Goal: Information Seeking & Learning: Learn about a topic

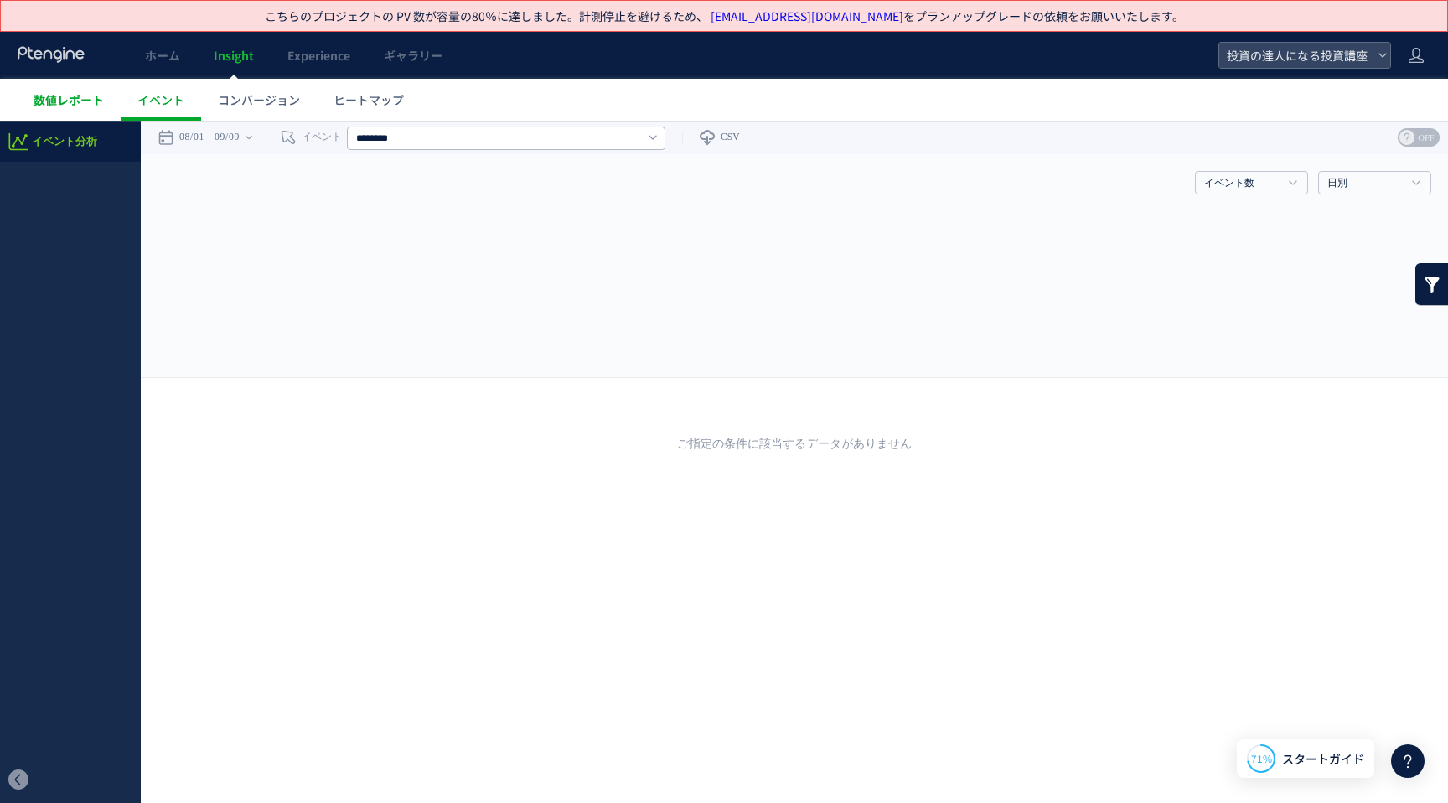
click at [100, 106] on span "数値レポート" at bounding box center [69, 99] width 70 height 17
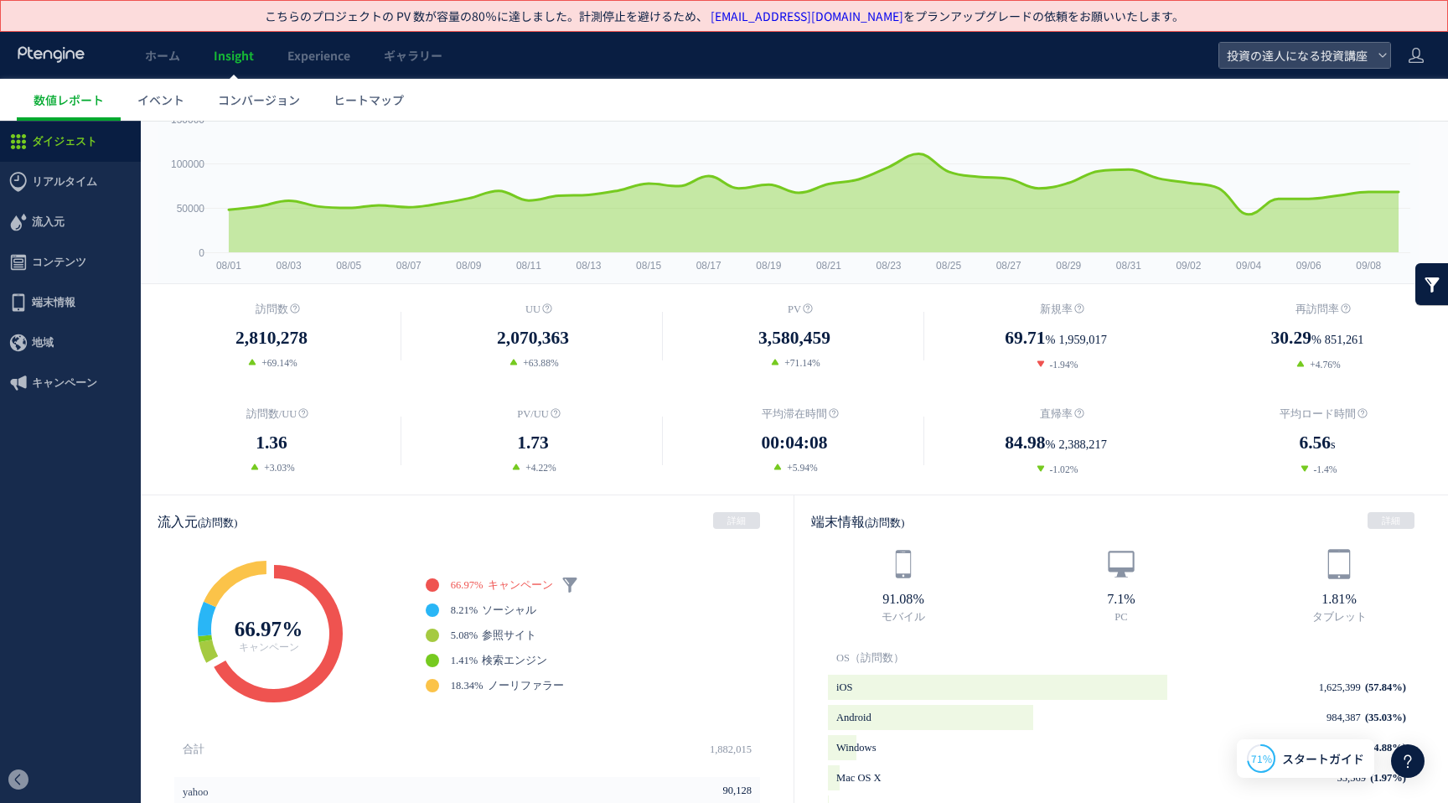
scroll to position [329, 0]
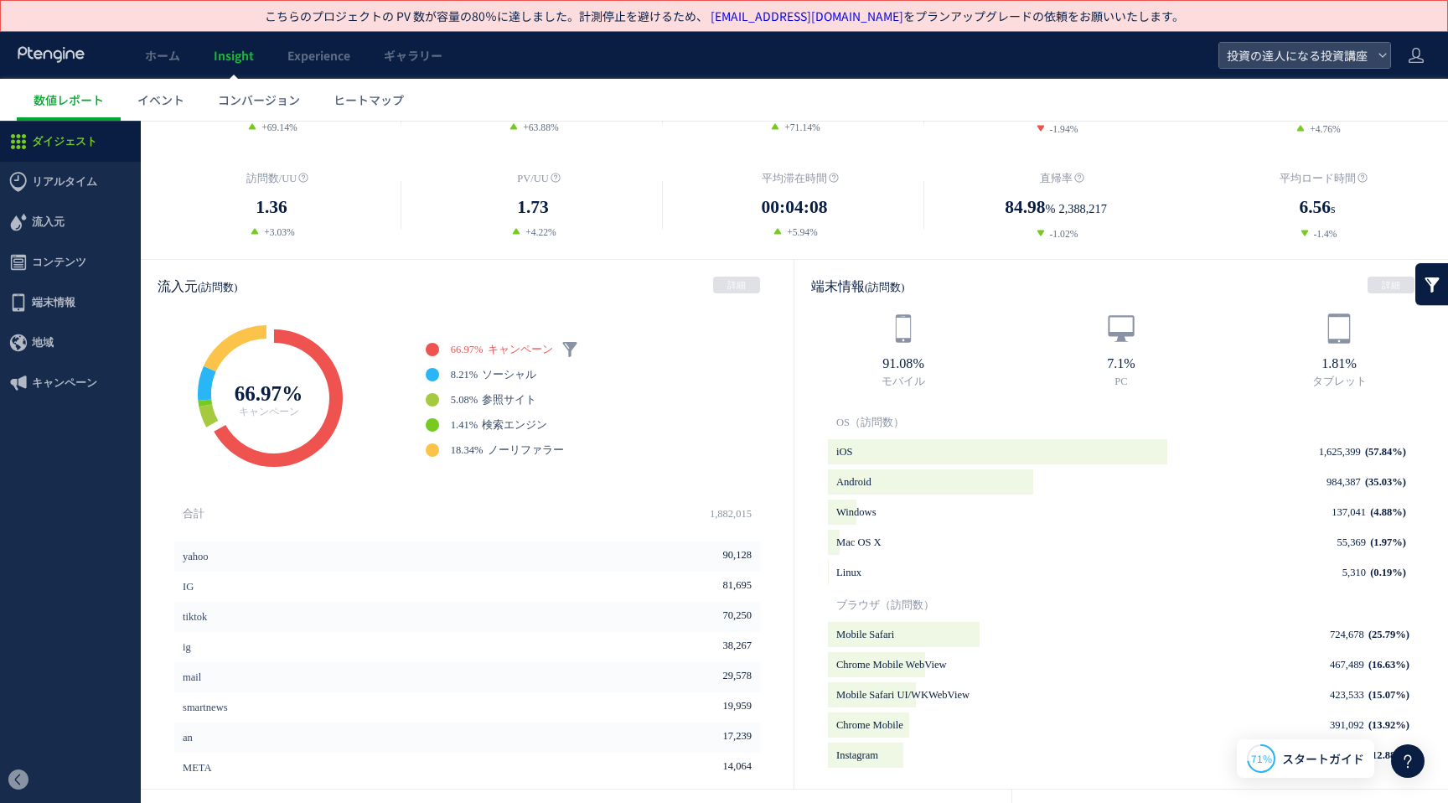
click at [519, 350] on span "キャンペーン" at bounding box center [520, 349] width 65 height 12
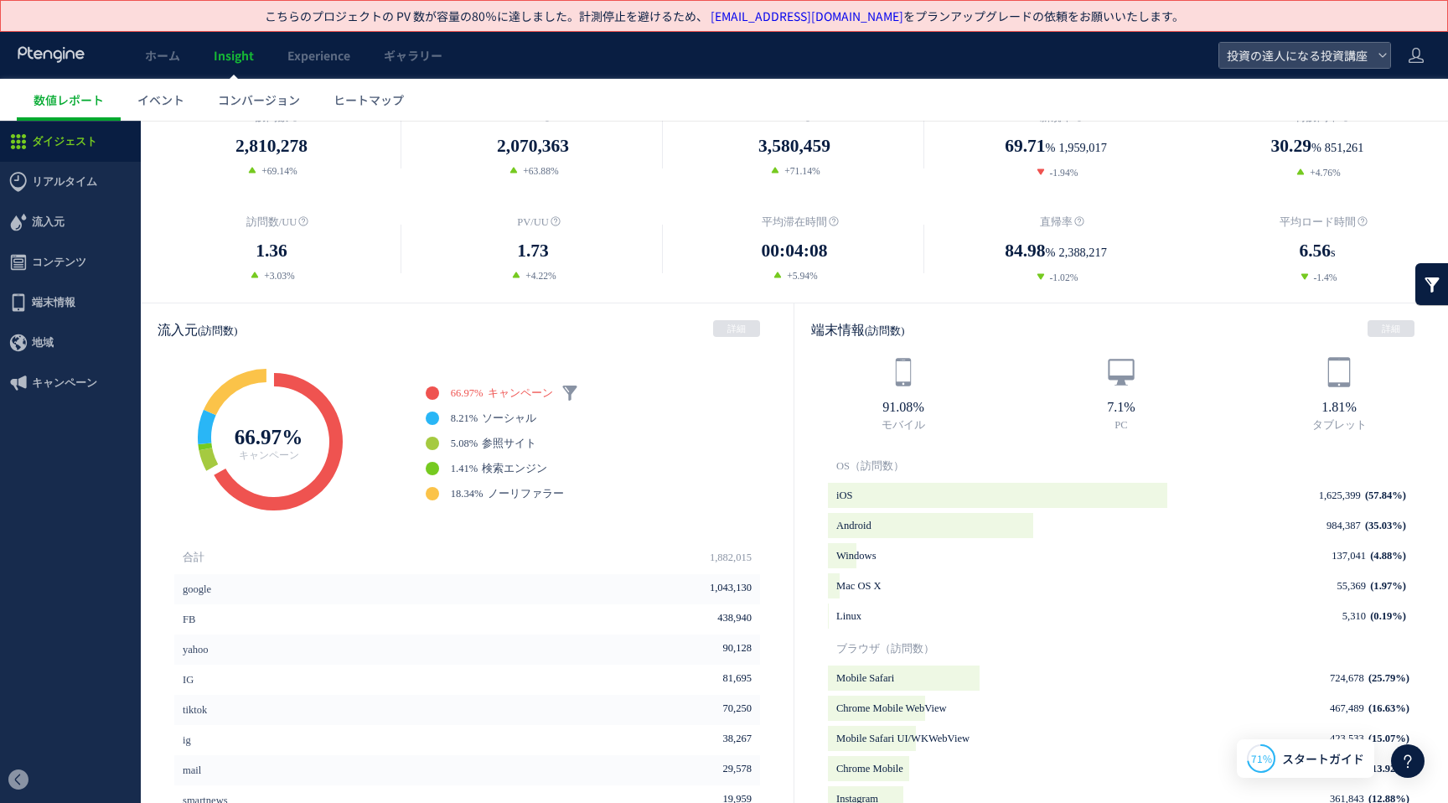
scroll to position [113, 0]
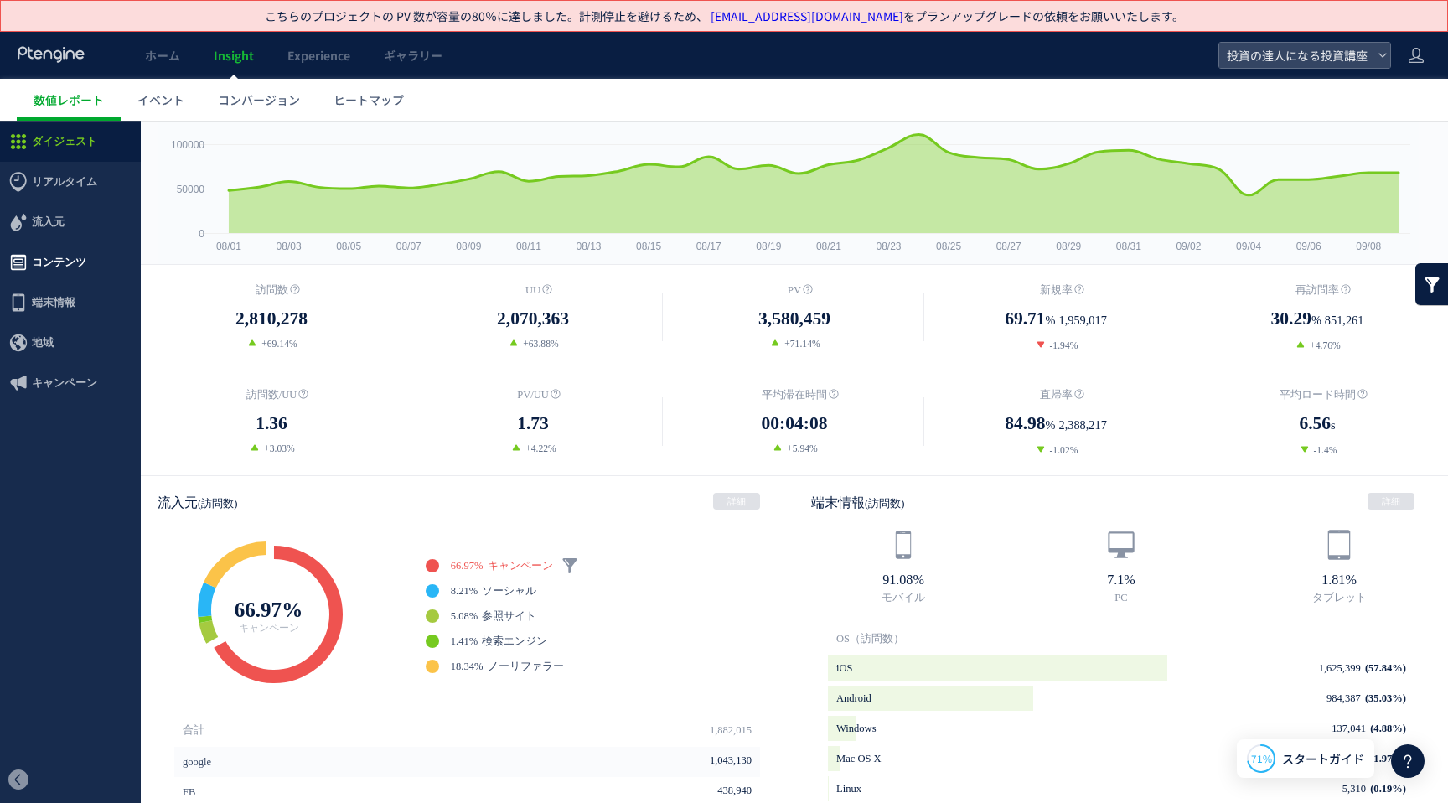
click at [34, 264] on span "コンテンツ" at bounding box center [59, 262] width 54 height 40
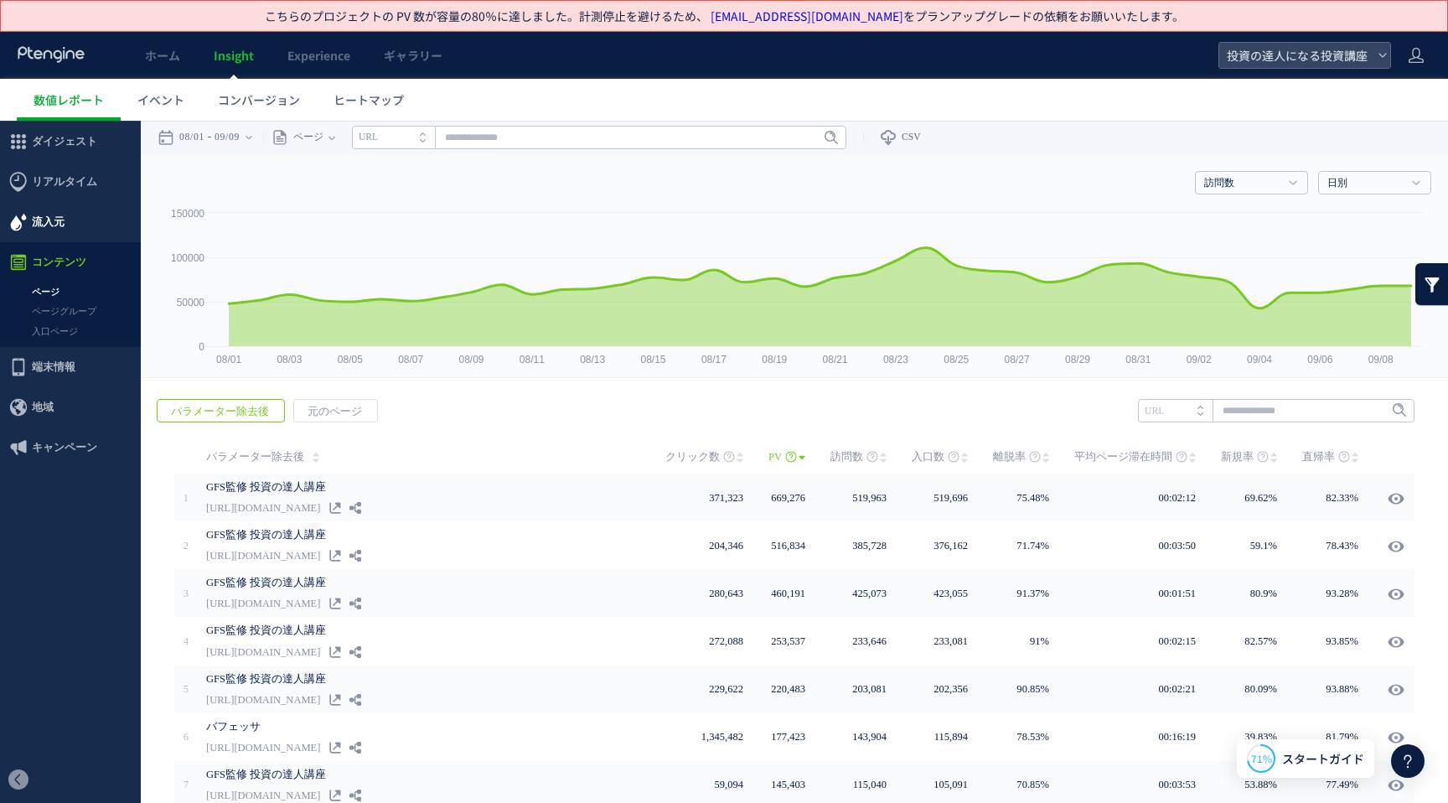
click at [50, 212] on span "流入元" at bounding box center [48, 222] width 33 height 40
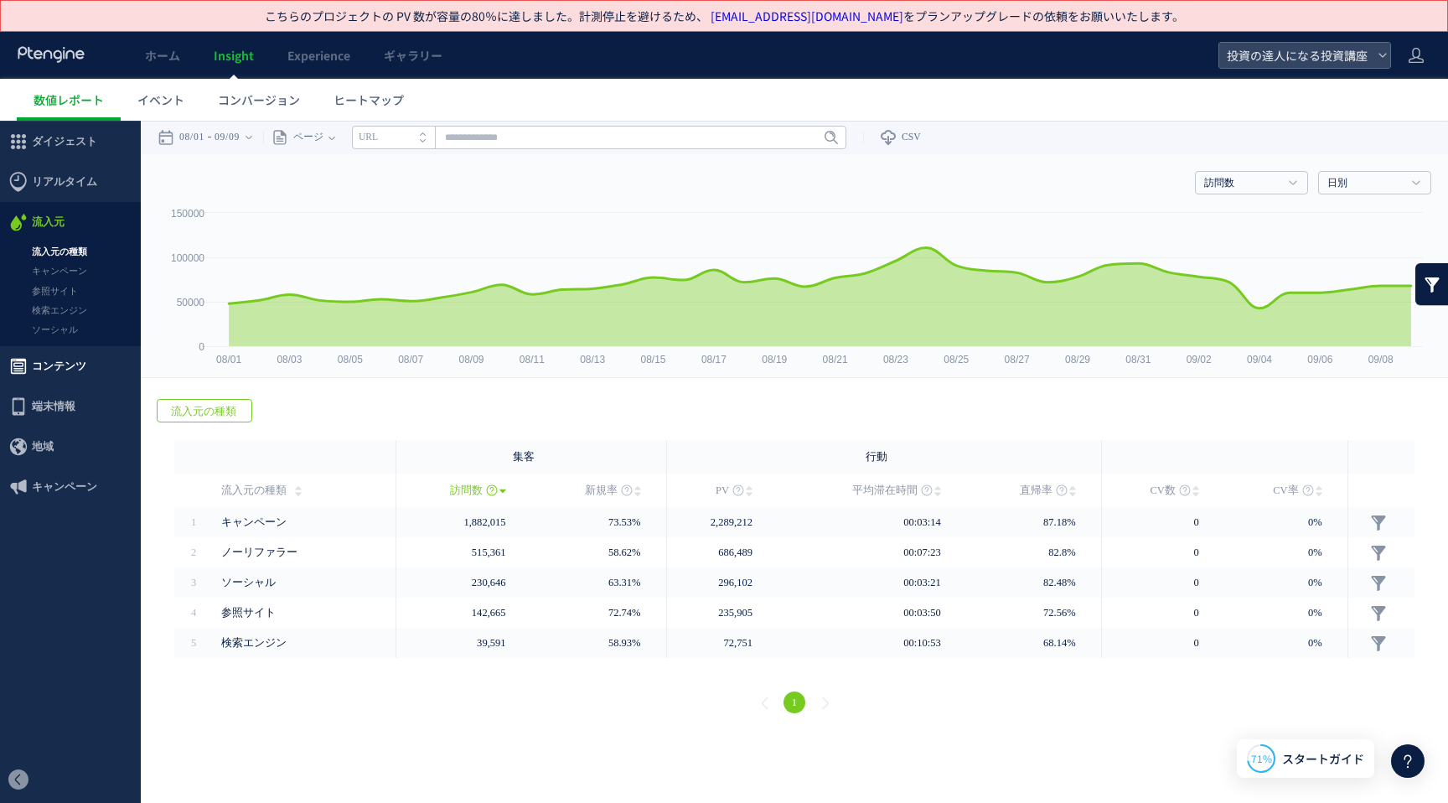
click at [64, 377] on span "コンテンツ" at bounding box center [59, 366] width 54 height 40
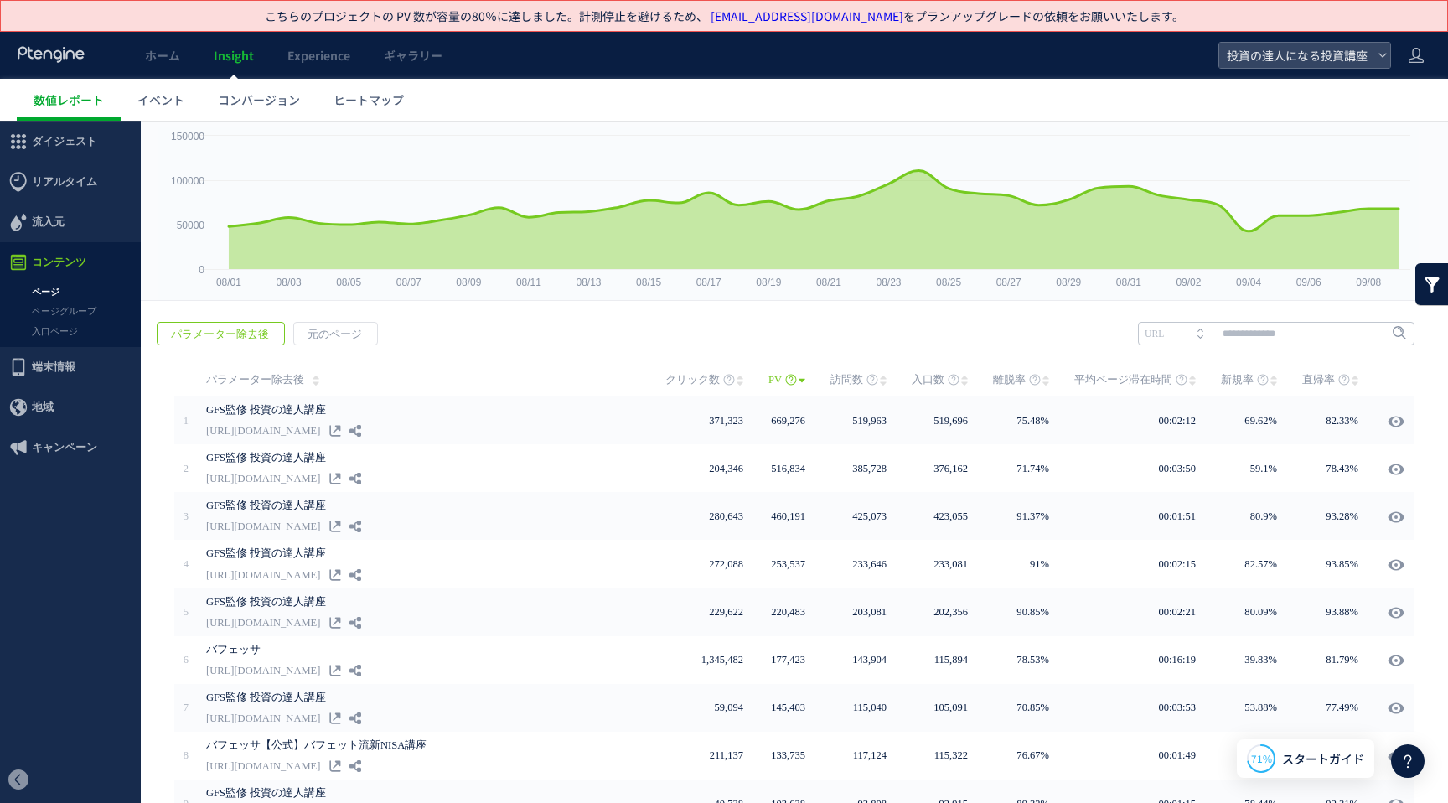
scroll to position [80, 0]
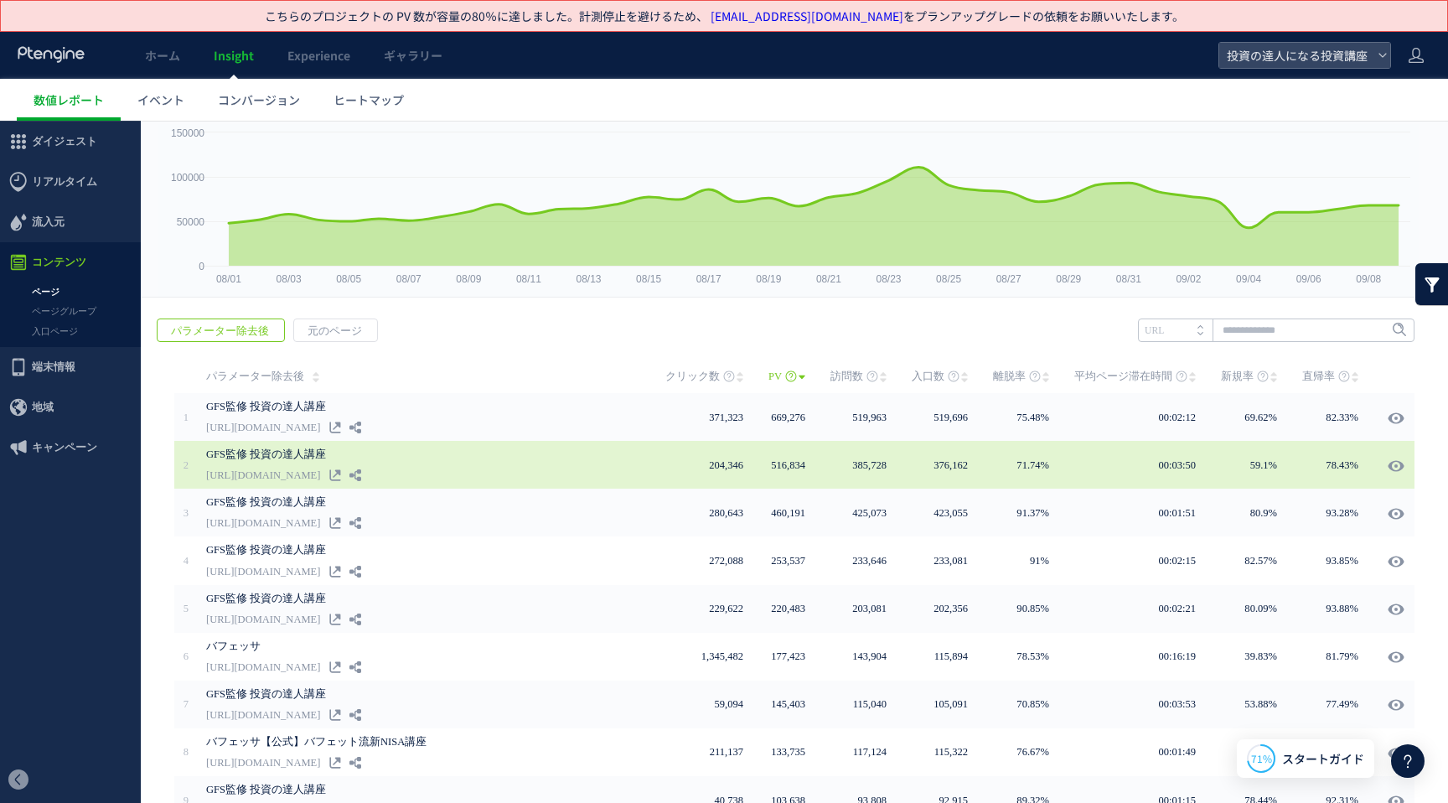
click at [314, 473] on link "[URL][DOMAIN_NAME]" at bounding box center [263, 475] width 114 height 20
click at [570, 458] on link "GFS監修 投資の達人講座" at bounding box center [396, 454] width 380 height 20
click at [1387, 463] on icon at bounding box center [1395, 465] width 17 height 17
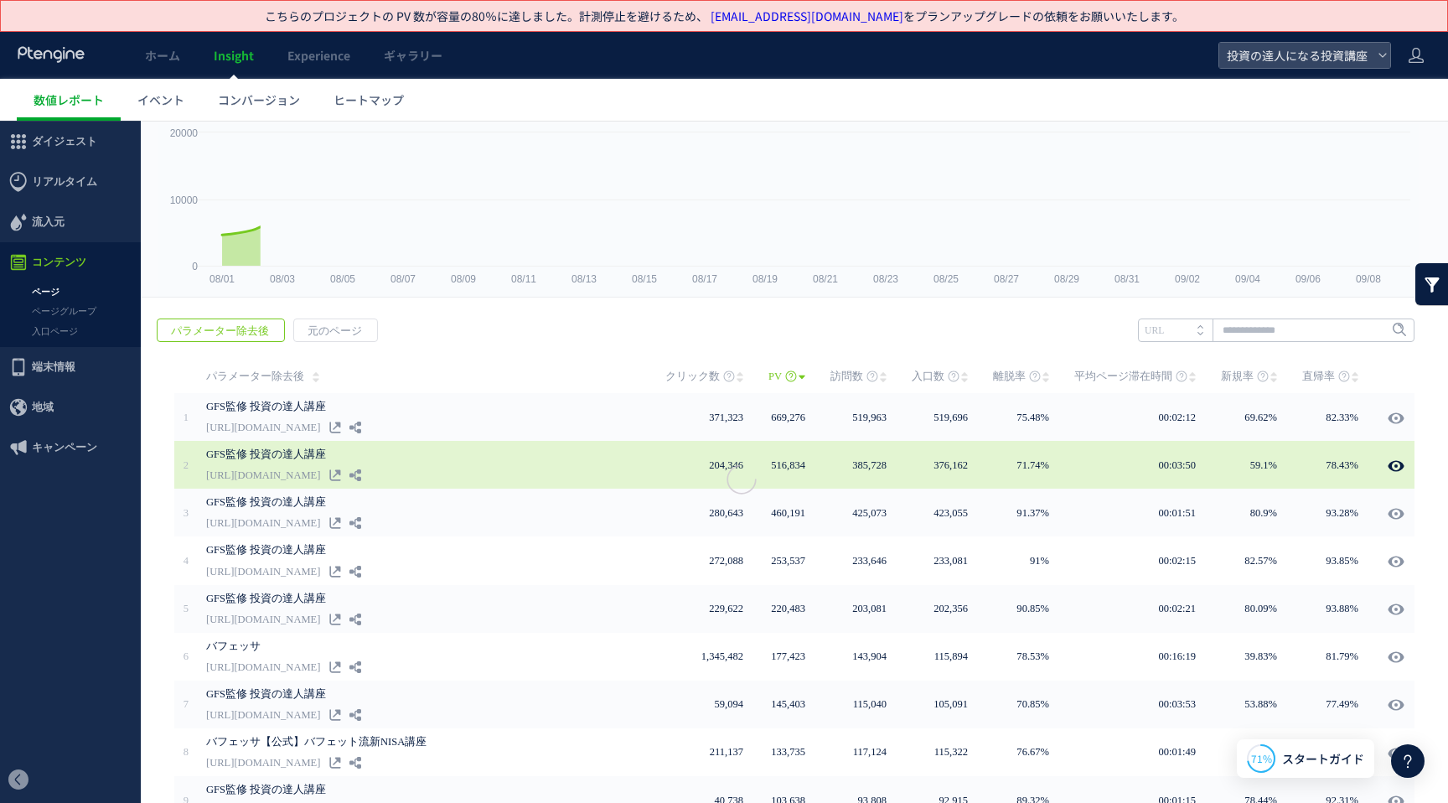
scroll to position [0, 0]
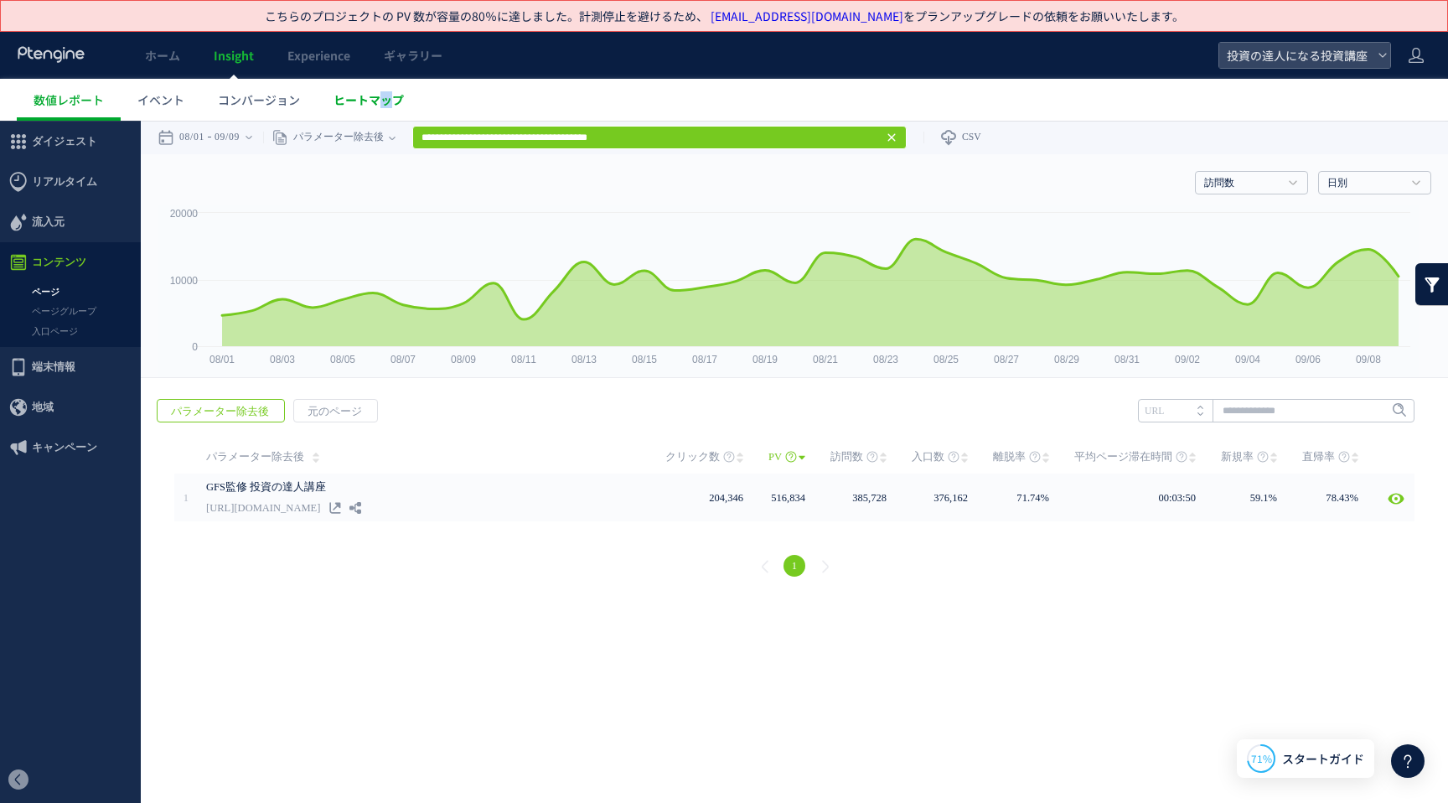
click at [385, 99] on span "ヒートマップ" at bounding box center [368, 99] width 70 height 17
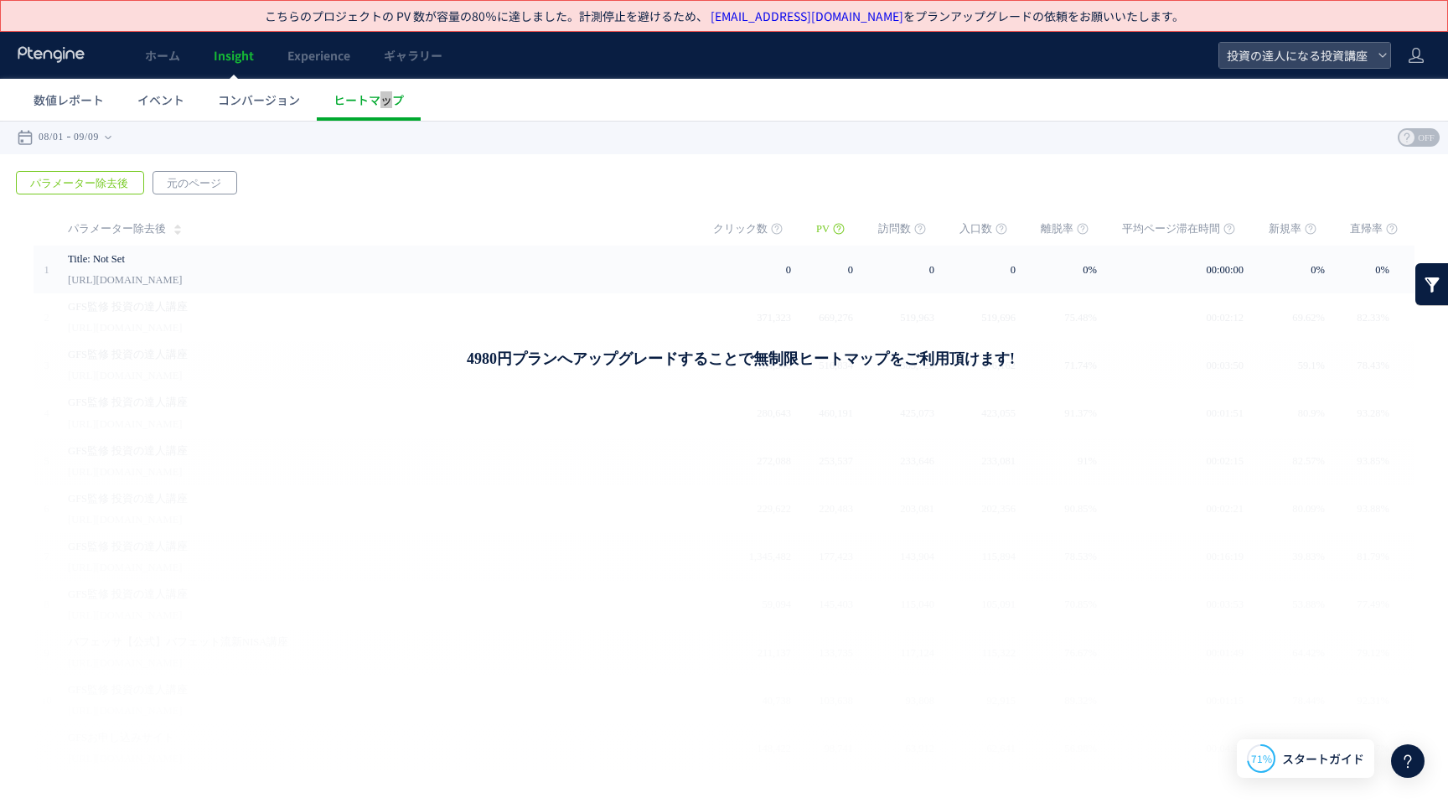
click at [178, 190] on span "元のページ" at bounding box center [193, 183] width 81 height 23
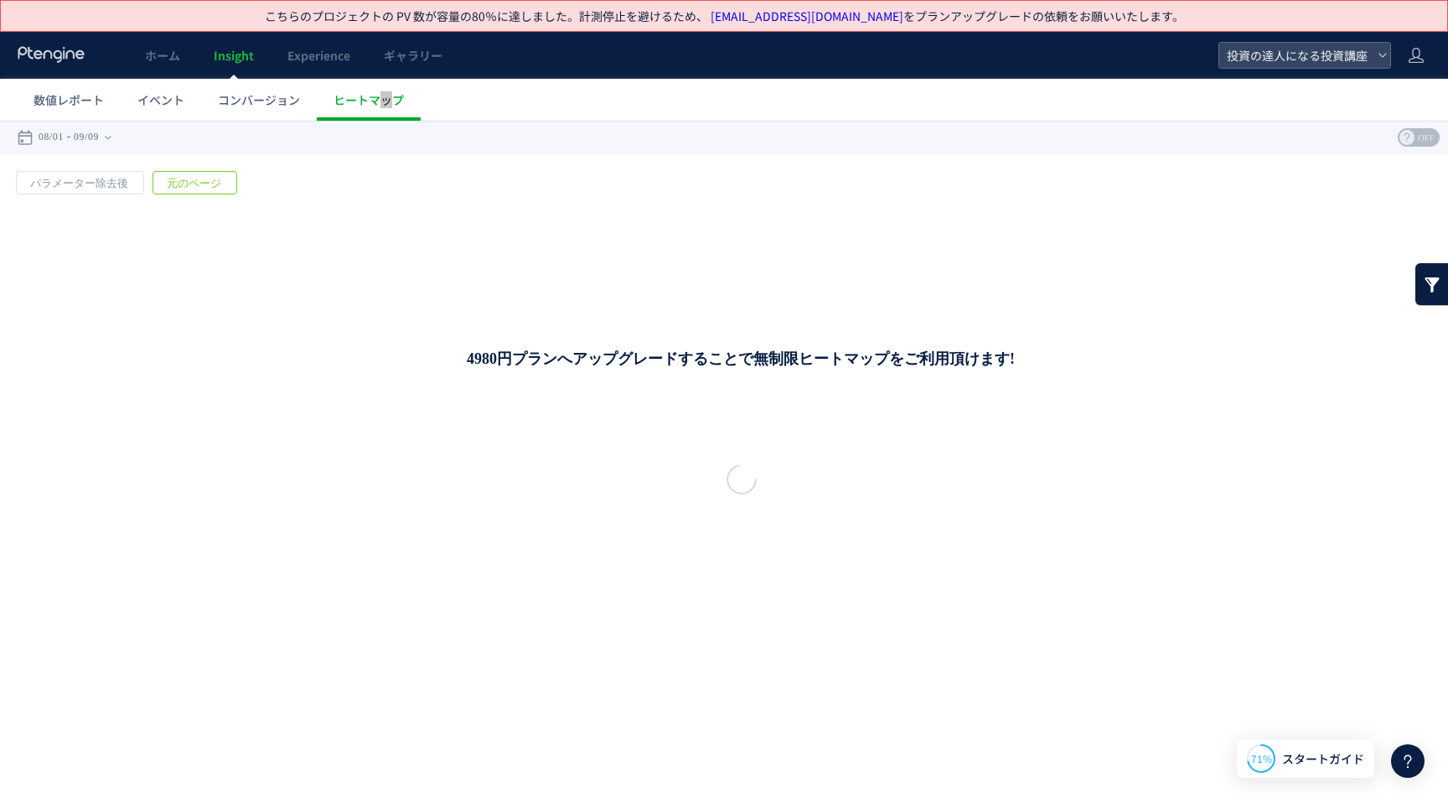
click at [106, 183] on div at bounding box center [724, 462] width 1448 height 682
click at [219, 106] on span "コンバージョン" at bounding box center [259, 99] width 82 height 17
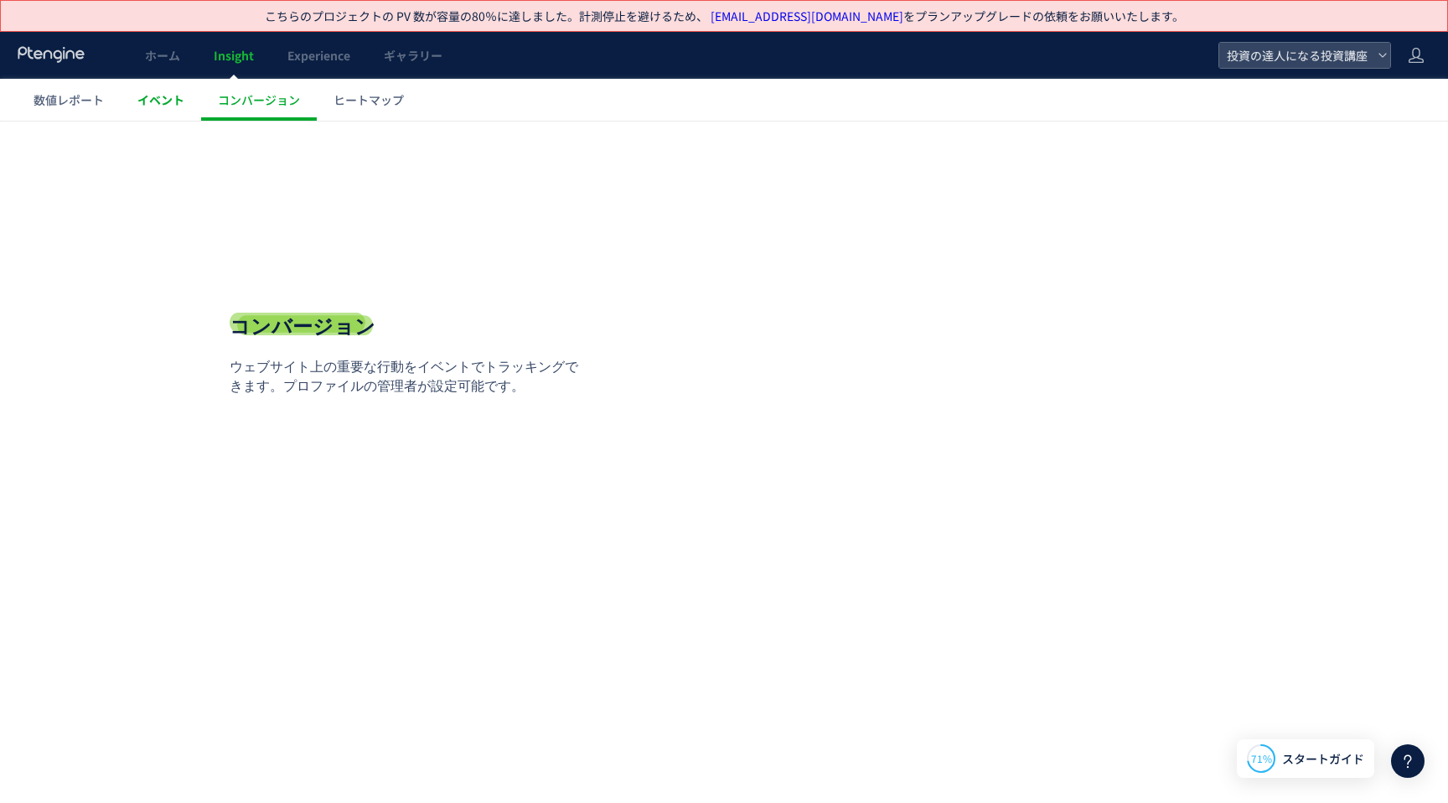
click at [171, 99] on span "イベント" at bounding box center [160, 99] width 47 height 17
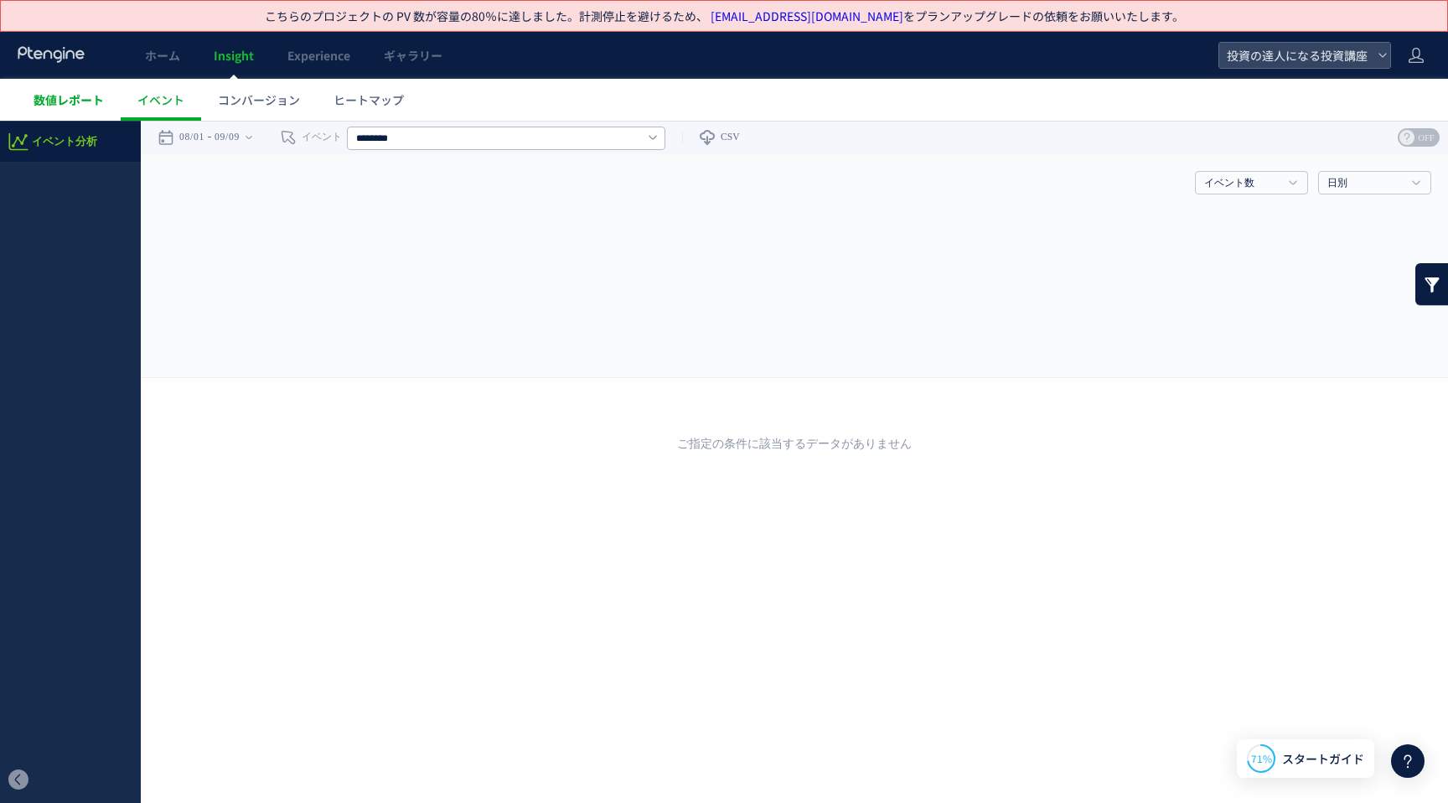
click at [88, 100] on span "数値レポート" at bounding box center [69, 99] width 70 height 17
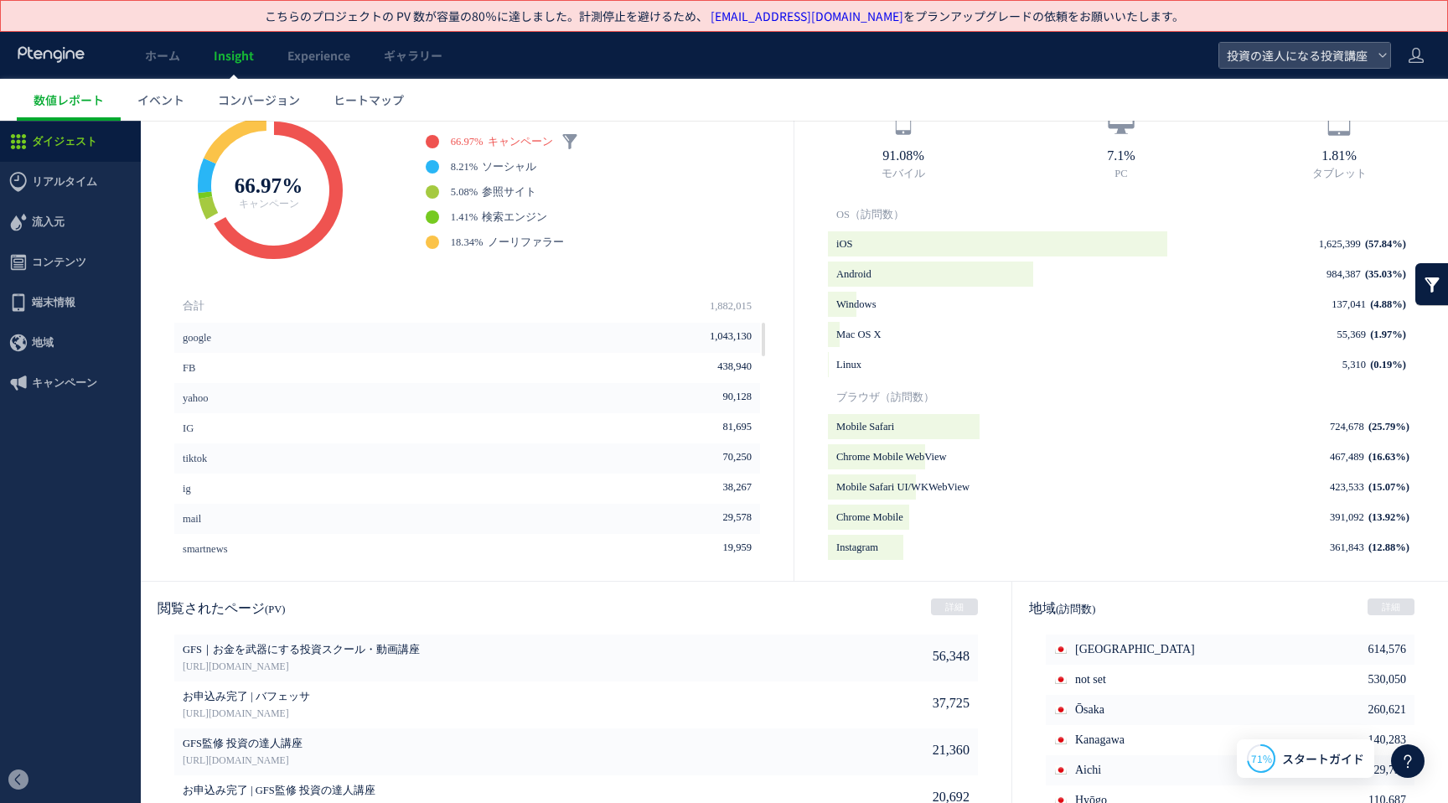
scroll to position [687, 0]
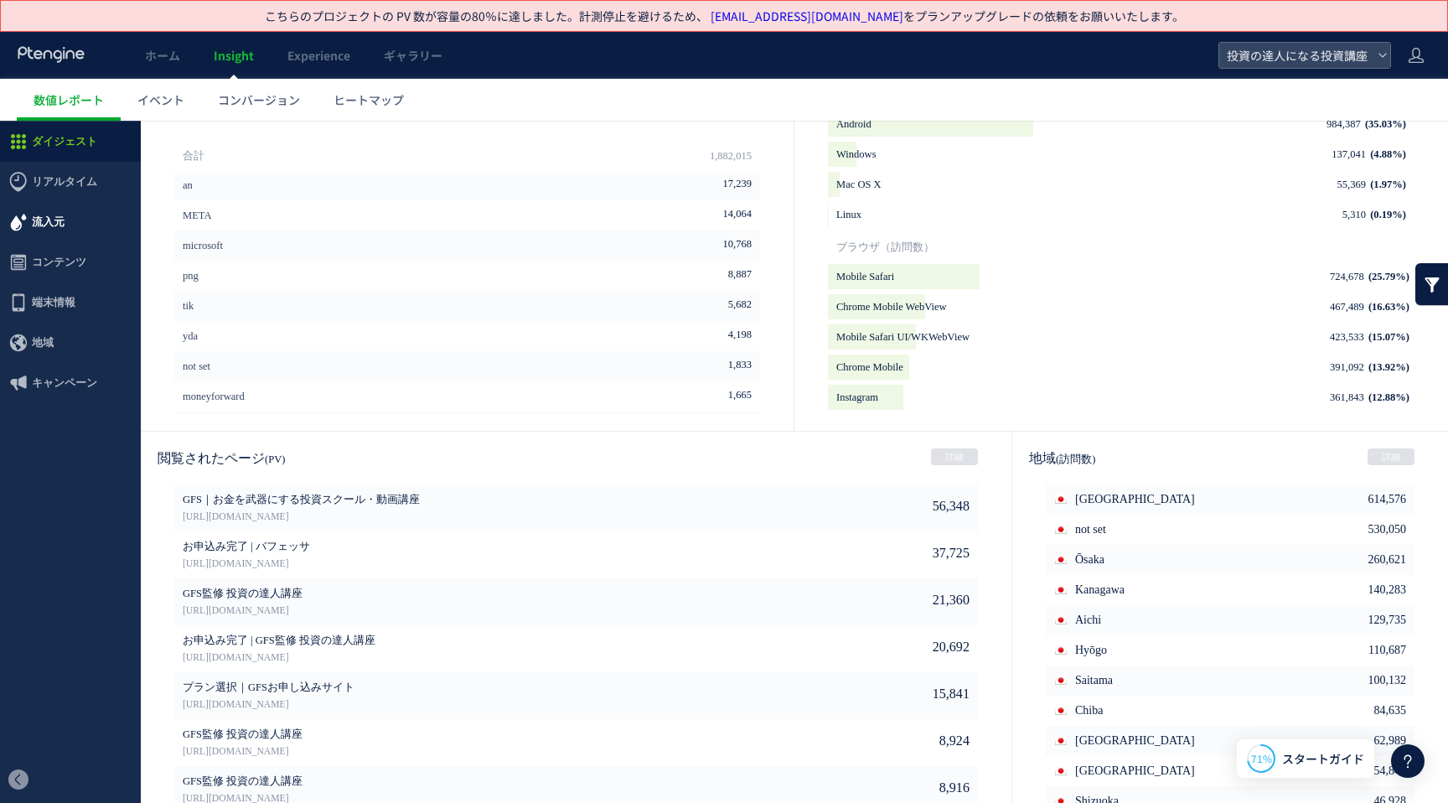
click at [80, 231] on span "流入元" at bounding box center [70, 222] width 141 height 40
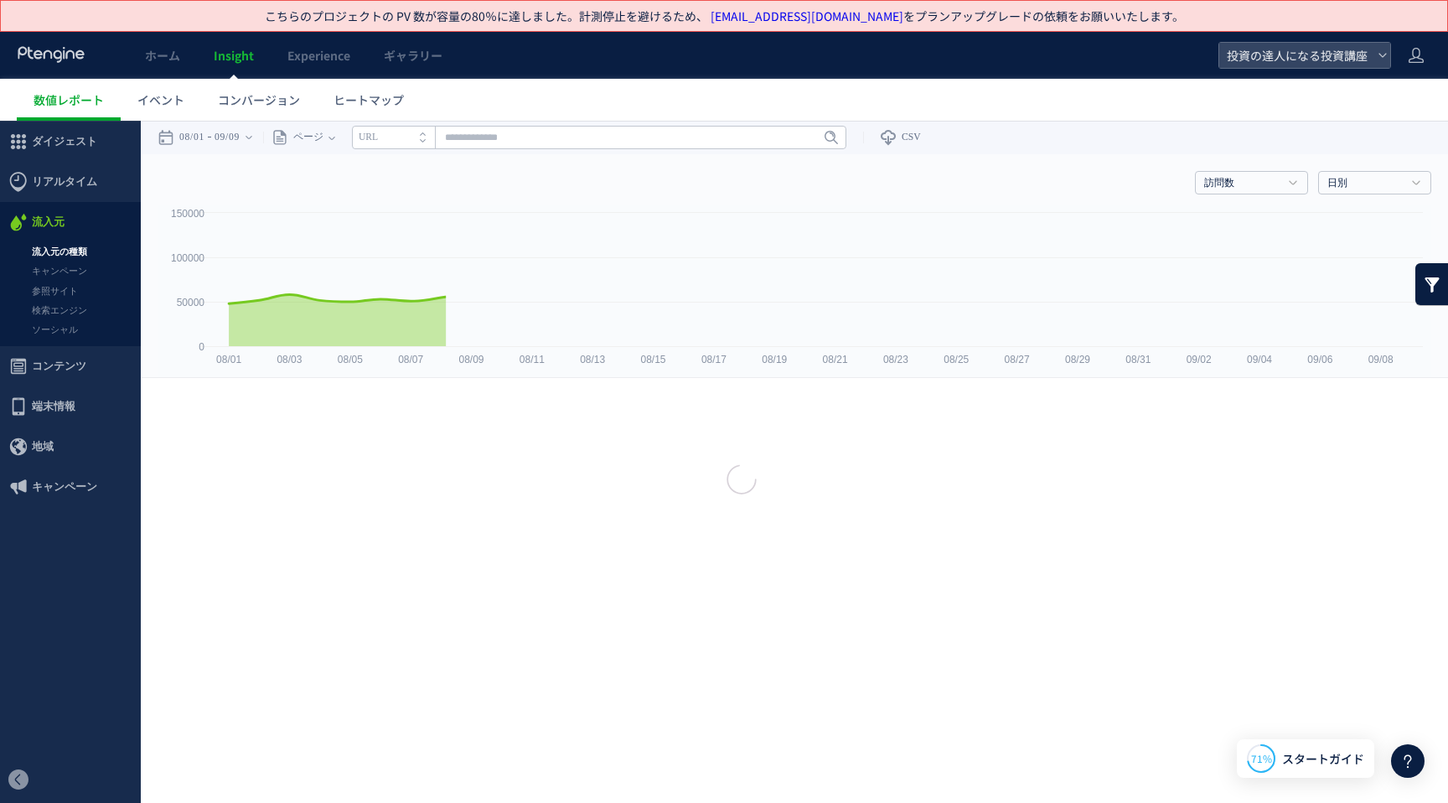
click at [92, 371] on div at bounding box center [724, 401] width 1448 height 803
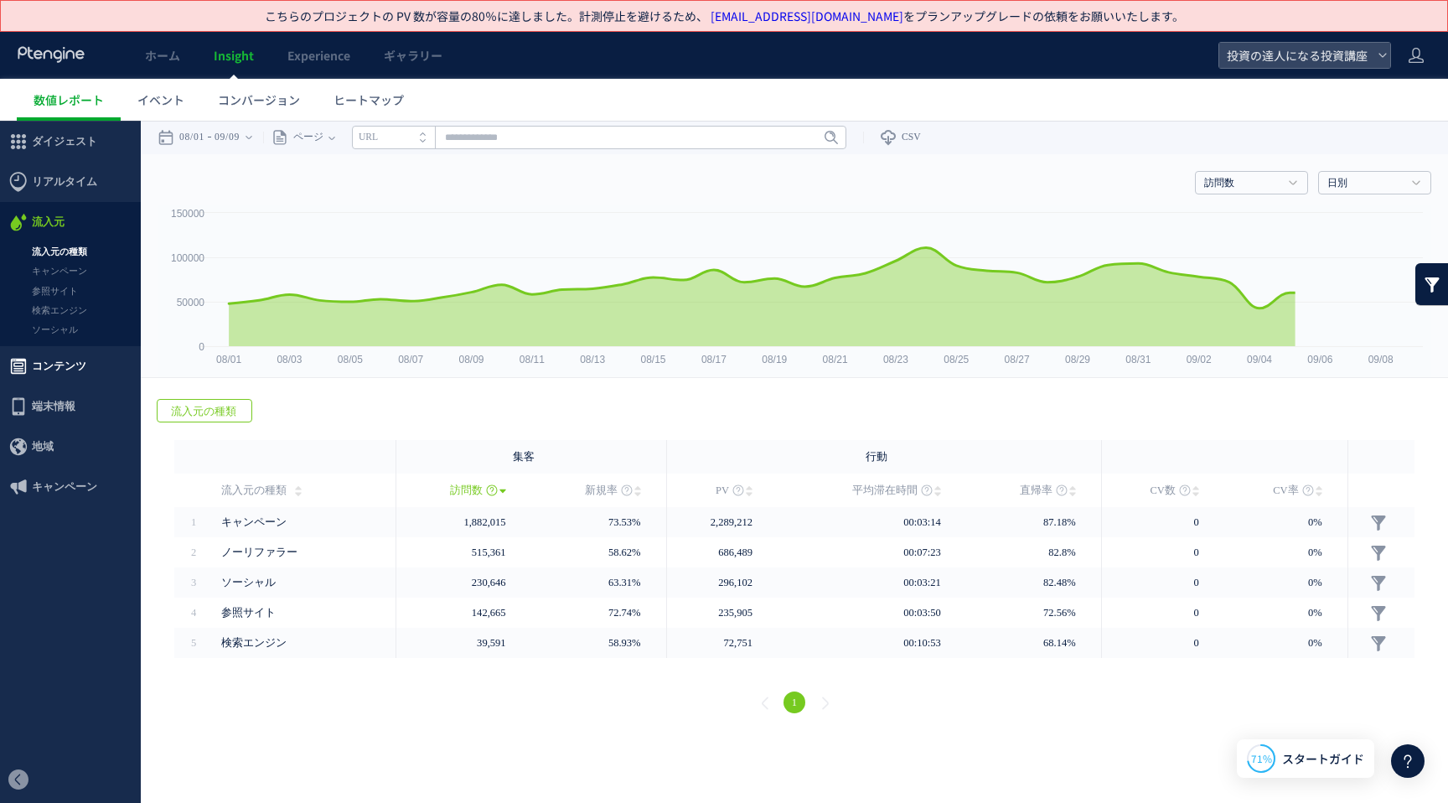
click at [75, 371] on span "コンテンツ" at bounding box center [59, 366] width 54 height 40
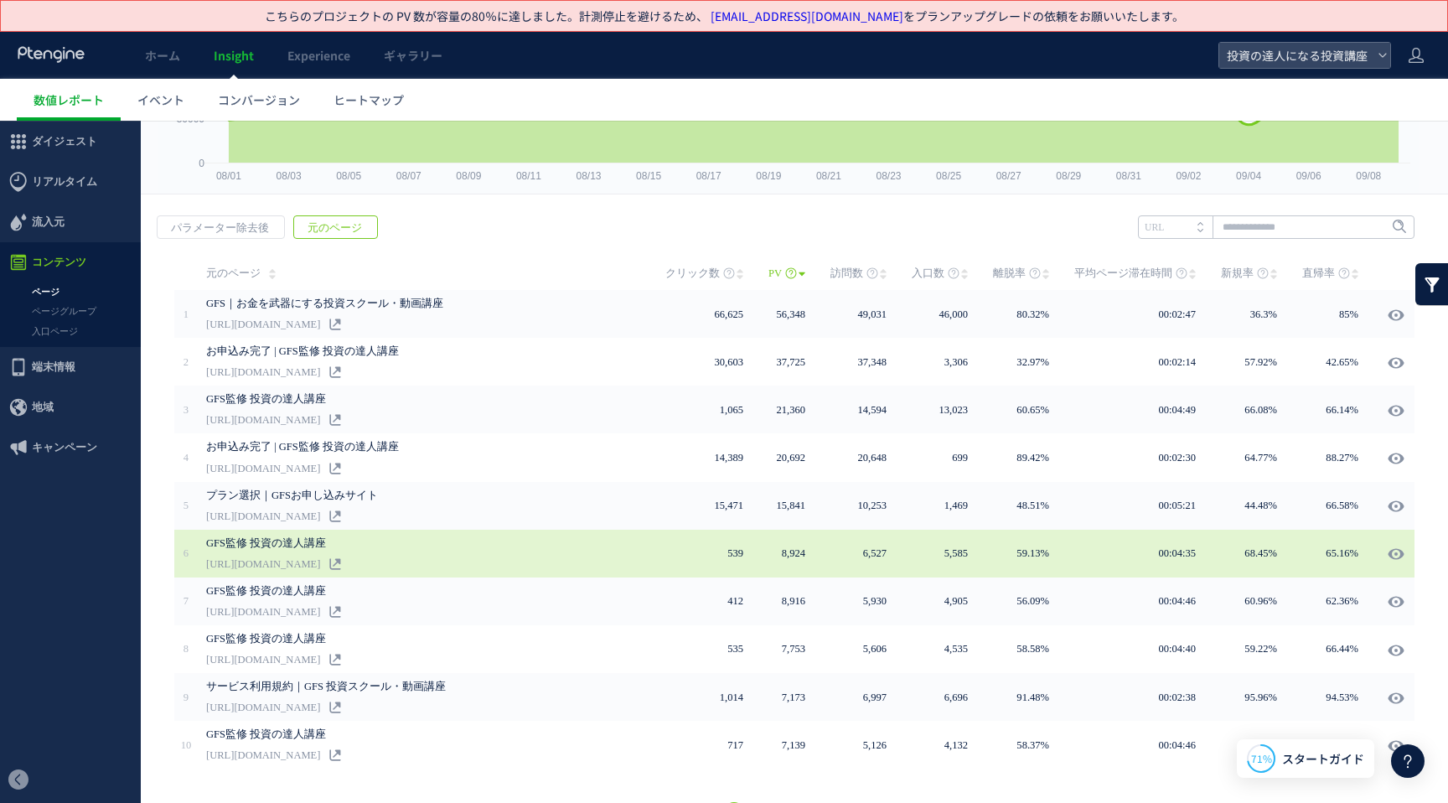
scroll to position [225, 0]
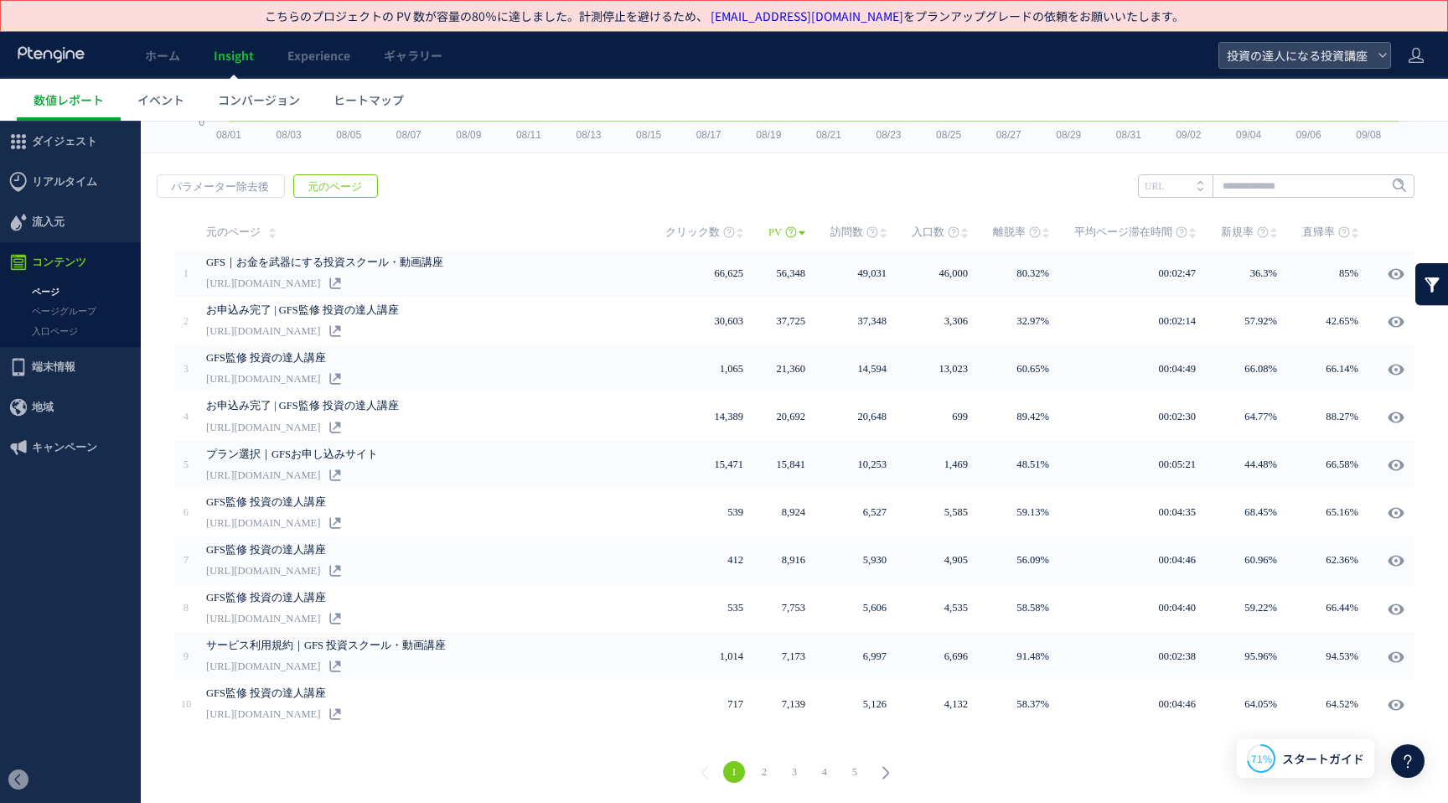
click at [751, 782] on div "1 2 3 4 5" at bounding box center [793, 774] width 1273 height 60
click at [757, 771] on link "2" at bounding box center [764, 772] width 22 height 22
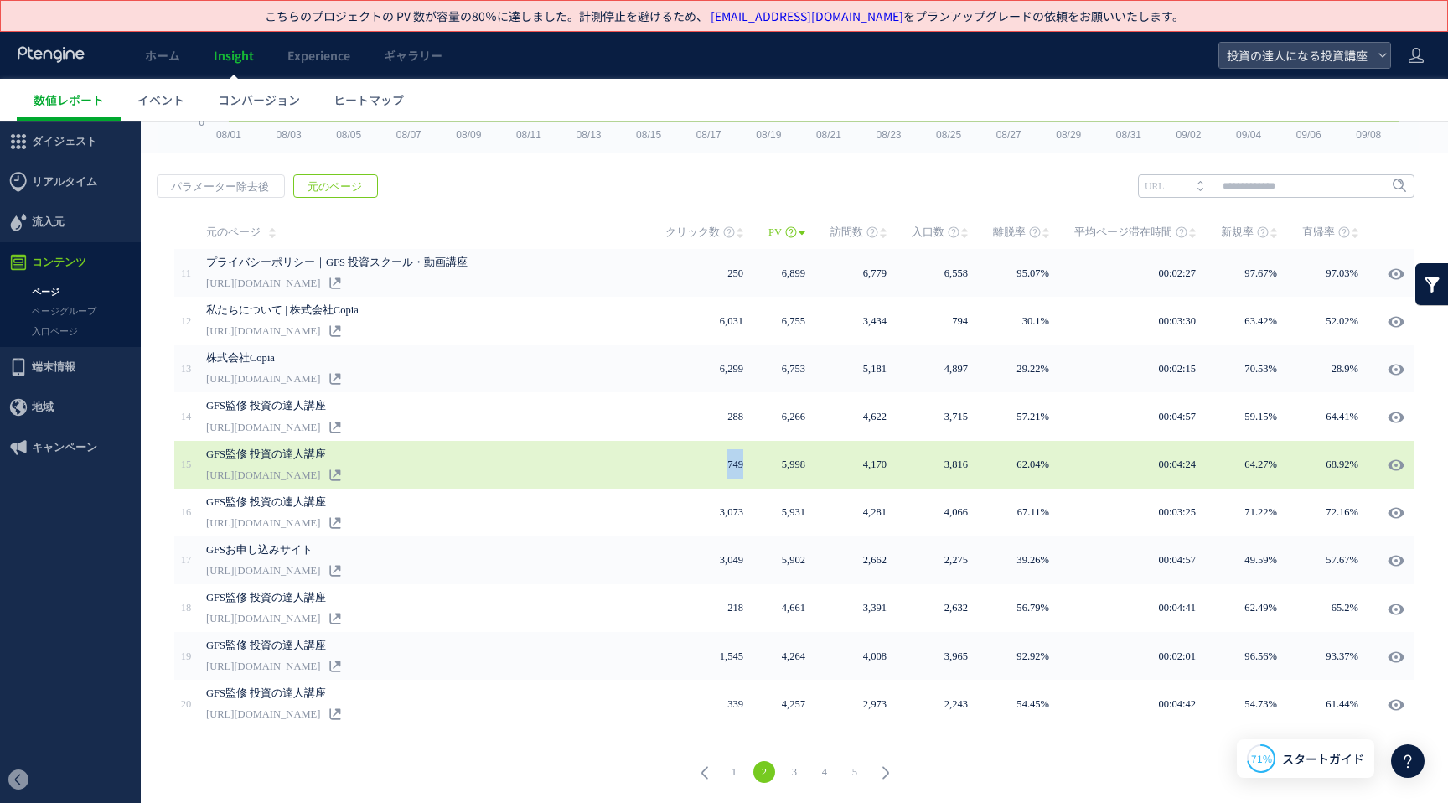
drag, startPoint x: 738, startPoint y: 464, endPoint x: 705, endPoint y: 462, distance: 33.6
click at [705, 462] on td "749" at bounding box center [716, 465] width 103 height 48
click at [881, 475] on td "4,170" at bounding box center [870, 465] width 81 height 48
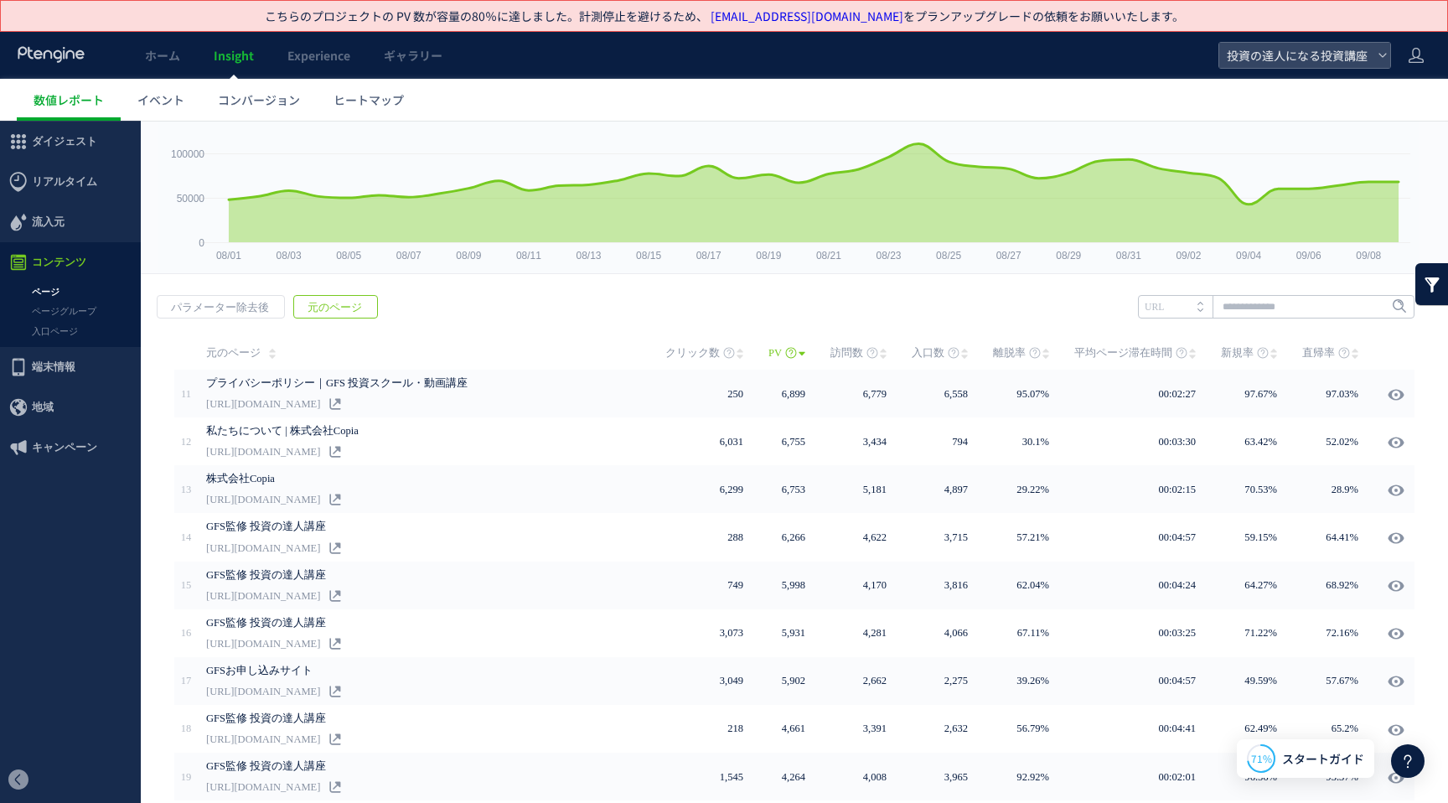
scroll to position [0, 0]
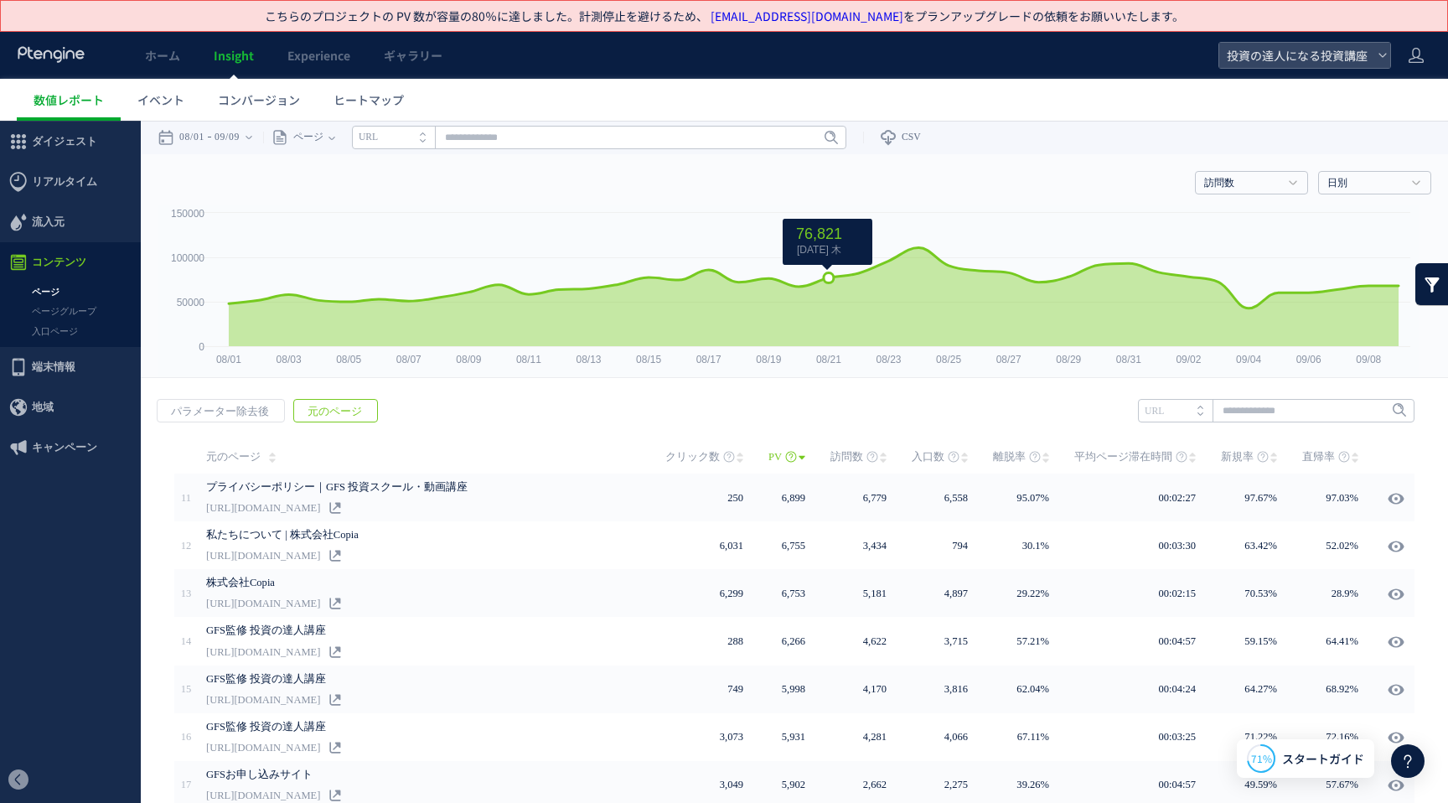
click at [829, 318] on icon at bounding box center [813, 297] width 1169 height 98
click at [834, 289] on icon at bounding box center [813, 297] width 1169 height 98
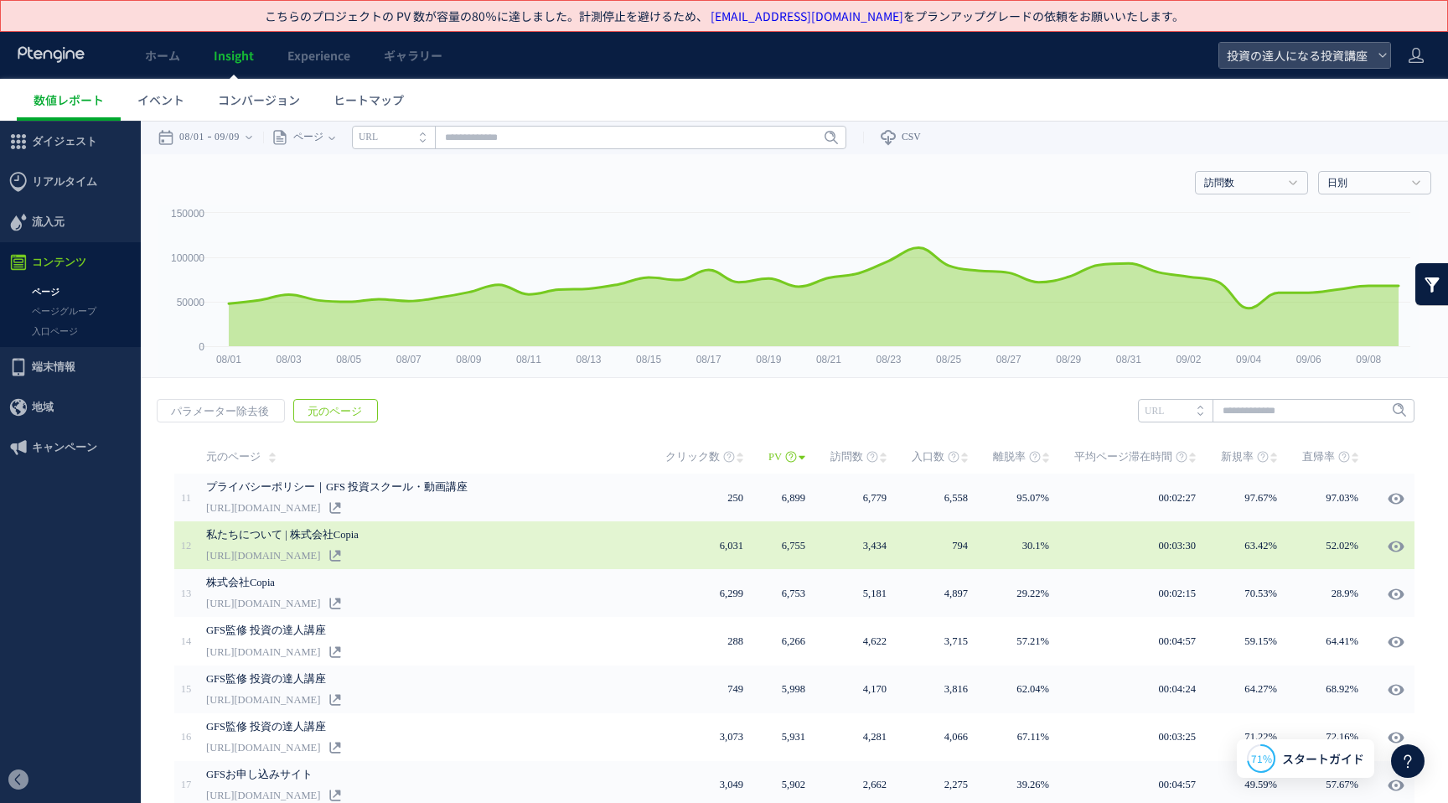
scroll to position [10, 0]
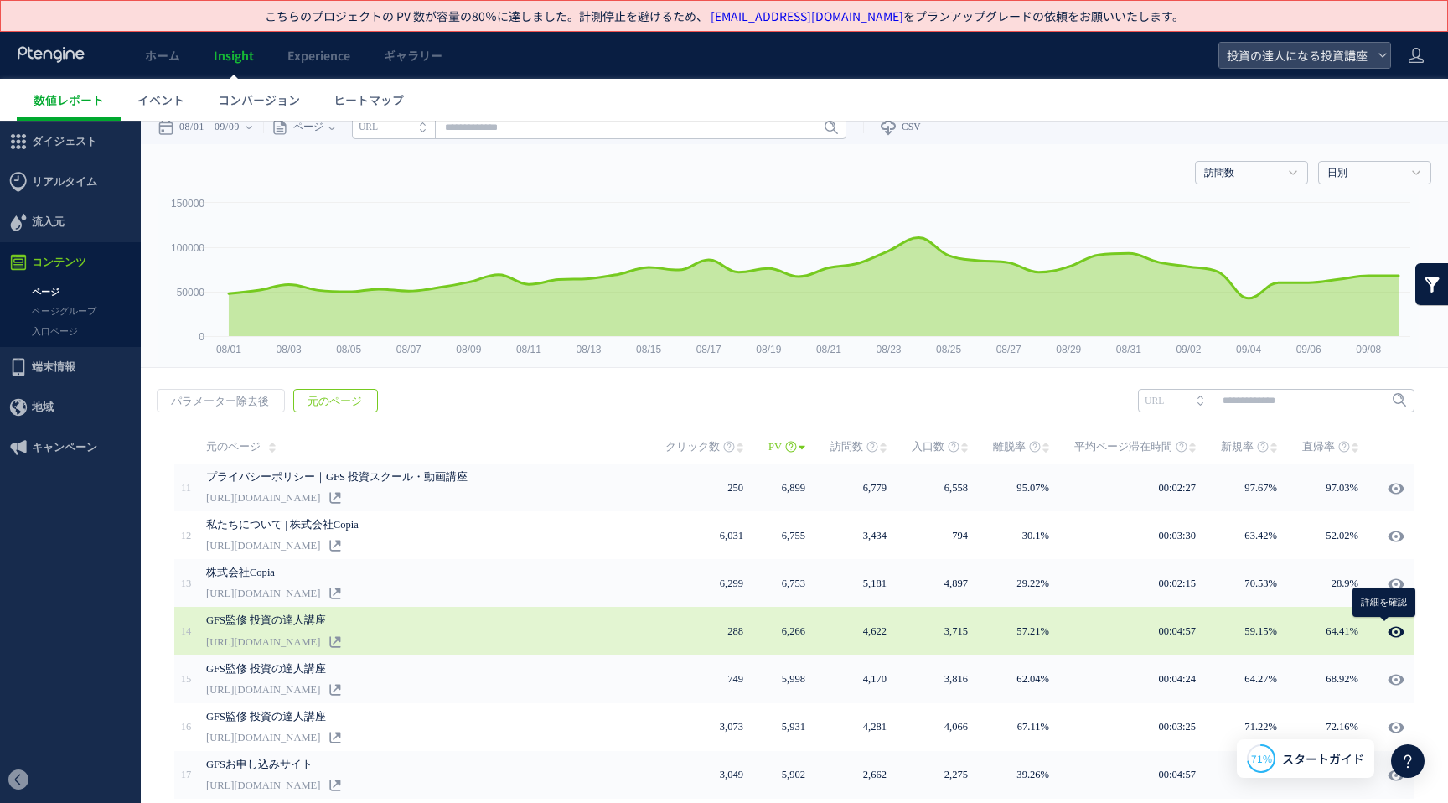
click at [1388, 636] on use at bounding box center [1396, 631] width 16 height 13
type input "**********"
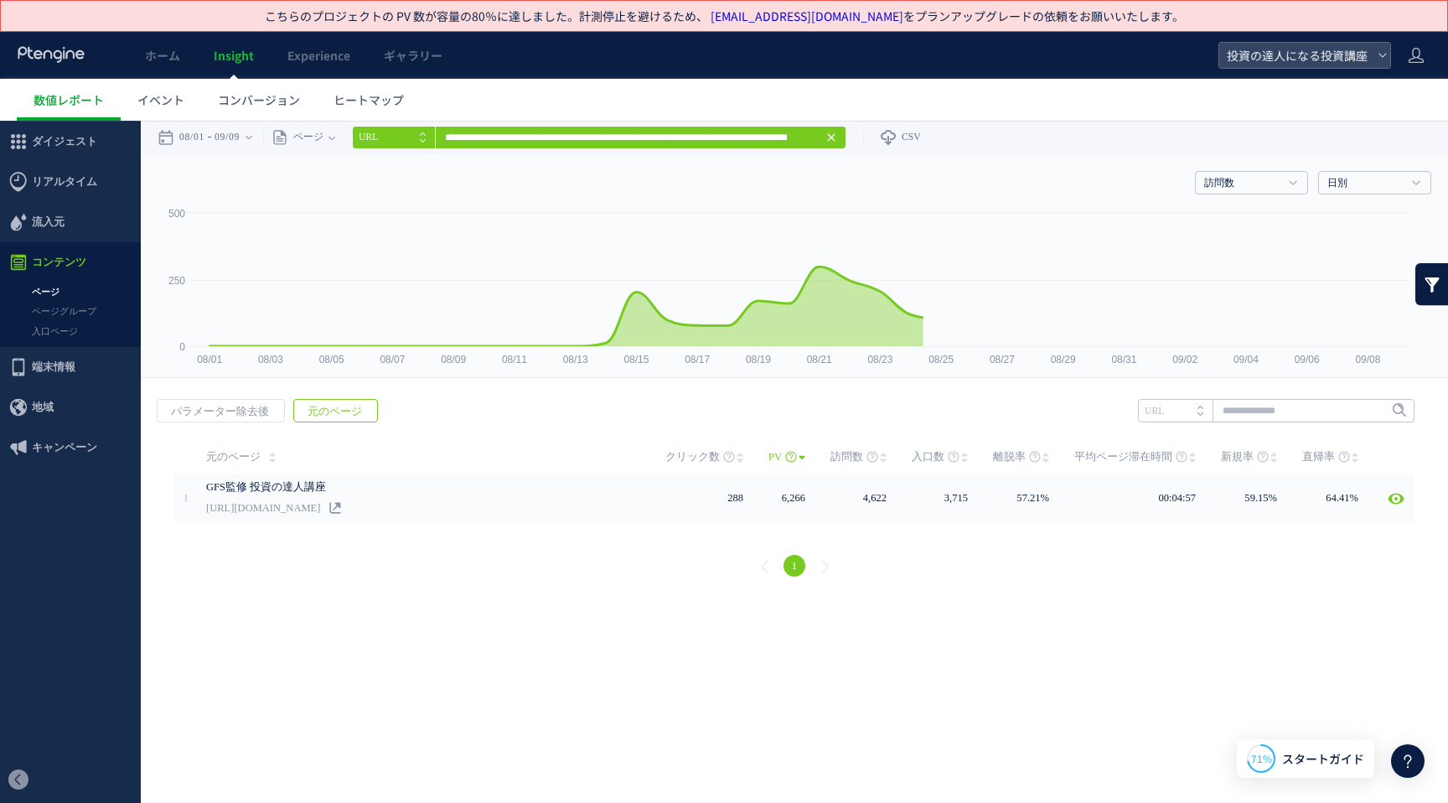
scroll to position [0, 0]
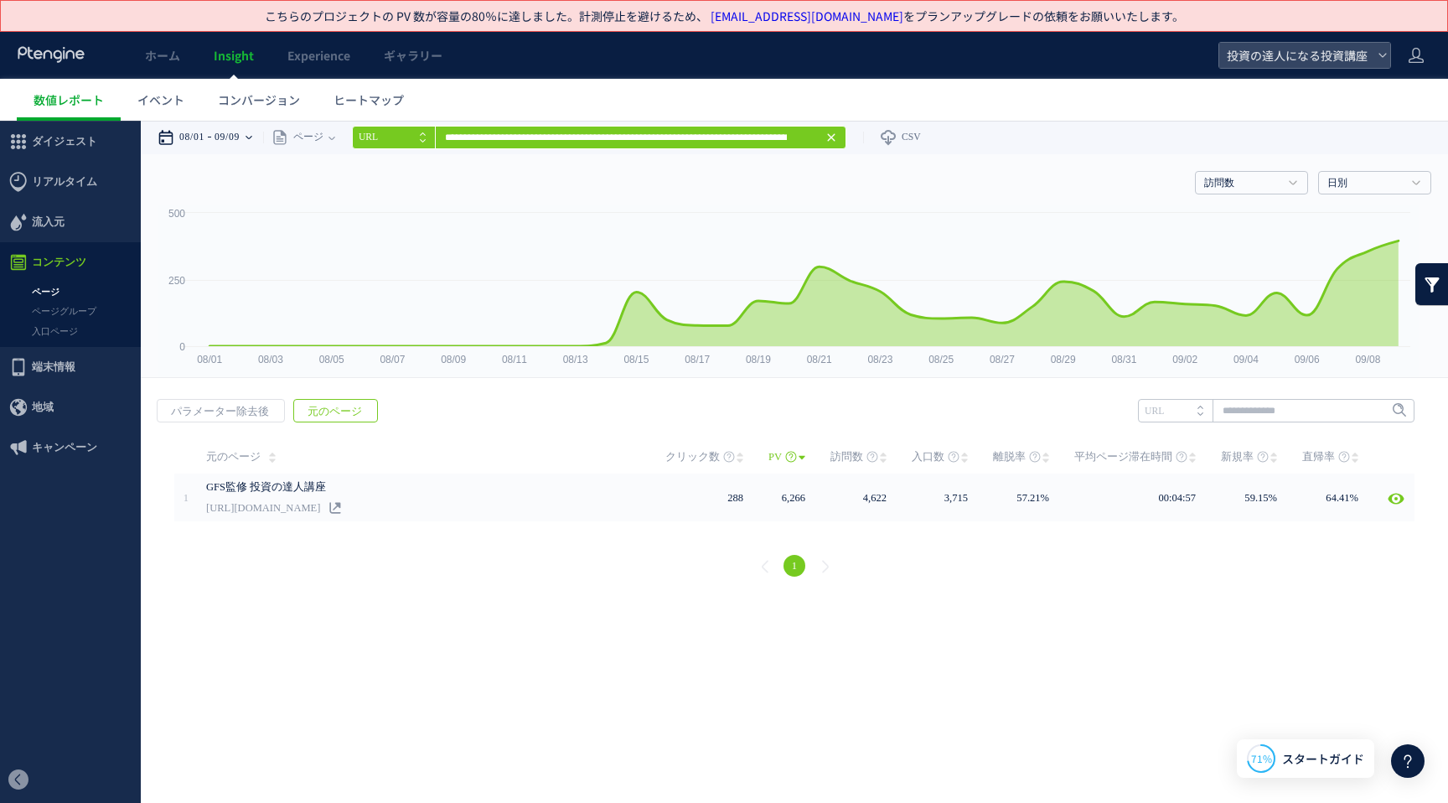
click at [186, 135] on time "08/01" at bounding box center [191, 138] width 25 height 34
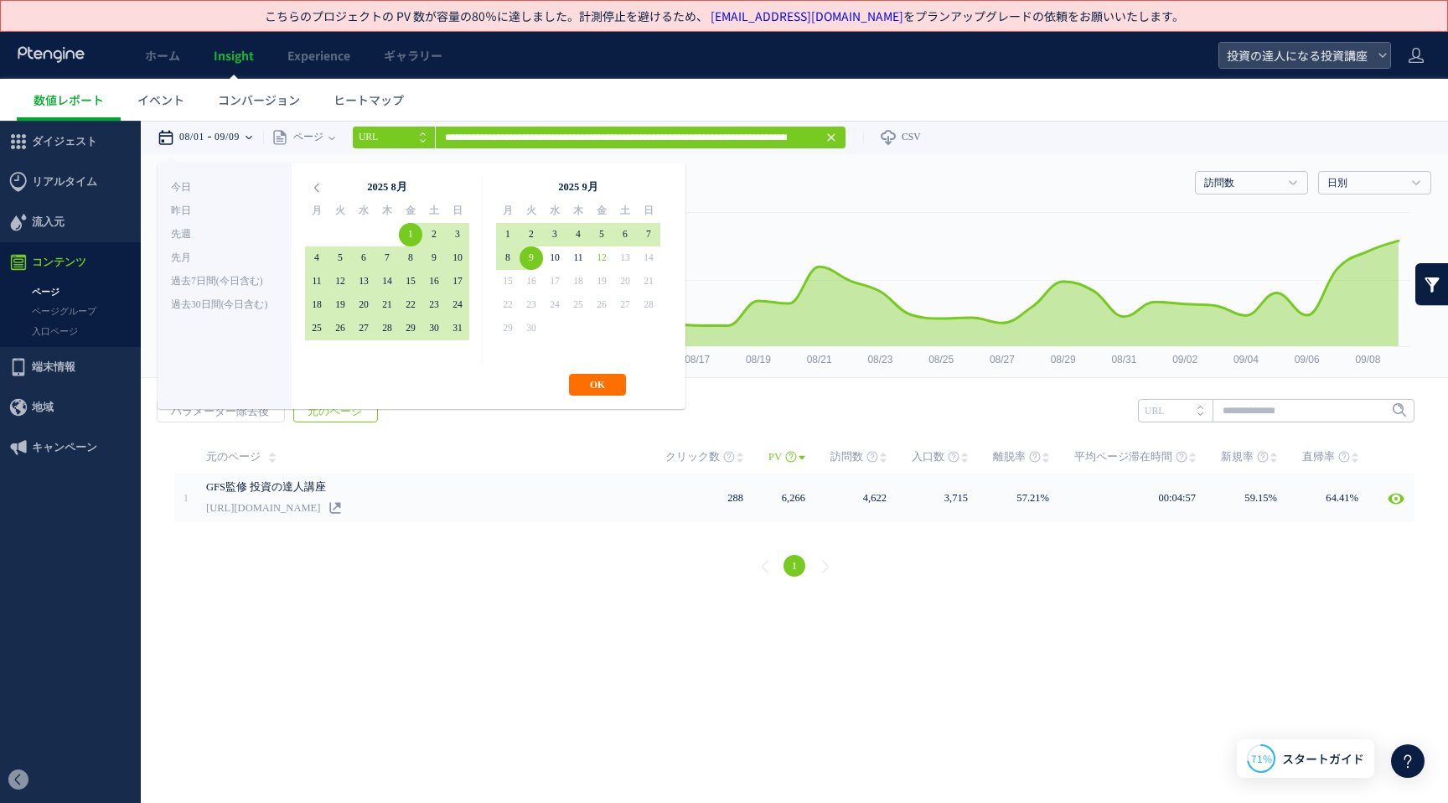
click at [186, 135] on time "08/01" at bounding box center [191, 138] width 25 height 34
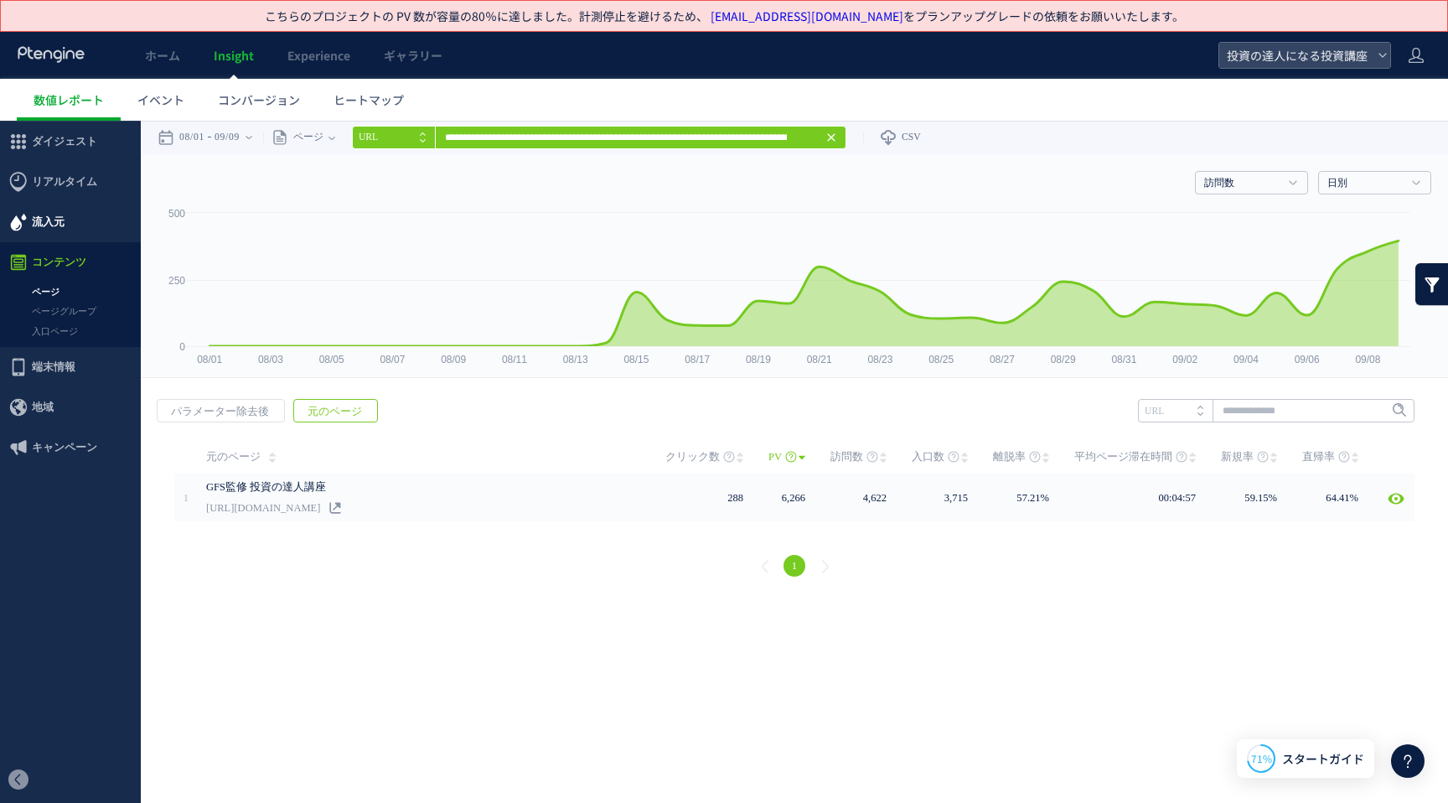
click at [69, 227] on span "流入元" at bounding box center [70, 222] width 141 height 40
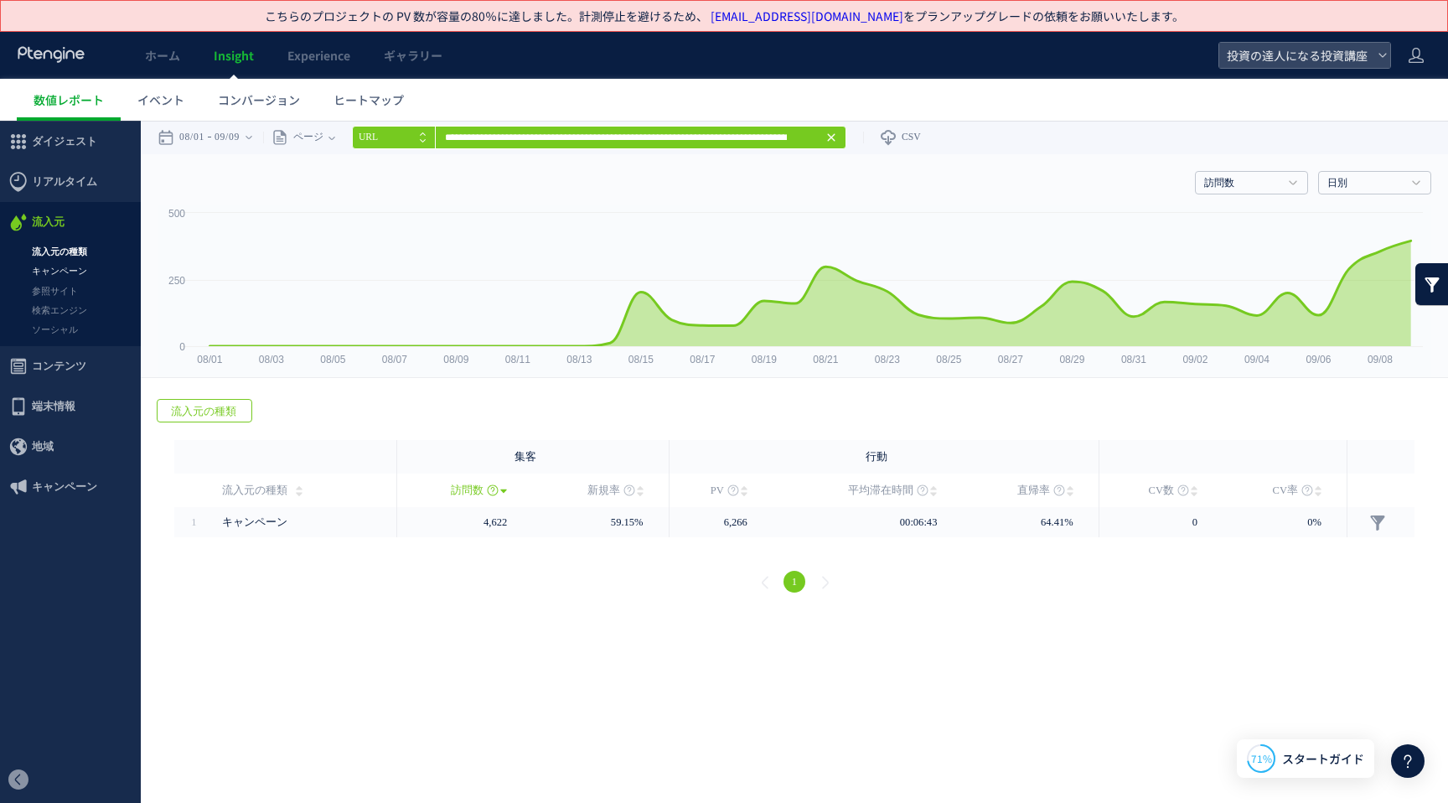
click at [84, 271] on link "キャンペーン" at bounding box center [70, 270] width 141 height 19
click at [85, 293] on link "参照サイト" at bounding box center [70, 290] width 141 height 19
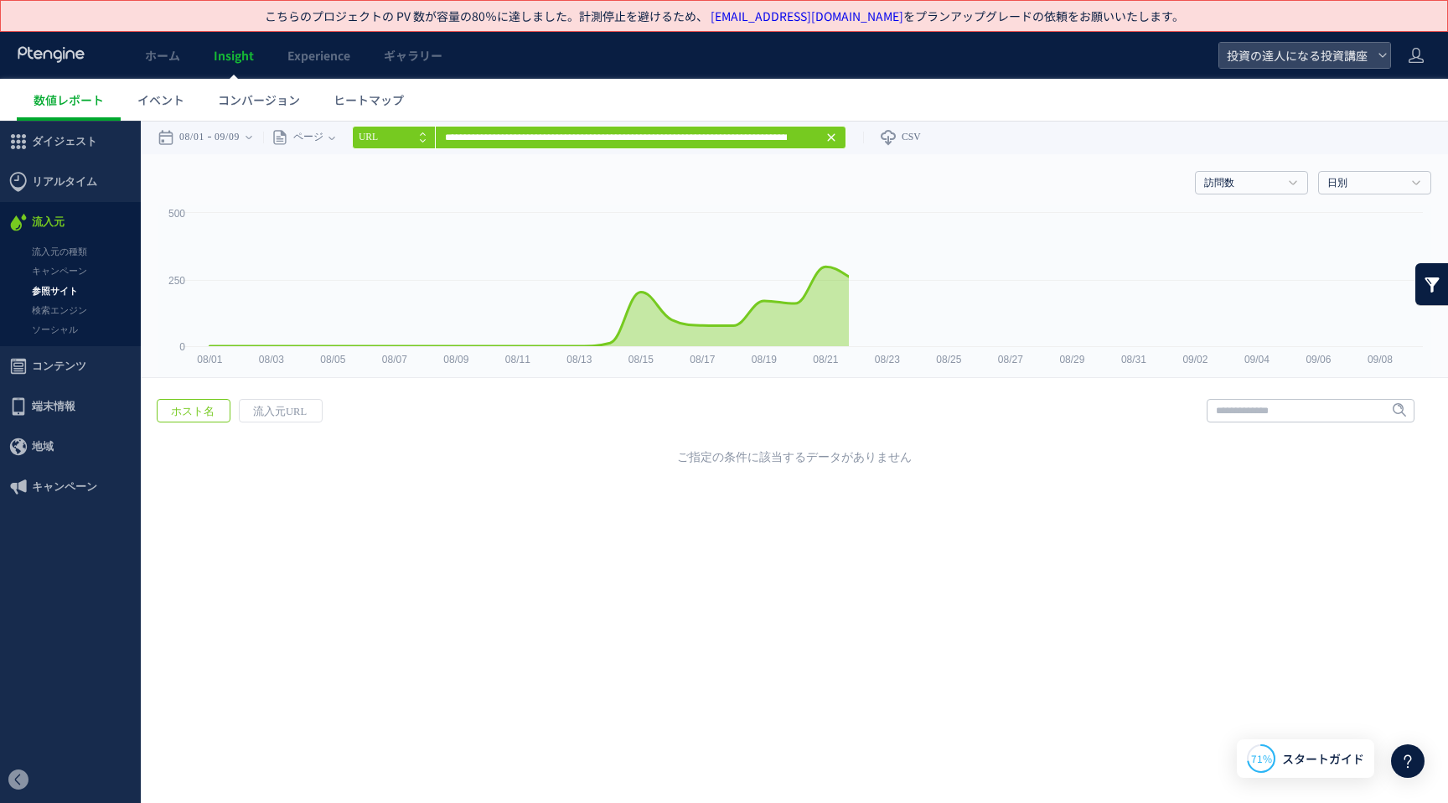
click at [86, 307] on link "検索エンジン" at bounding box center [70, 310] width 141 height 19
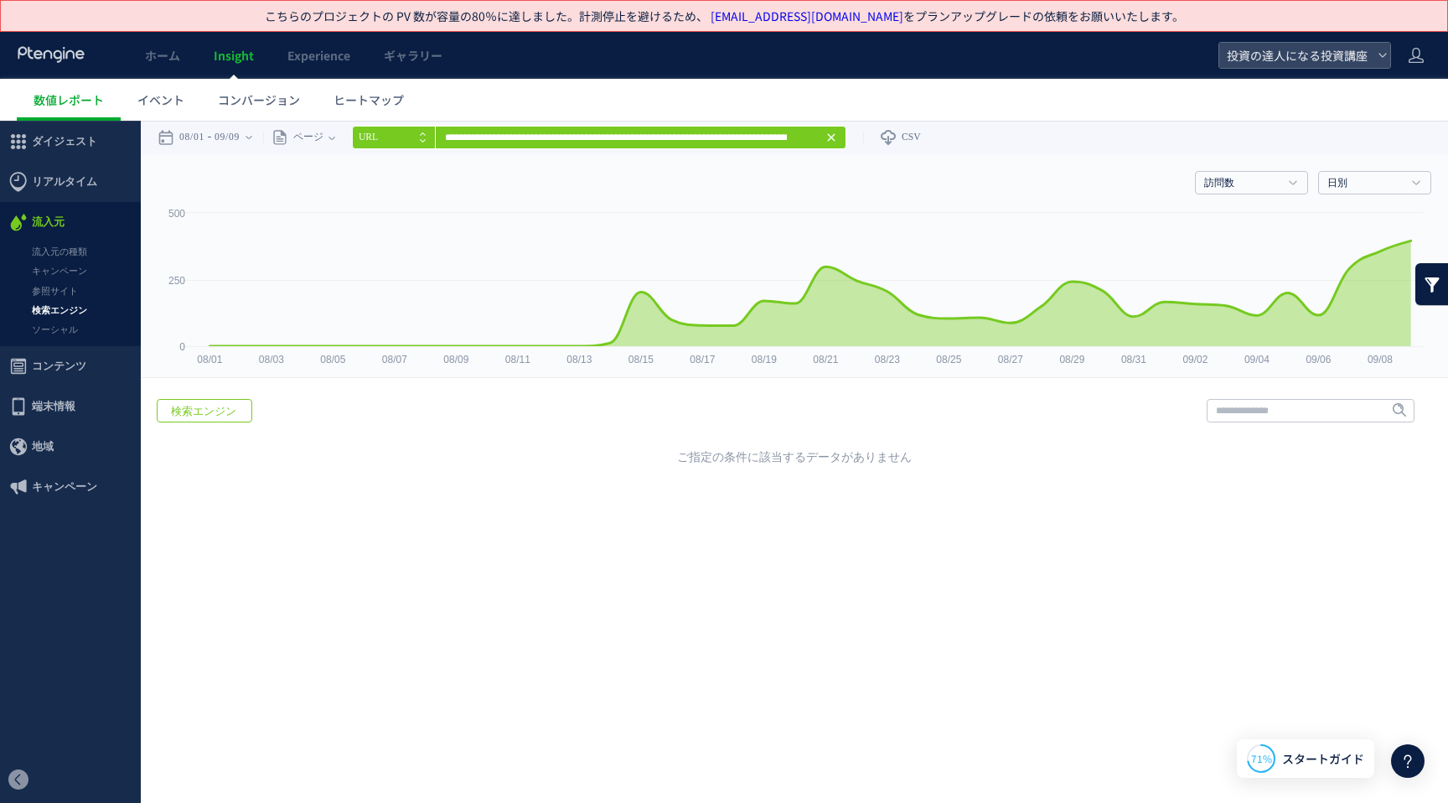
click at [838, 137] on icon at bounding box center [830, 137] width 13 height 13
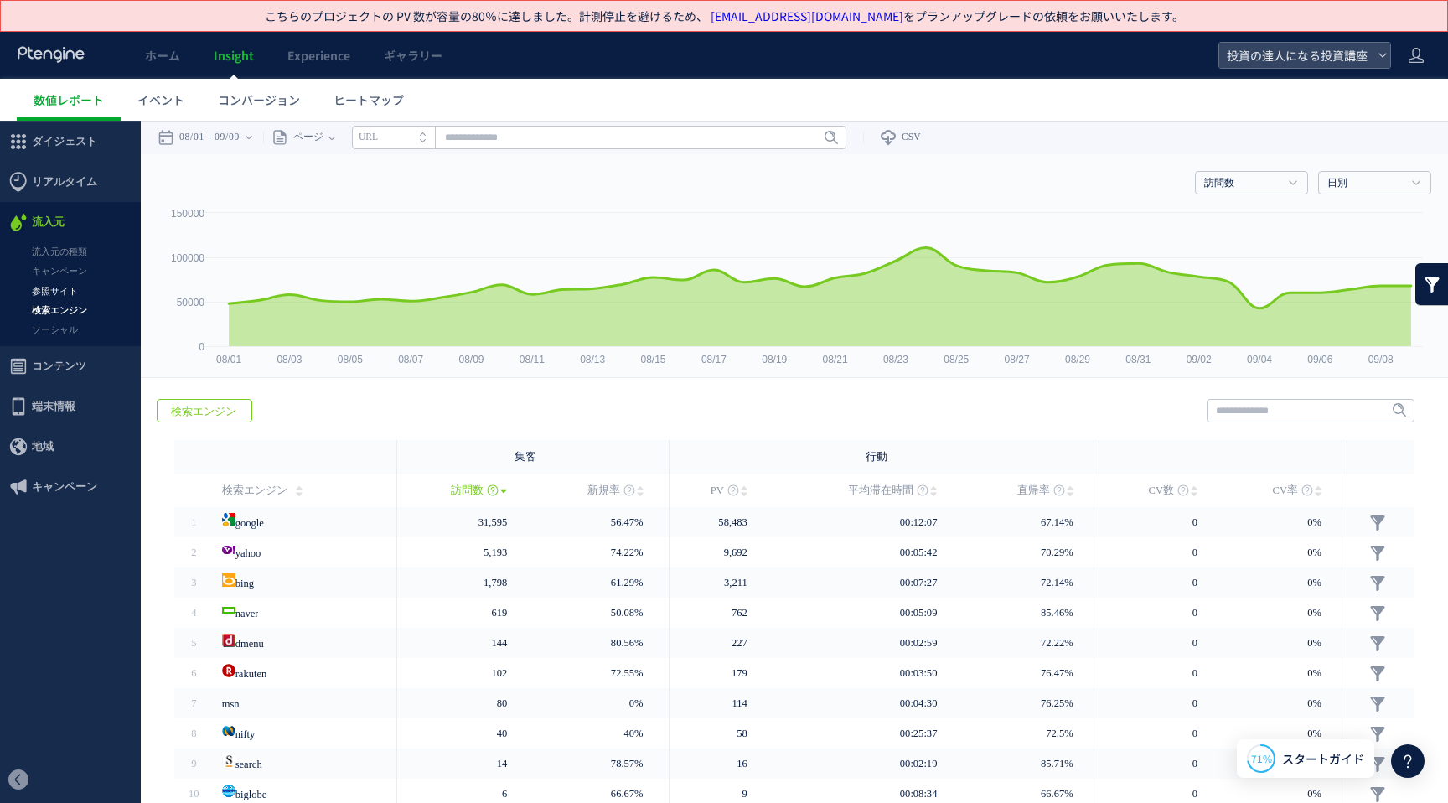
click at [74, 298] on link "参照サイト" at bounding box center [70, 290] width 141 height 19
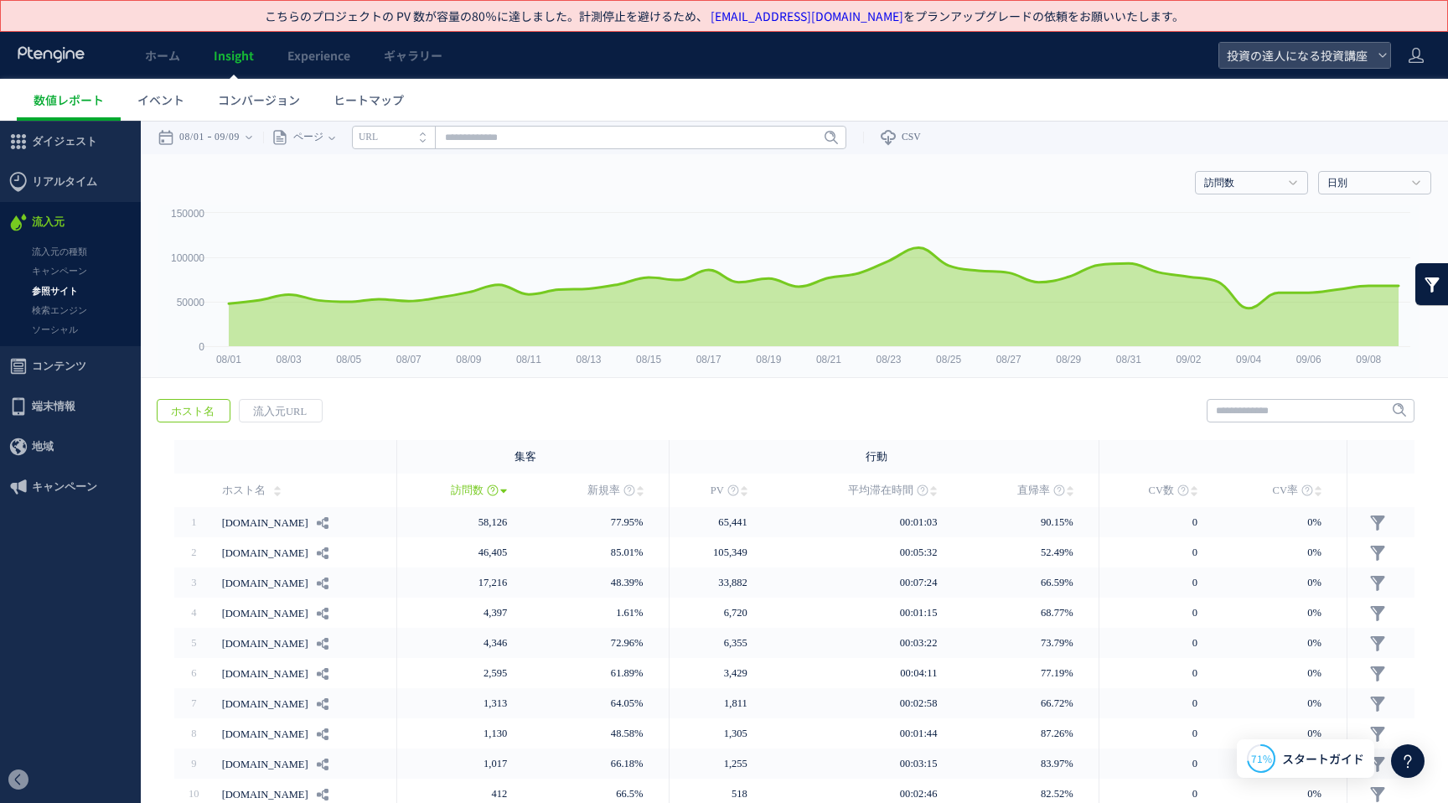
click at [79, 276] on link "キャンペーン" at bounding box center [70, 270] width 141 height 19
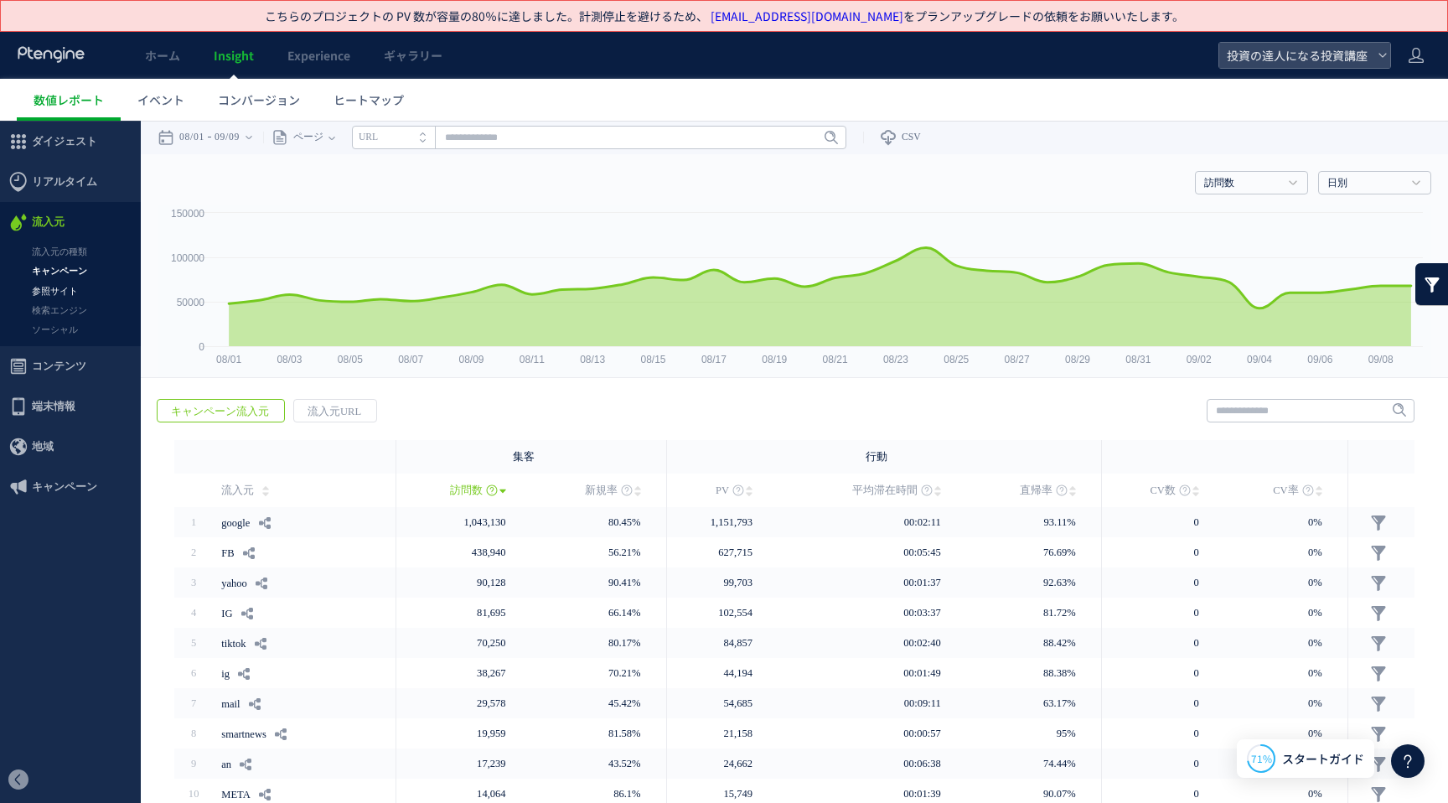
click at [88, 295] on link "参照サイト" at bounding box center [70, 290] width 141 height 19
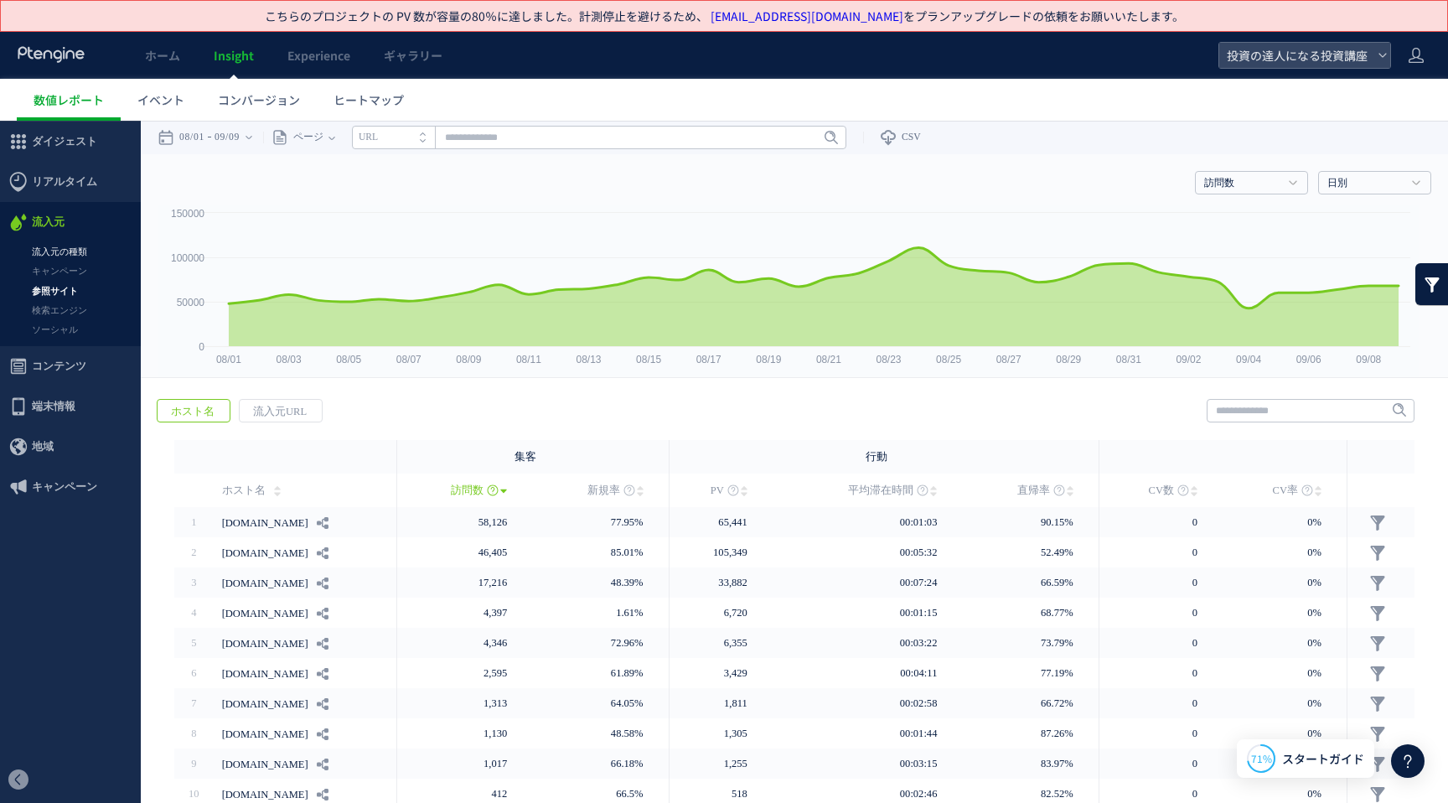
click at [67, 250] on link "流入元の種類" at bounding box center [70, 251] width 141 height 19
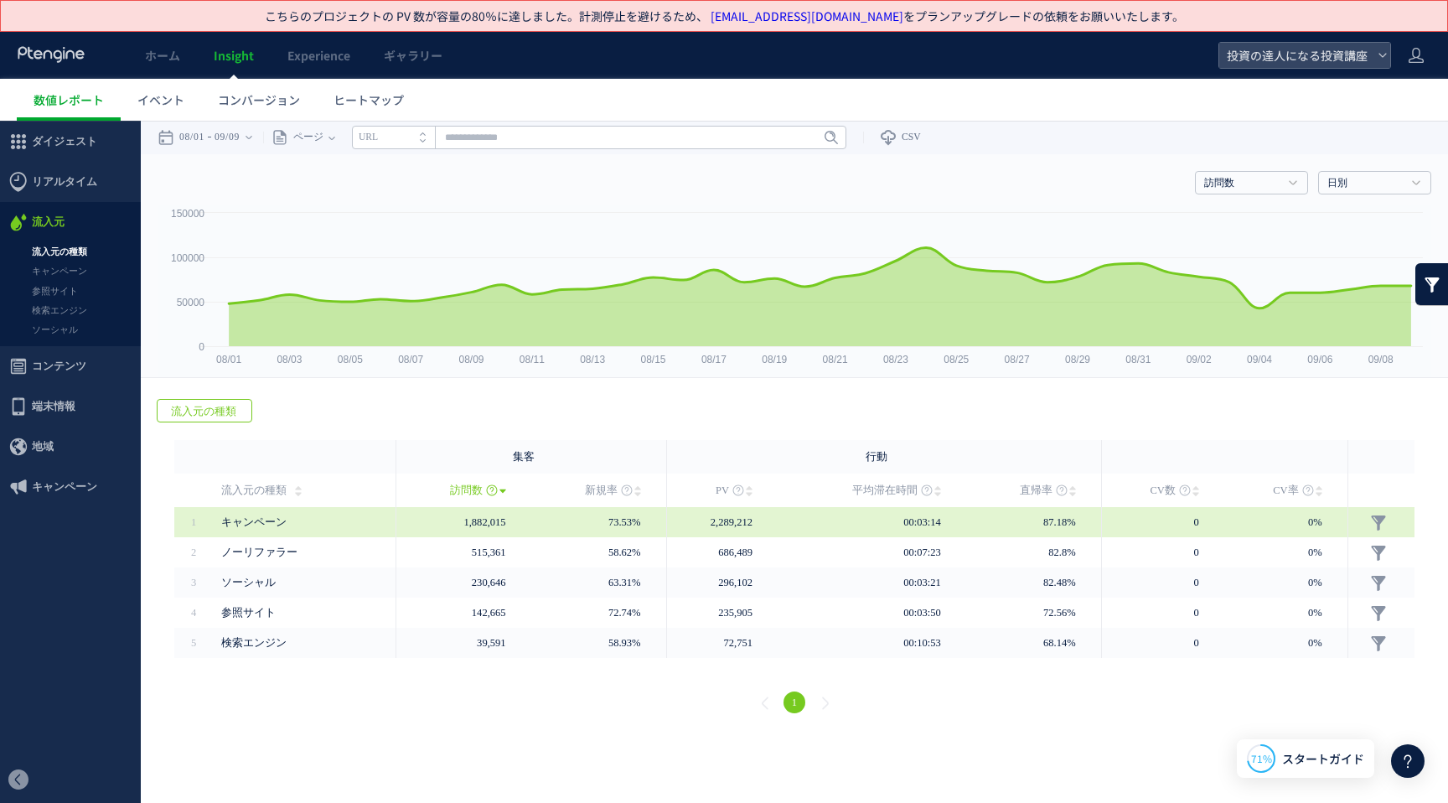
click at [361, 518] on span "キャンペーン" at bounding box center [303, 522] width 164 height 30
click at [1379, 526] on link at bounding box center [1378, 522] width 17 height 17
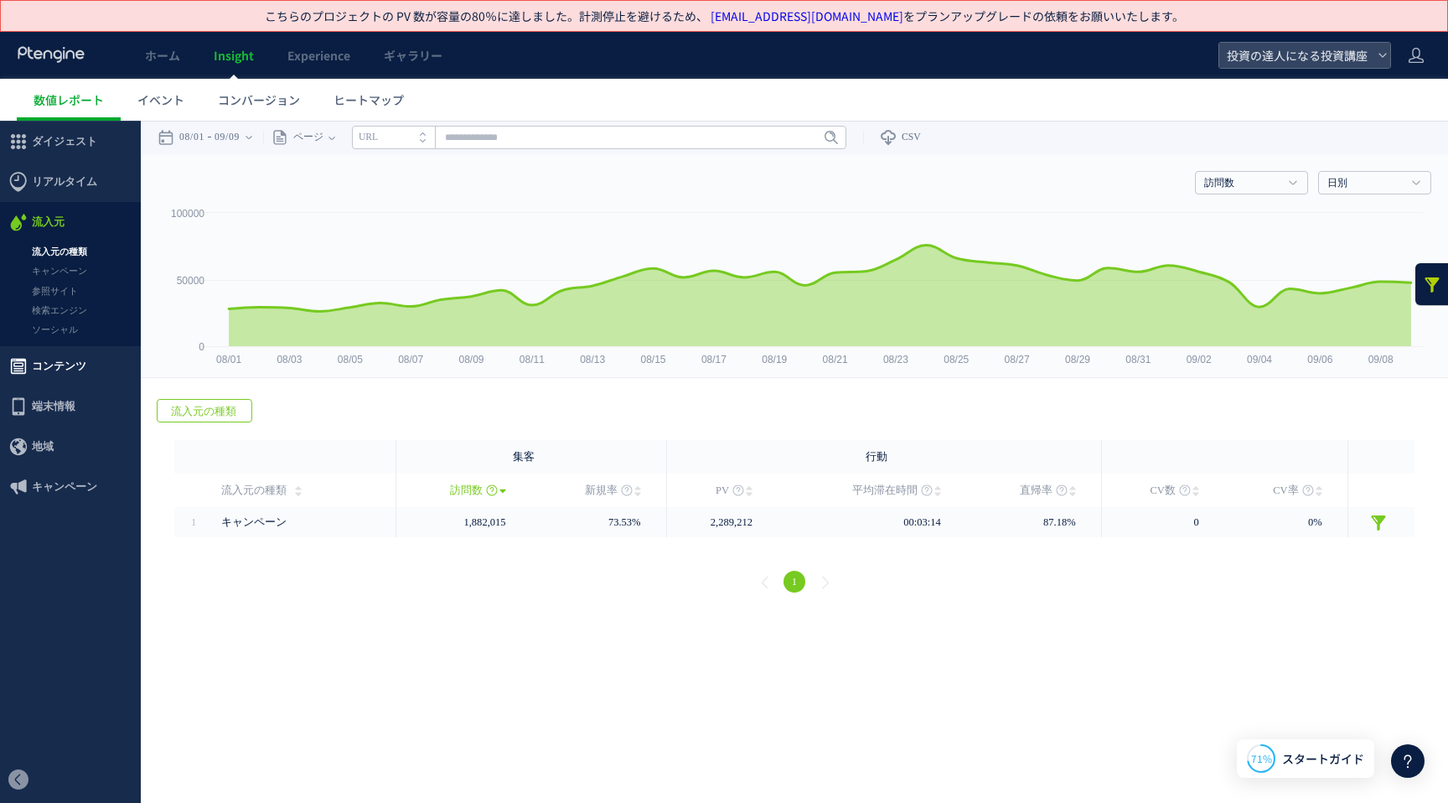
click at [76, 363] on span "コンテンツ" at bounding box center [59, 366] width 54 height 40
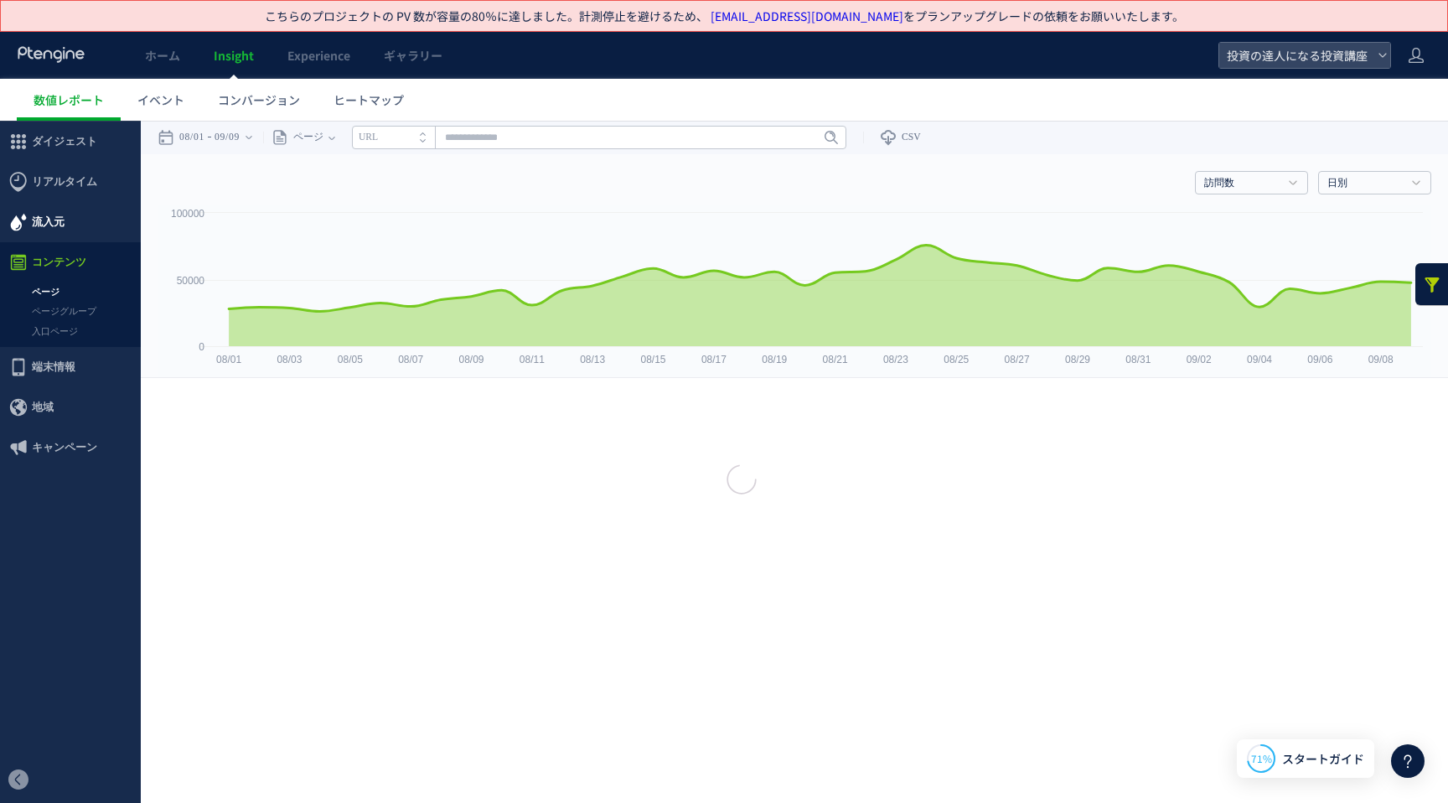
click at [81, 221] on span "流入元" at bounding box center [70, 222] width 141 height 40
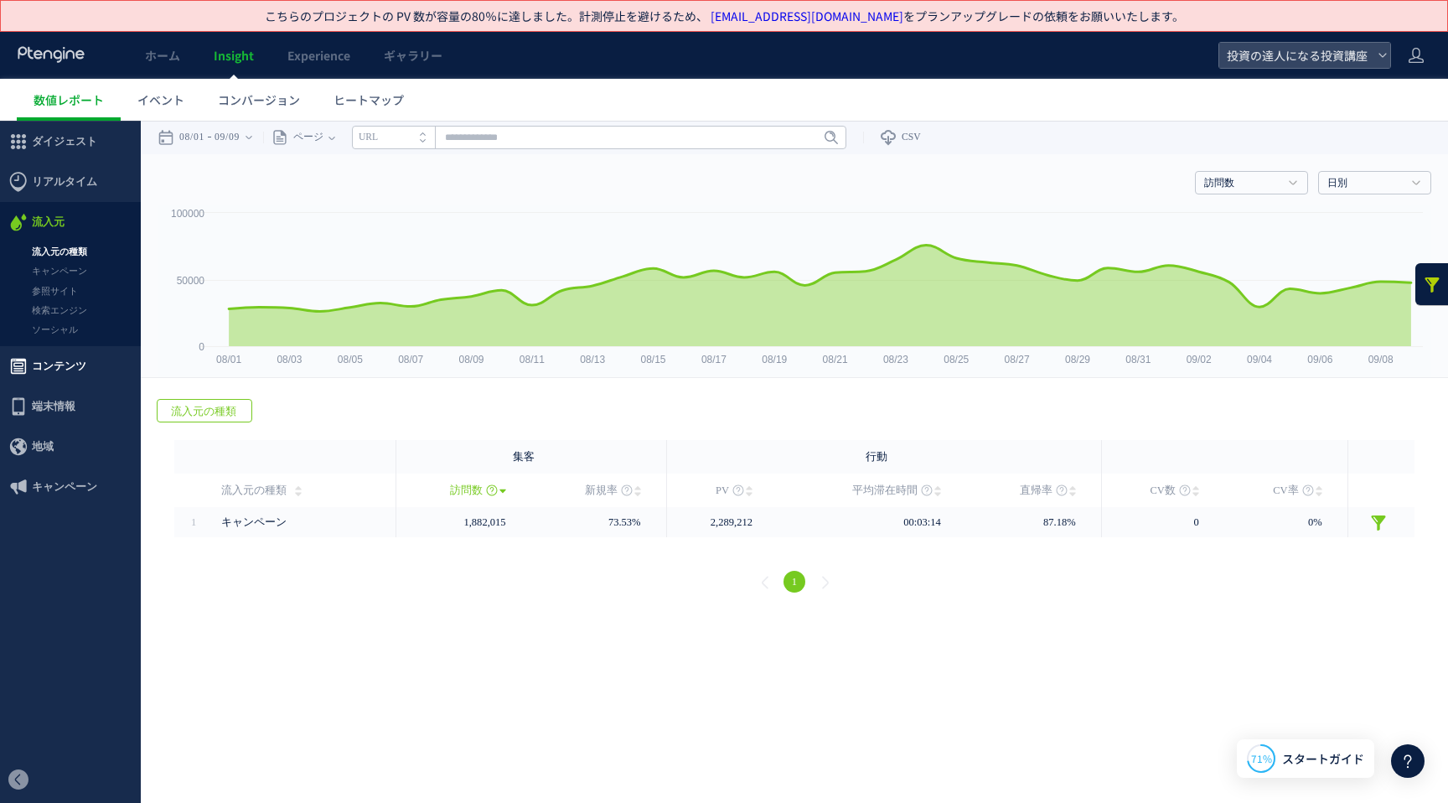
click at [75, 364] on span "コンテンツ" at bounding box center [59, 366] width 54 height 40
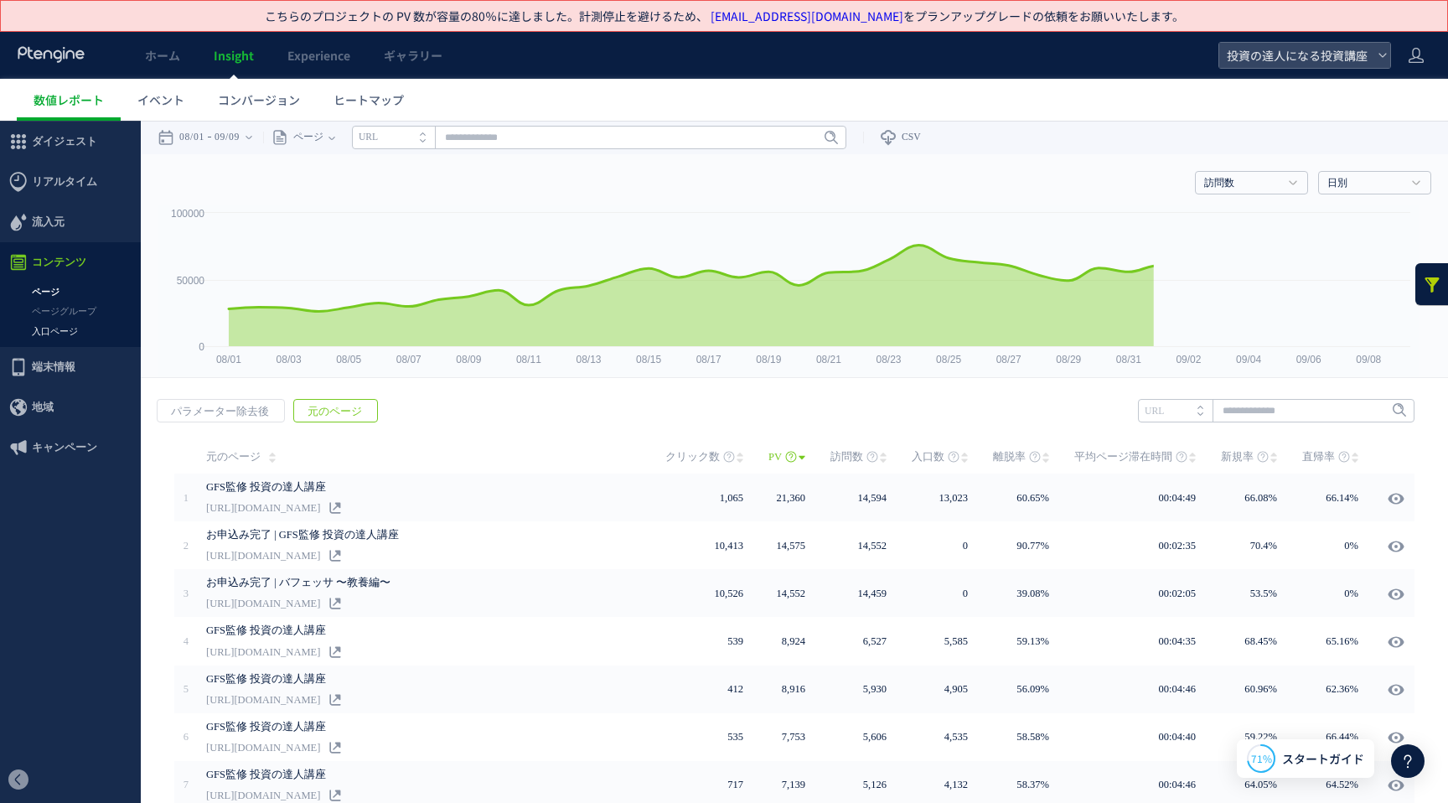
click at [70, 328] on link "入口ページ" at bounding box center [70, 331] width 141 height 19
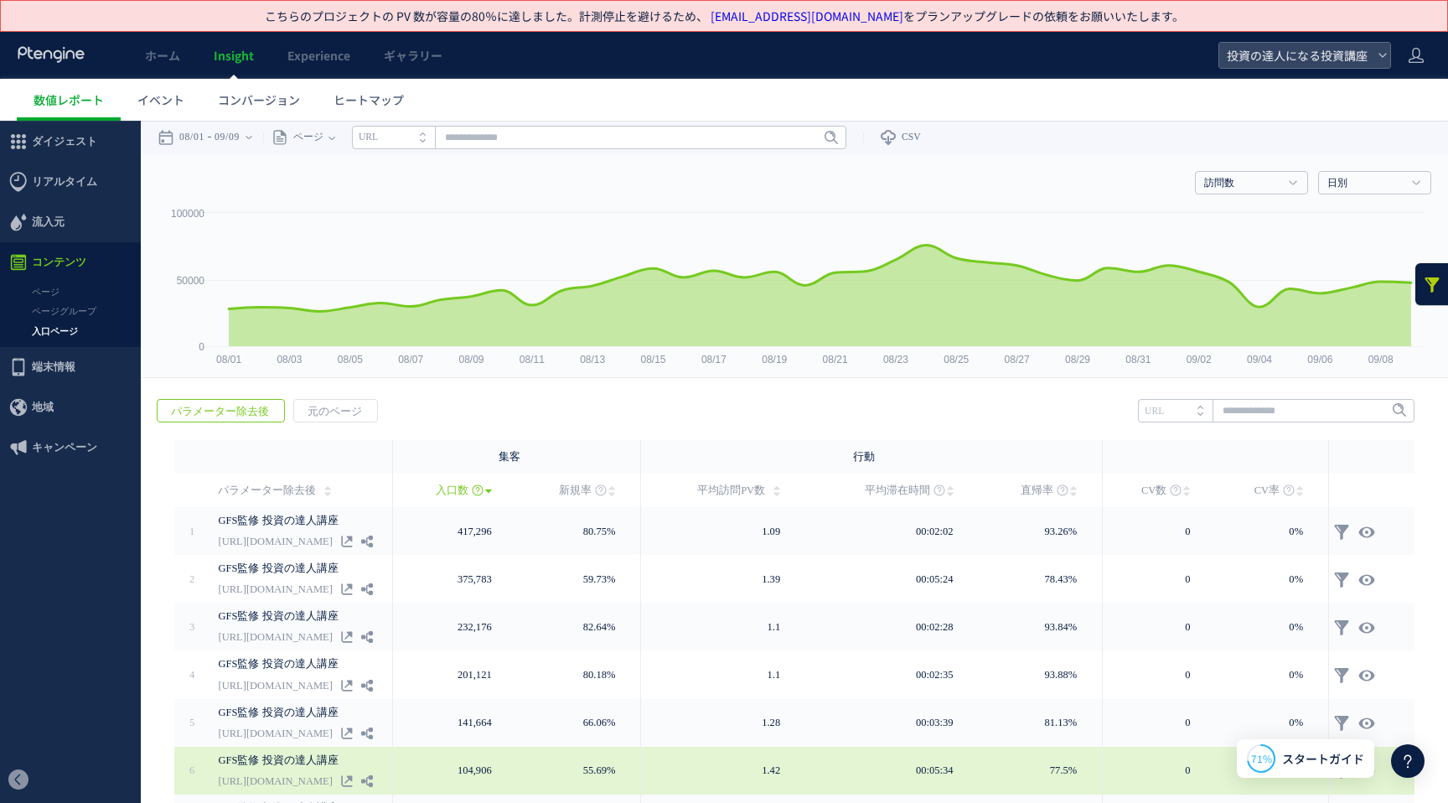
scroll to position [258, 0]
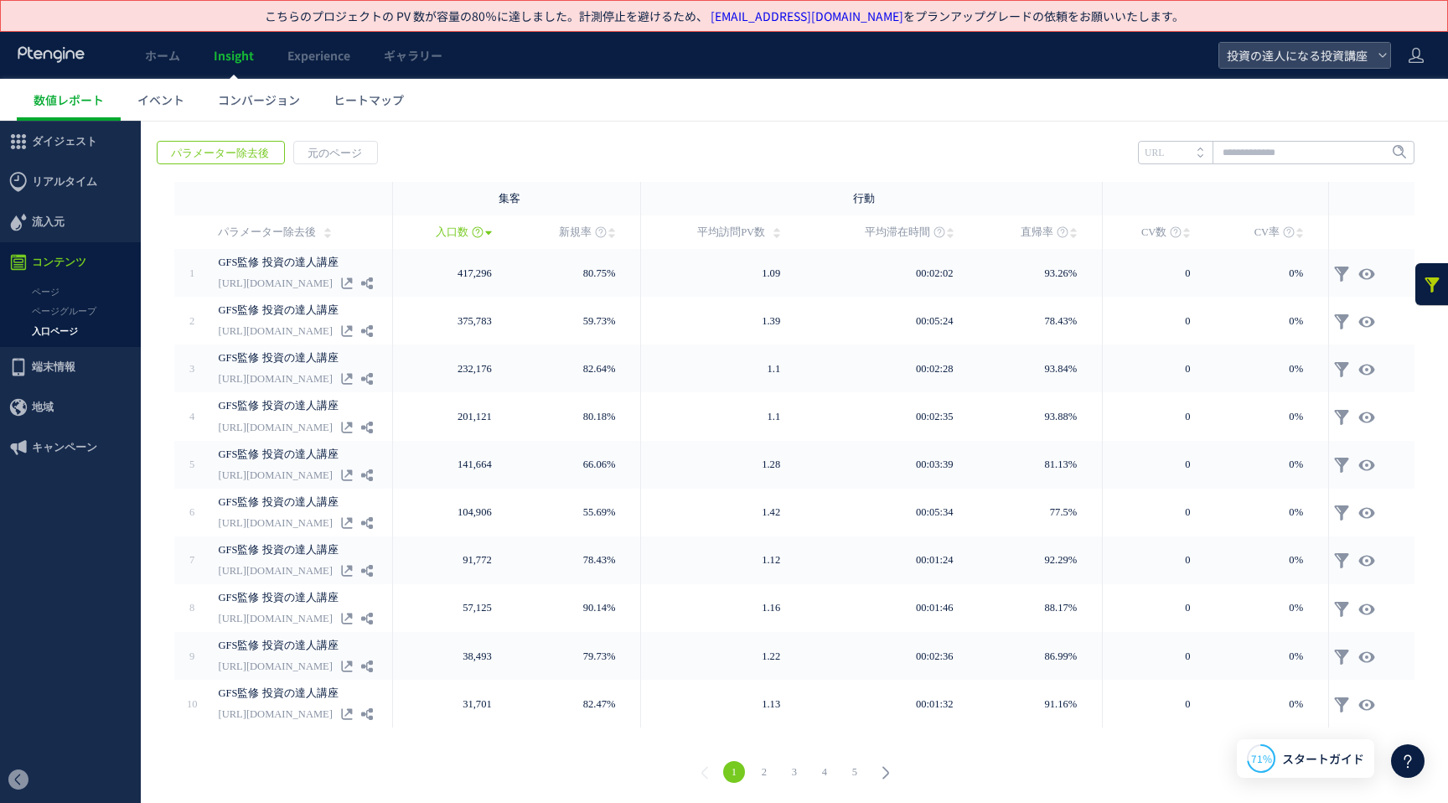
click at [763, 769] on link "2" at bounding box center [764, 772] width 22 height 22
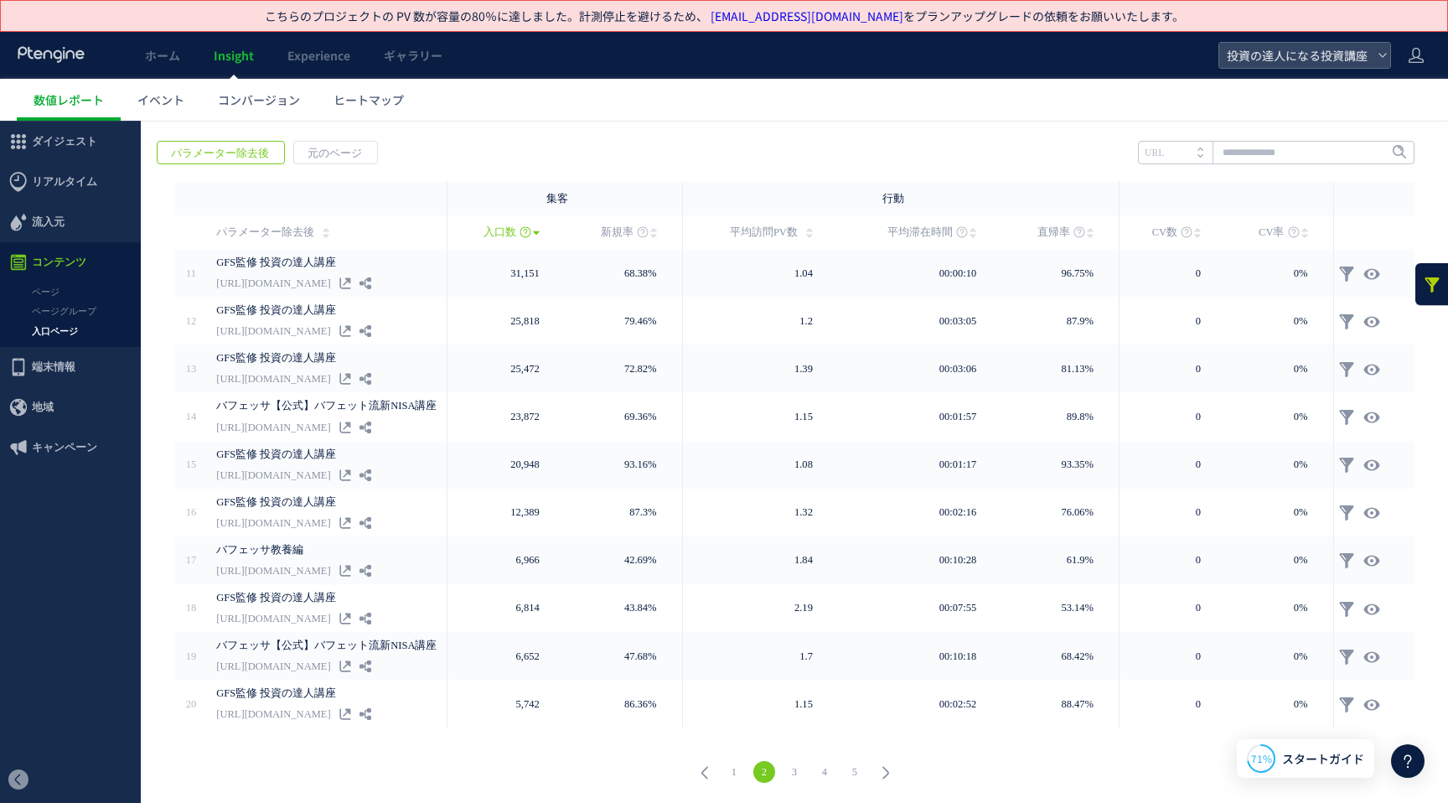
click at [740, 771] on link "1" at bounding box center [734, 772] width 22 height 22
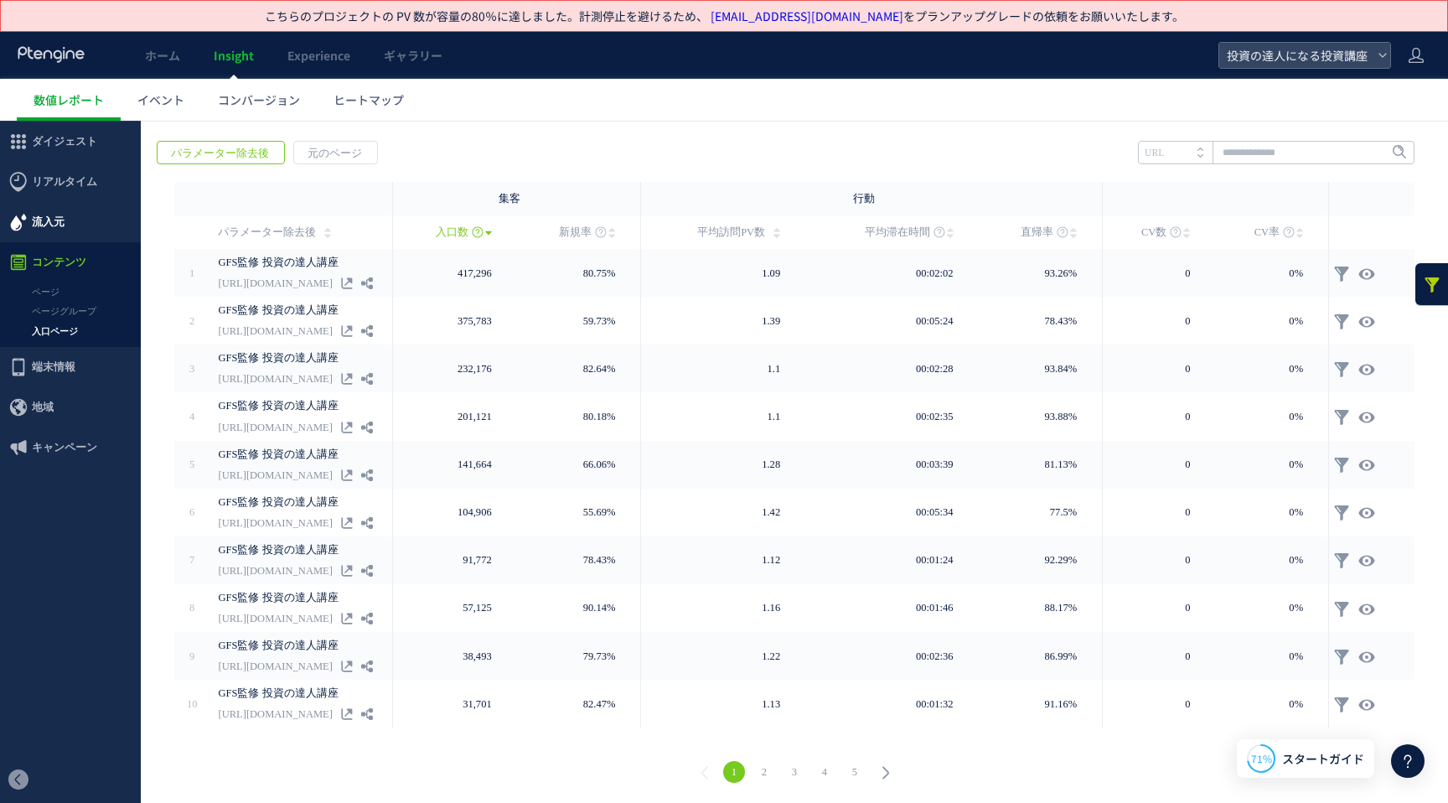
click at [84, 225] on span "流入元" at bounding box center [70, 222] width 141 height 40
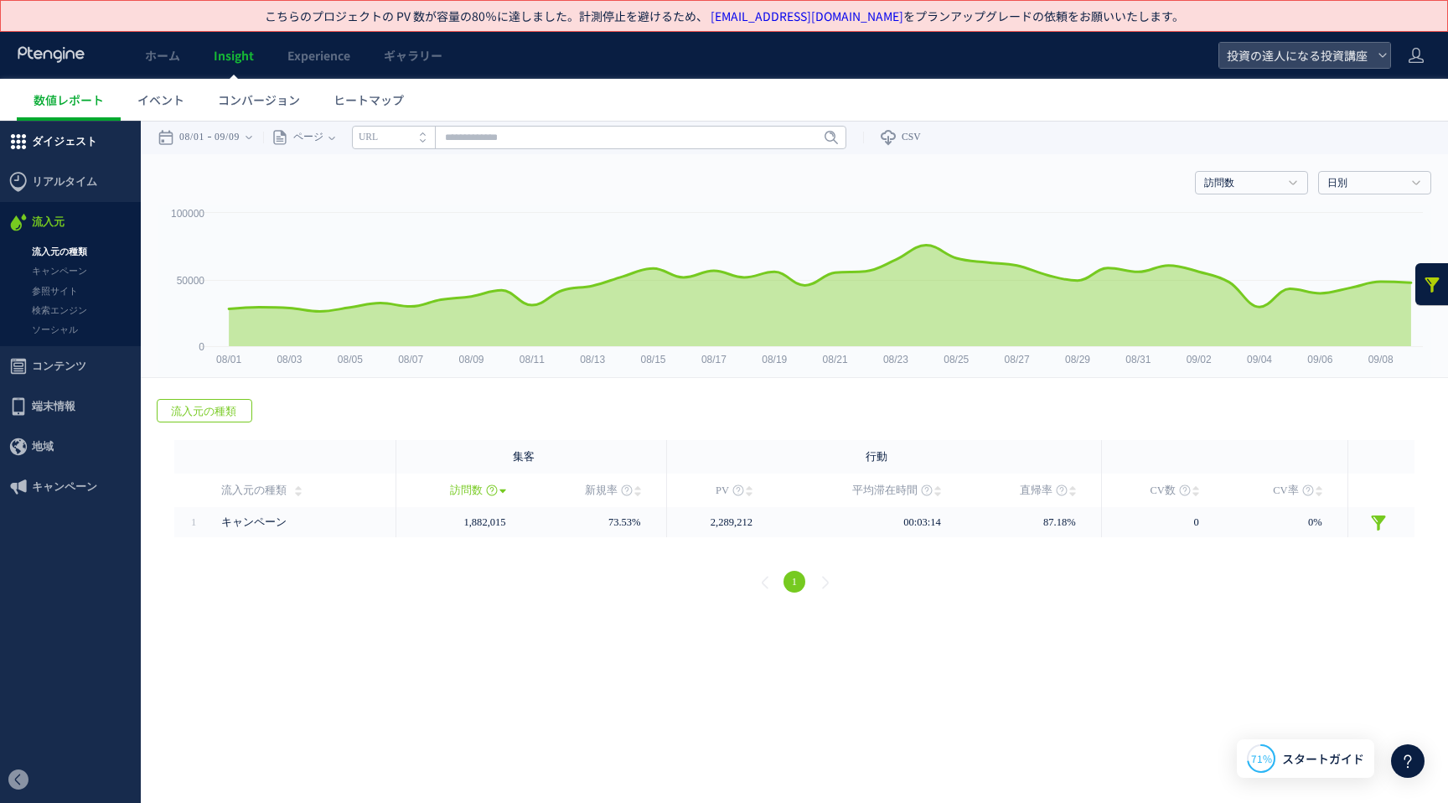
click at [98, 145] on span "ダイジェスト" at bounding box center [70, 141] width 141 height 40
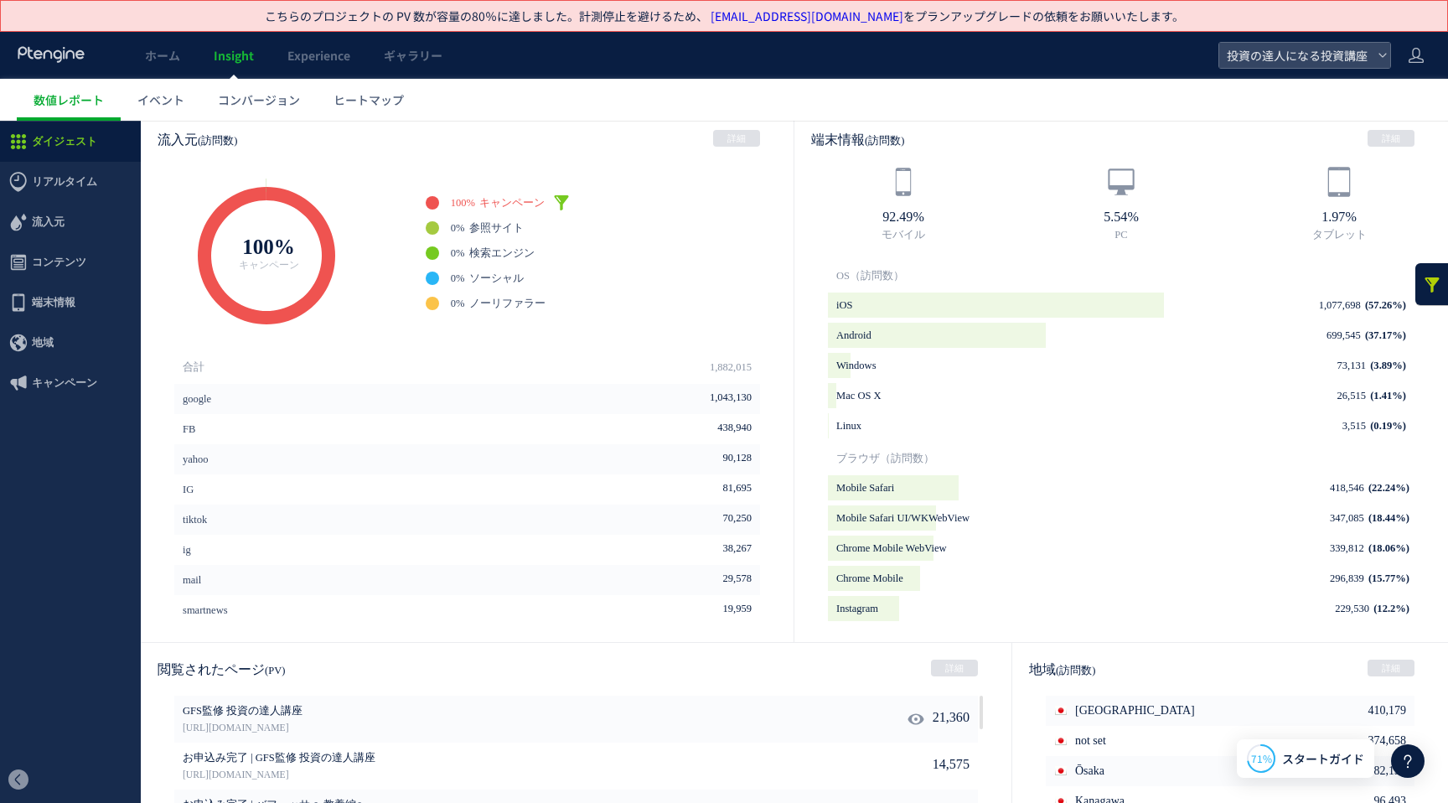
scroll to position [720, 0]
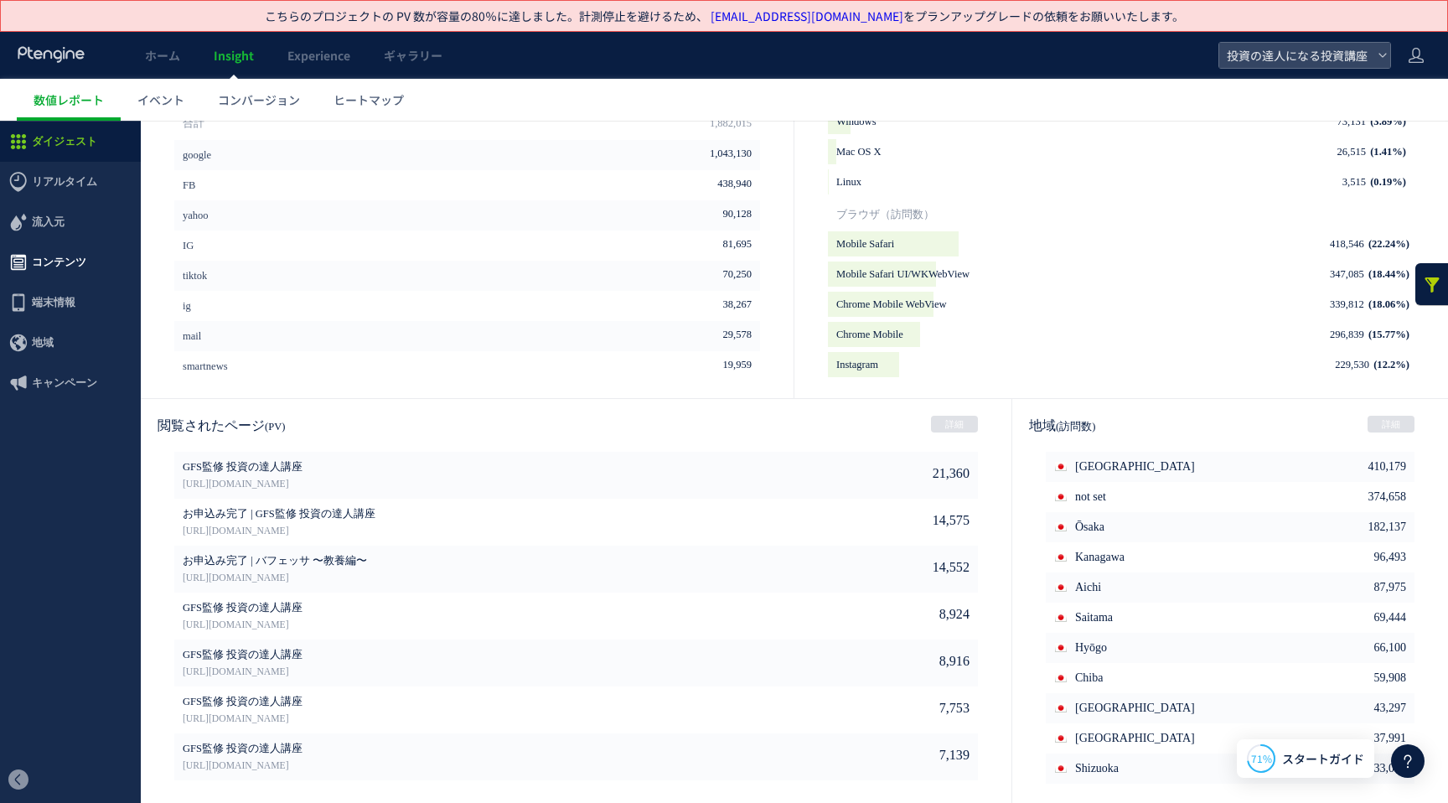
click at [85, 269] on span "コンテンツ" at bounding box center [70, 262] width 141 height 40
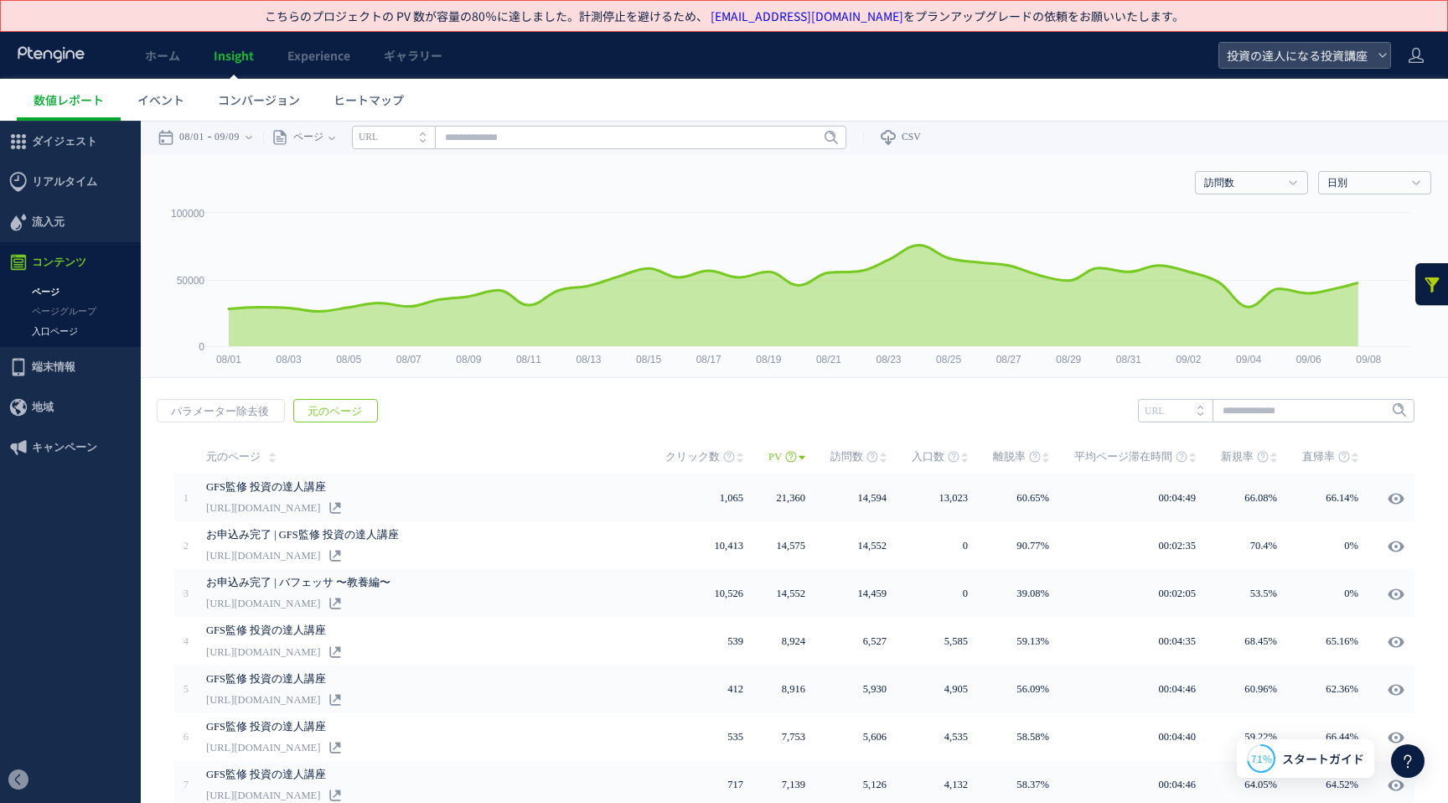
click at [80, 326] on link "入口ページ" at bounding box center [70, 331] width 141 height 19
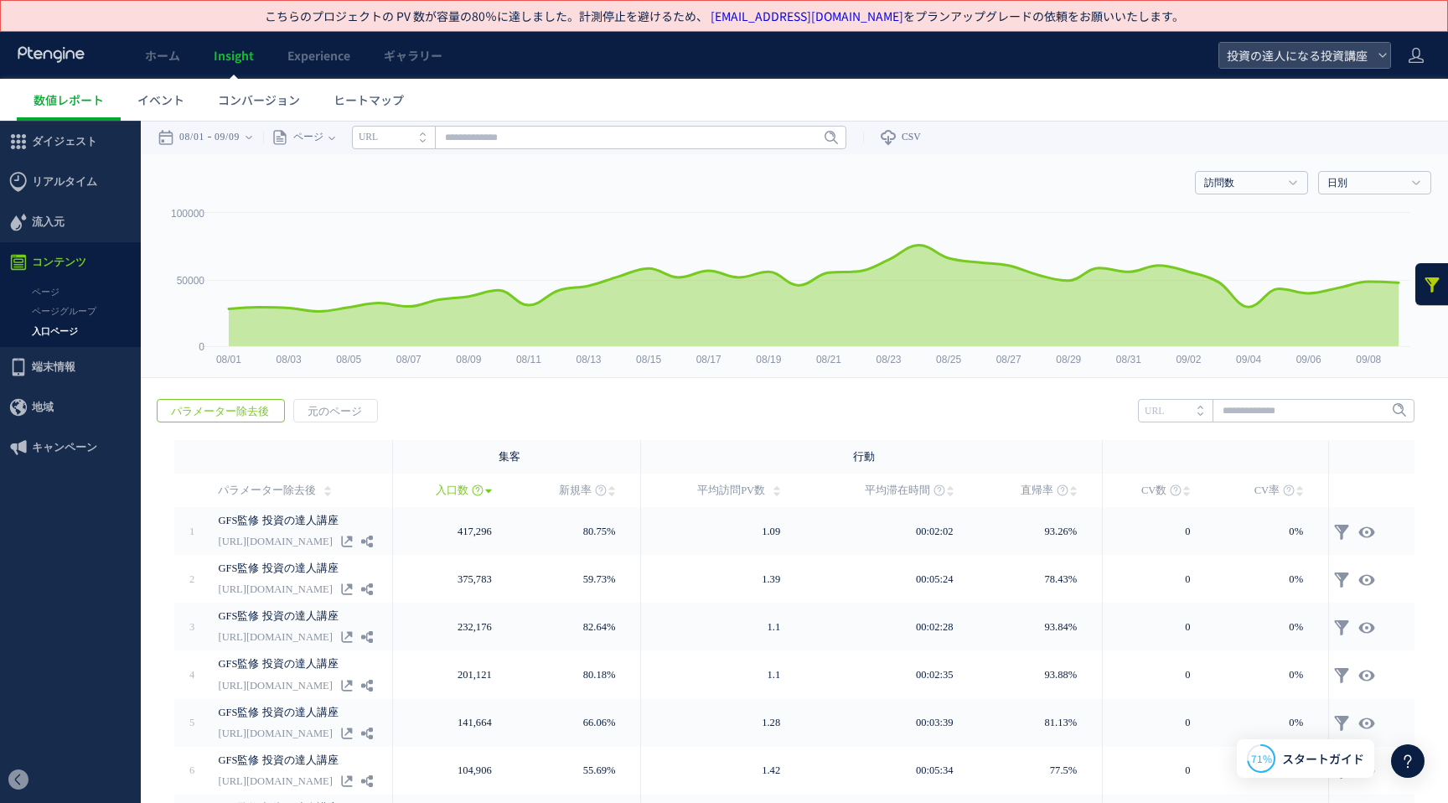
scroll to position [258, 0]
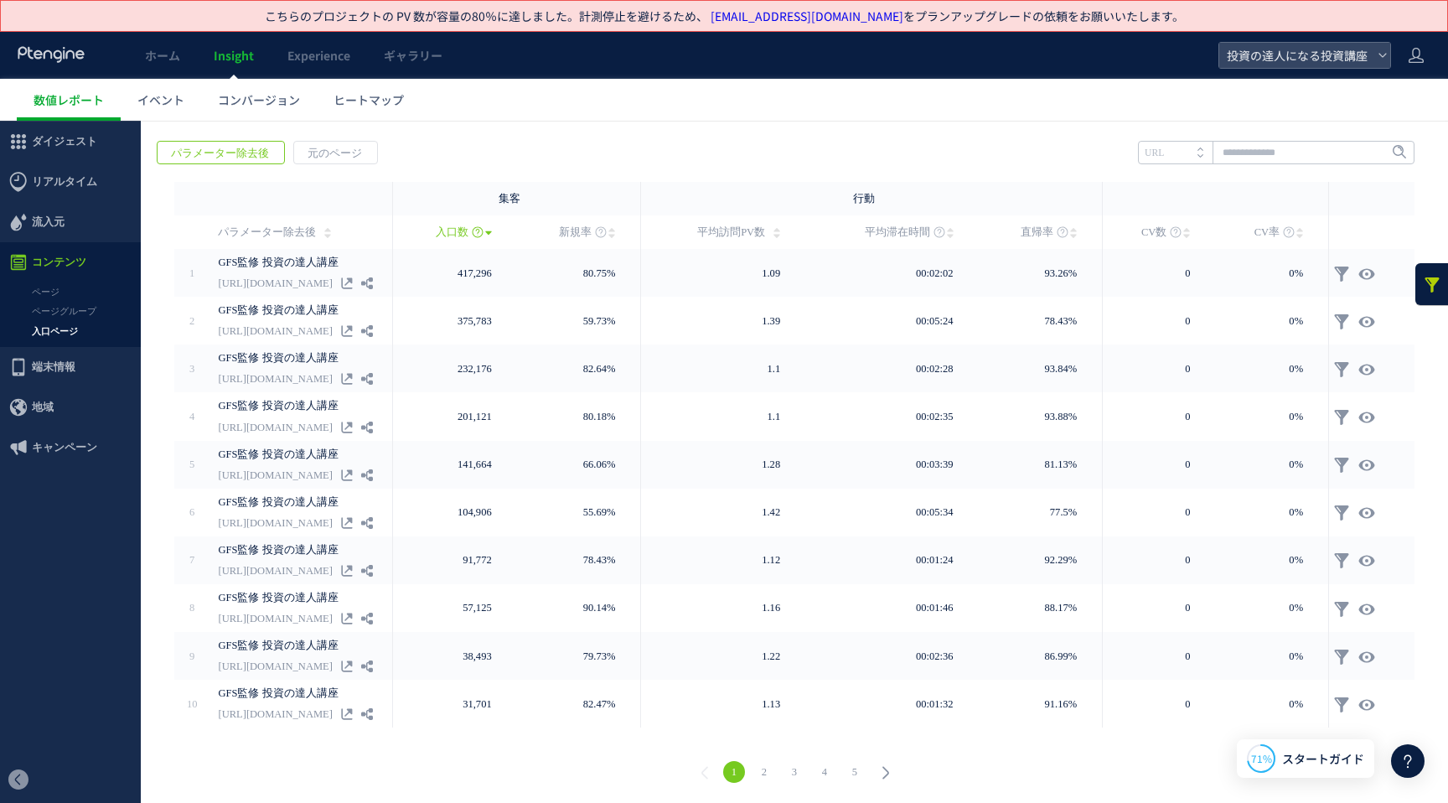
click at [786, 764] on link "3" at bounding box center [794, 772] width 22 height 22
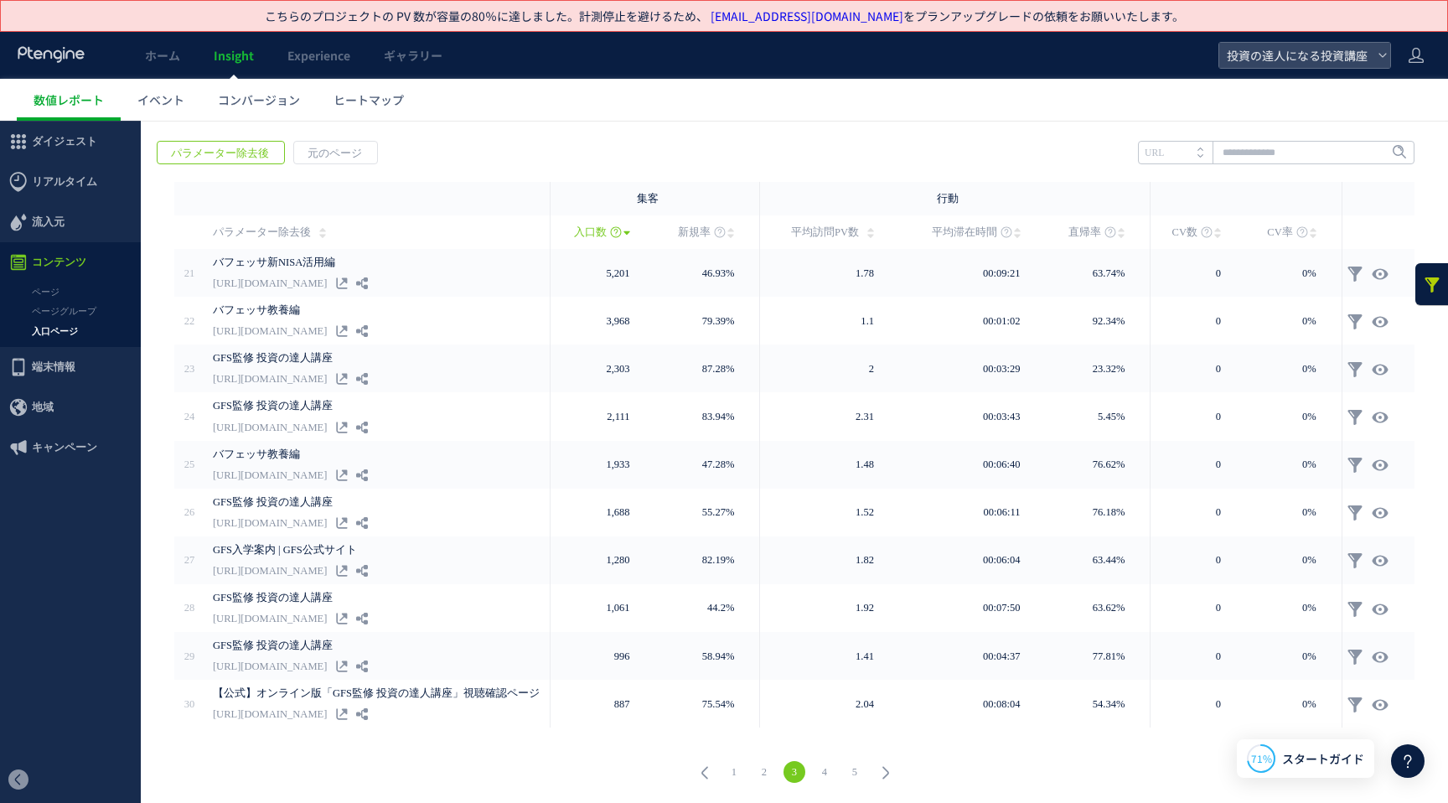
click at [758, 772] on link "2" at bounding box center [764, 772] width 22 height 22
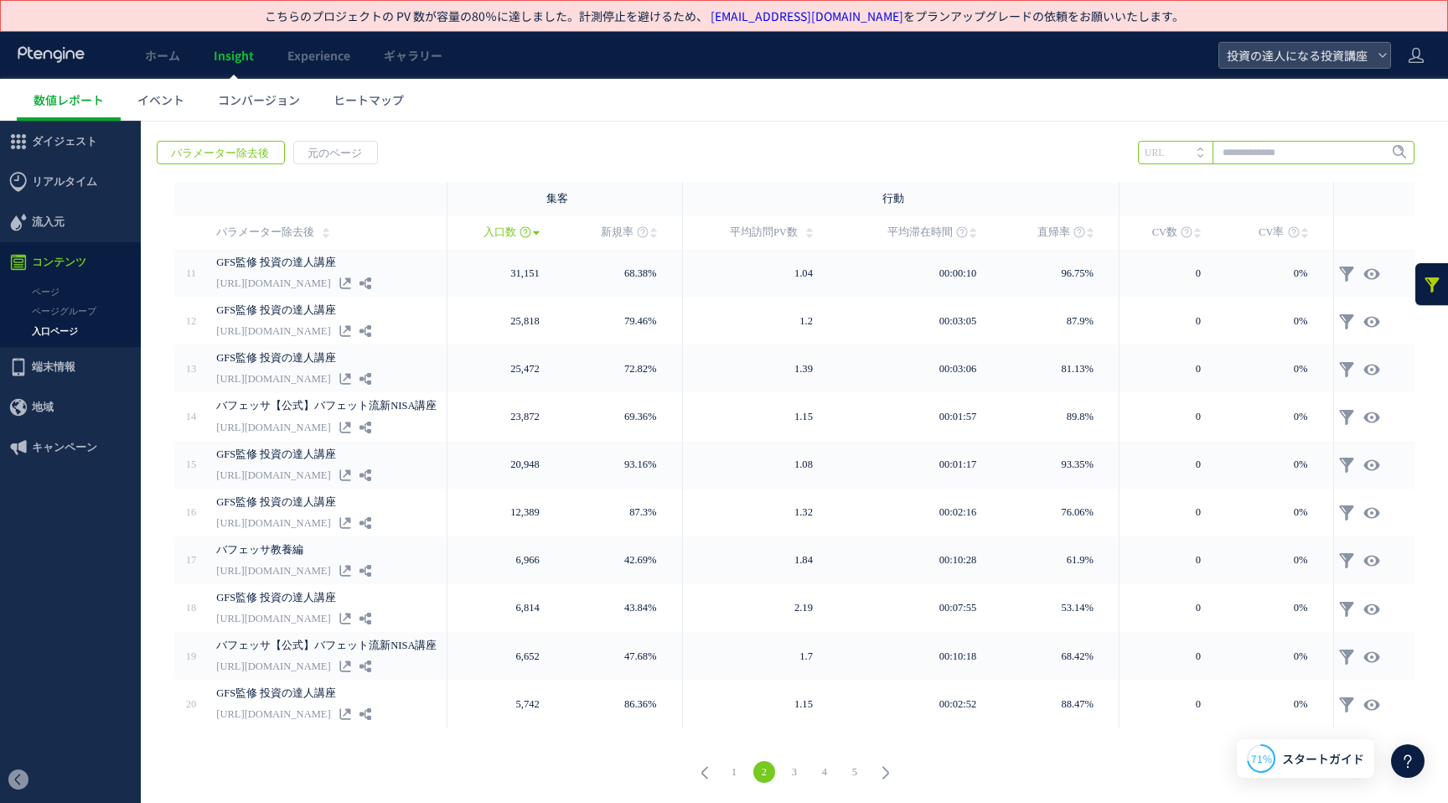
click at [1294, 147] on input "text" at bounding box center [1276, 152] width 276 height 23
type input "*"
type input "***"
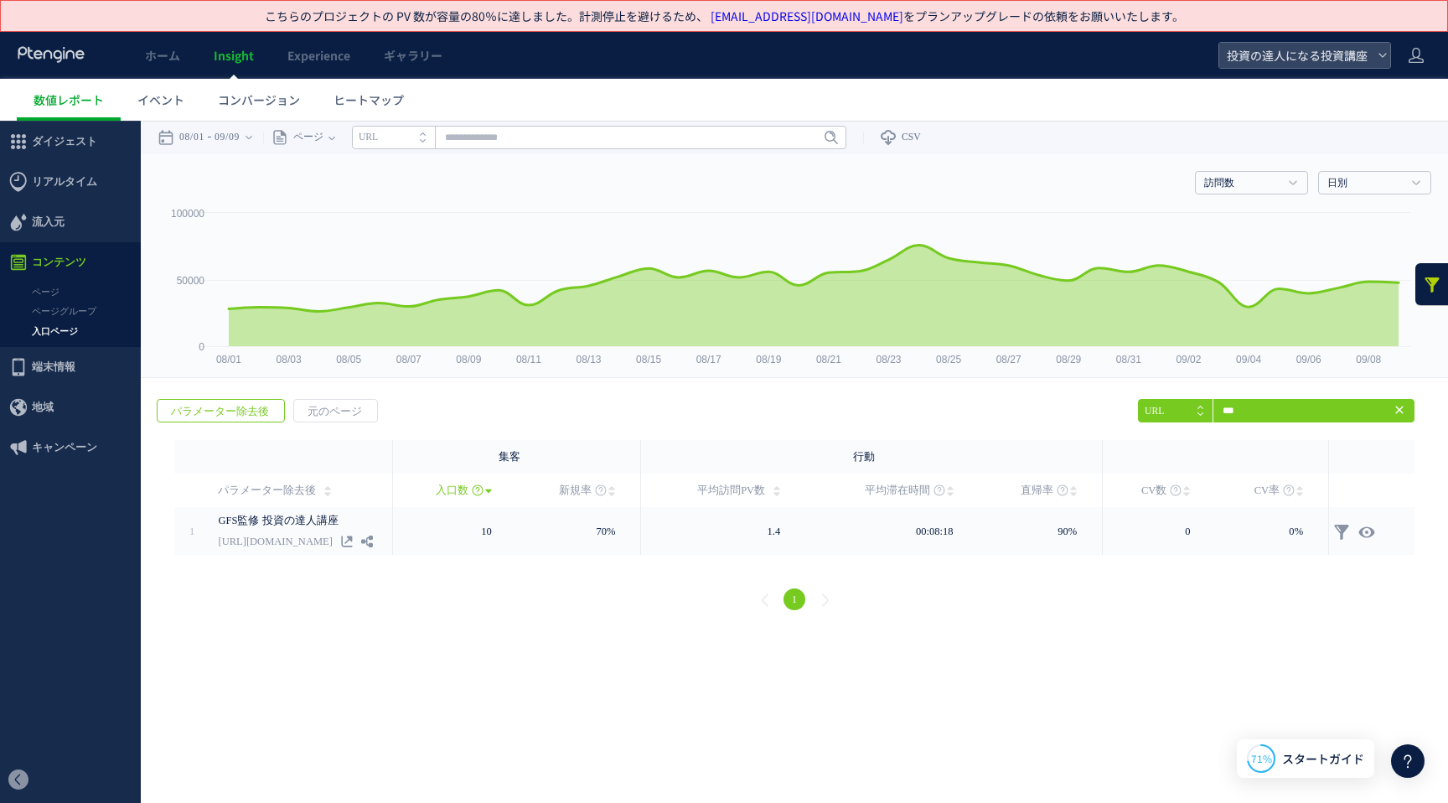
click at [1401, 413] on icon at bounding box center [1398, 409] width 13 height 13
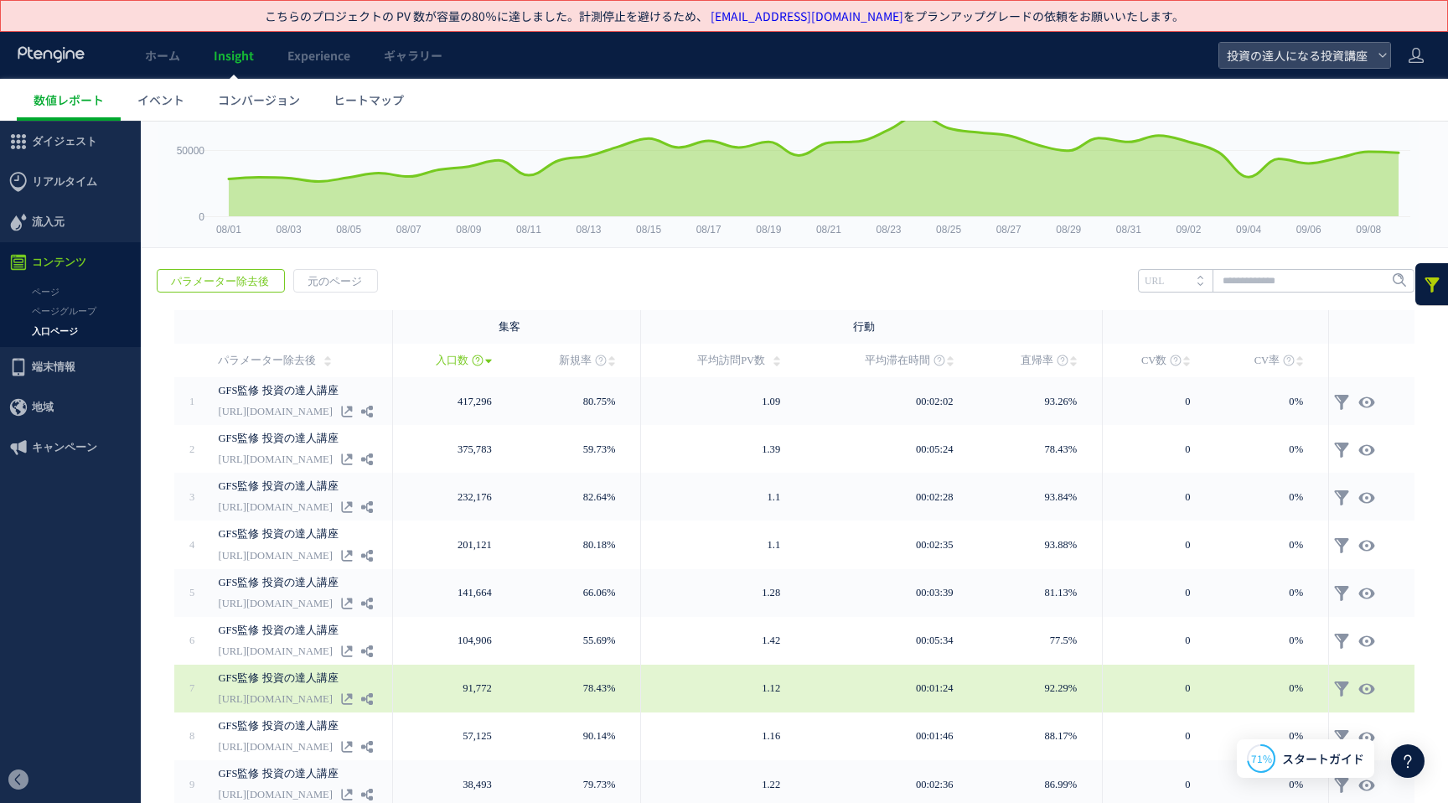
scroll to position [258, 0]
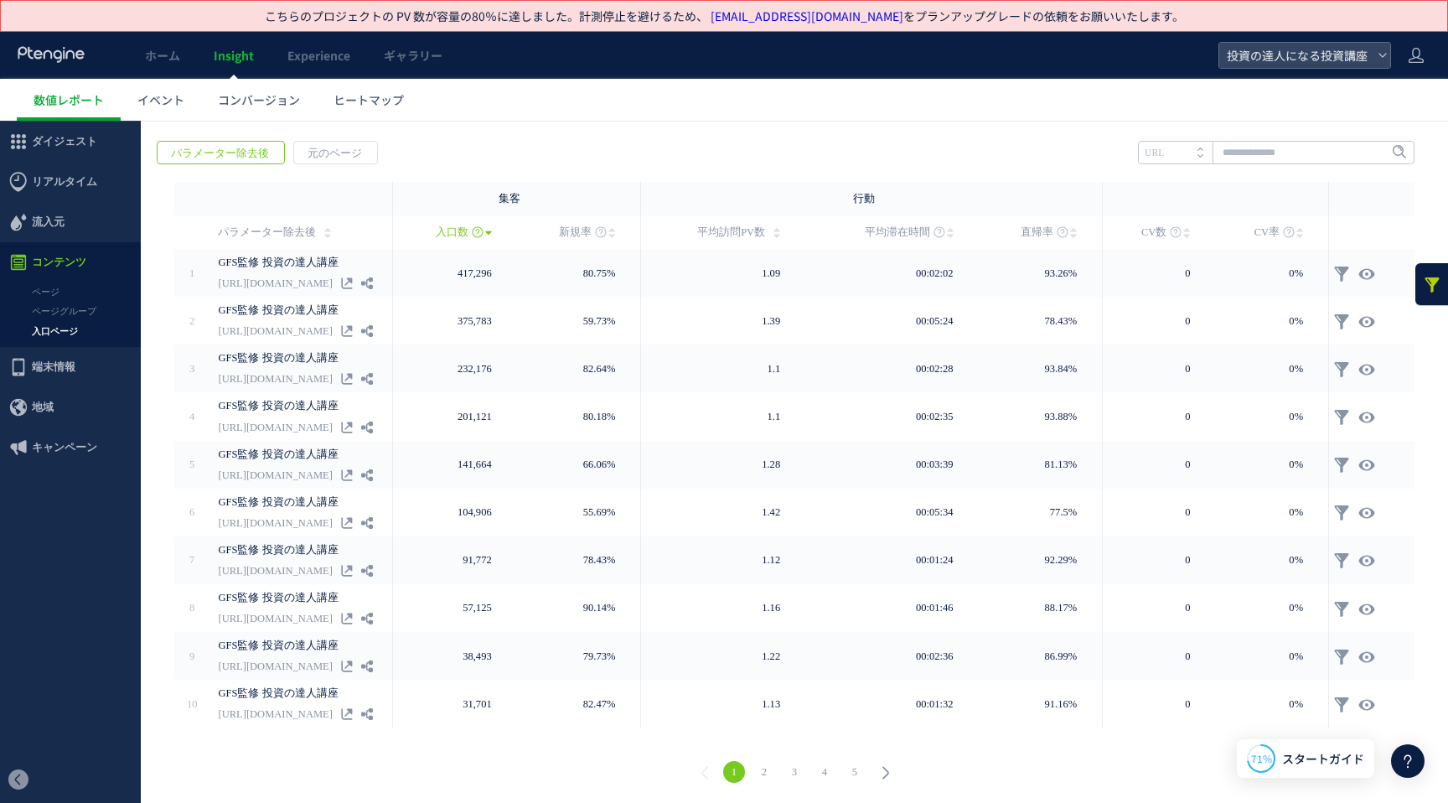
click at [771, 767] on li "2" at bounding box center [764, 772] width 30 height 22
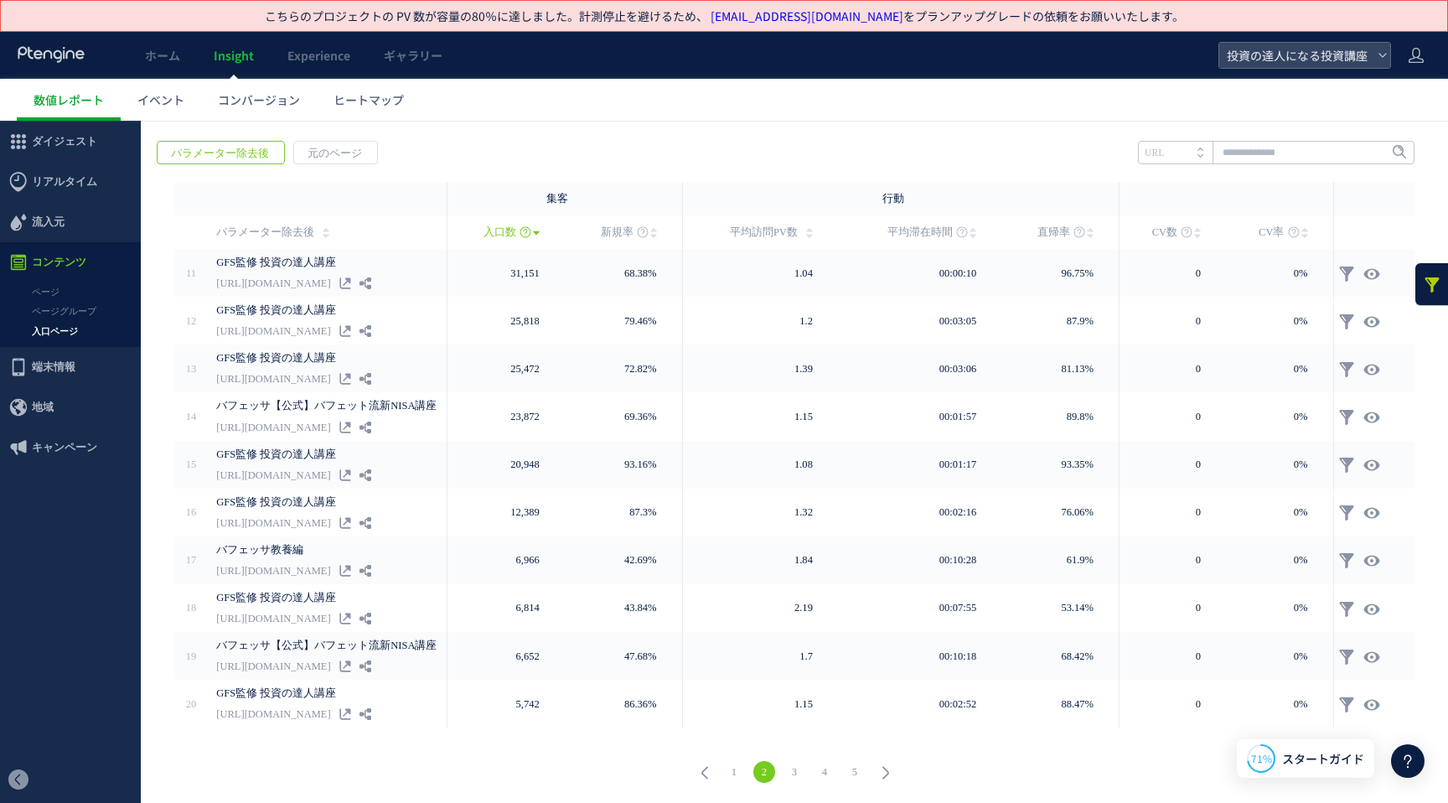
click at [767, 770] on link "2" at bounding box center [764, 772] width 22 height 22
click at [822, 775] on link "4" at bounding box center [824, 772] width 22 height 22
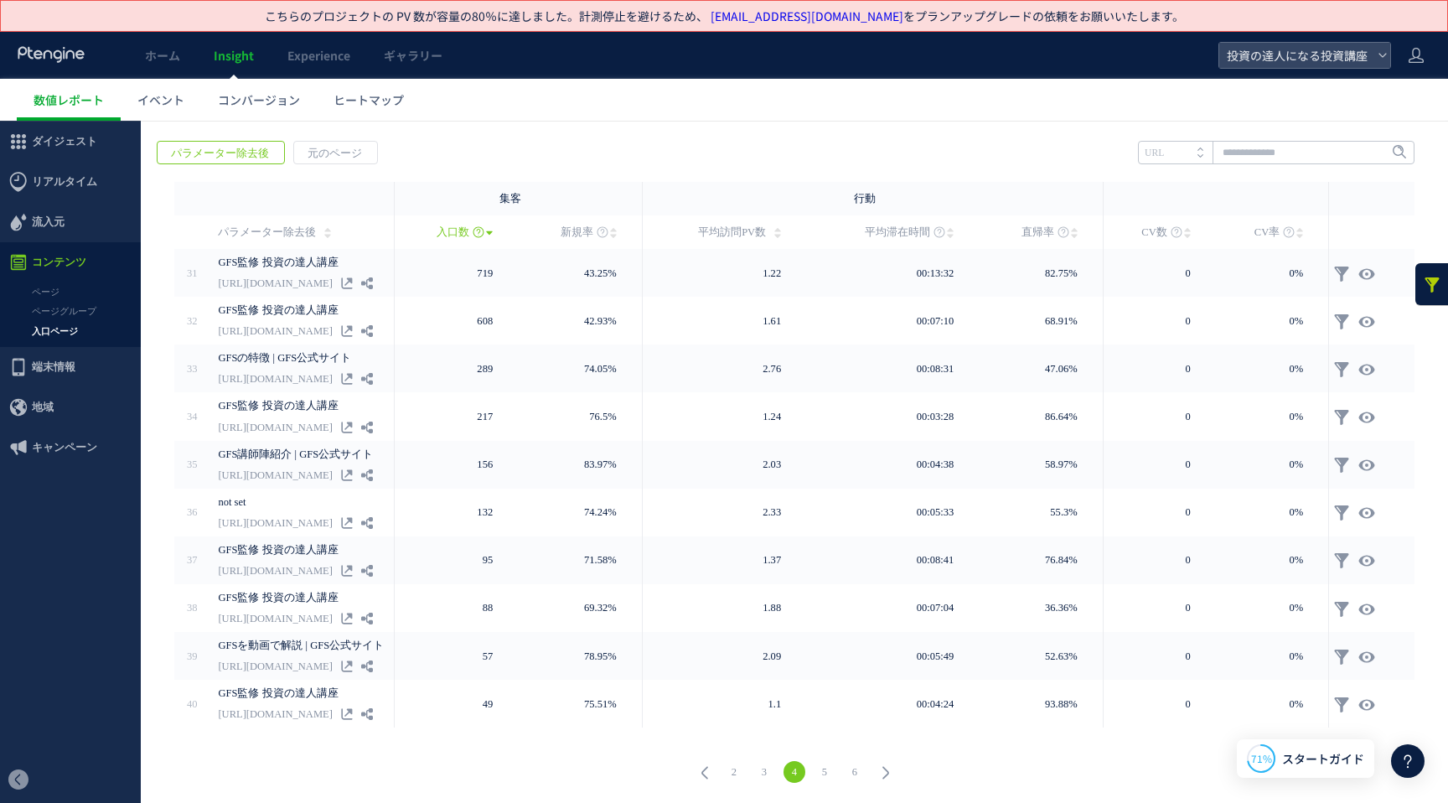
click at [729, 772] on link "2" at bounding box center [734, 772] width 22 height 22
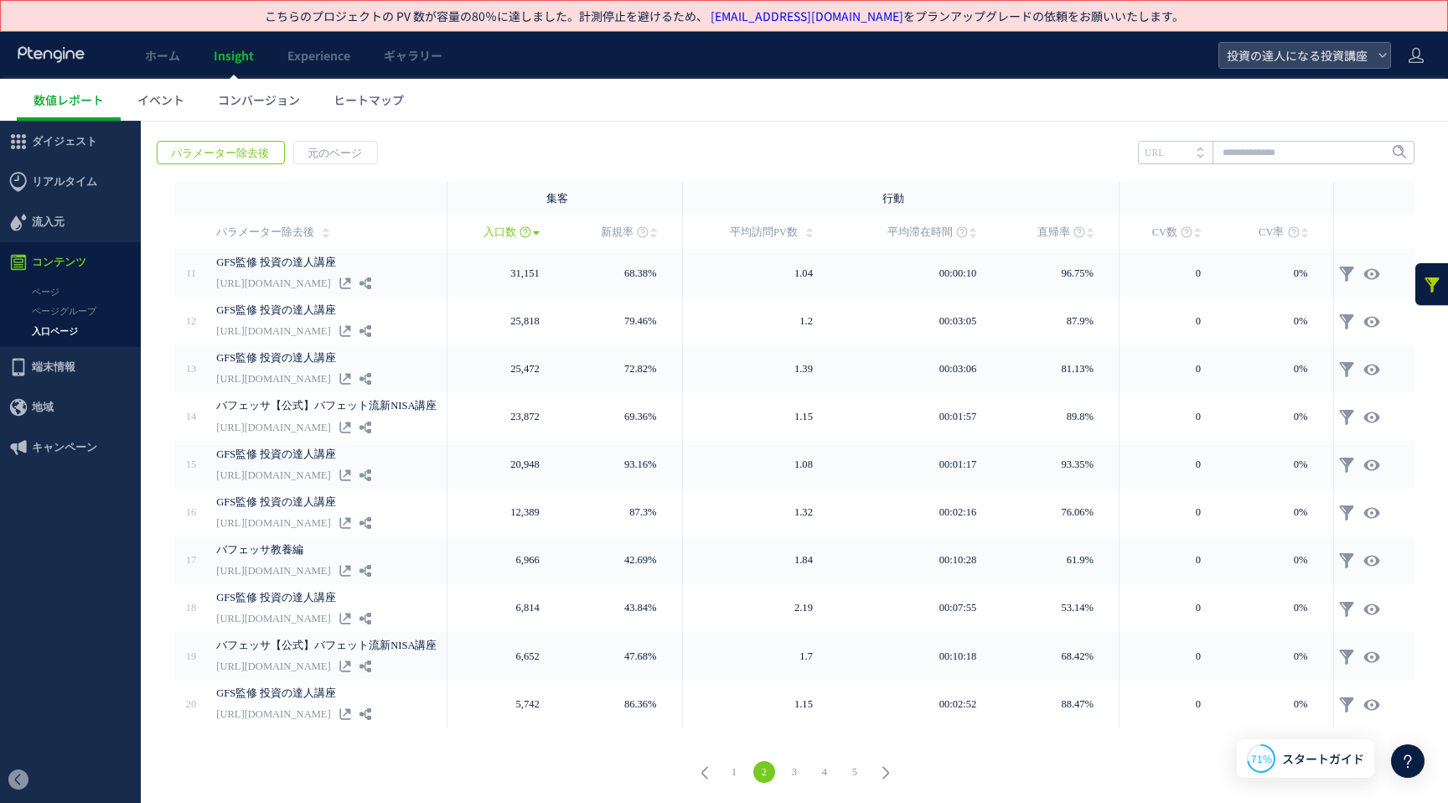
click at [735, 768] on link "1" at bounding box center [734, 772] width 22 height 22
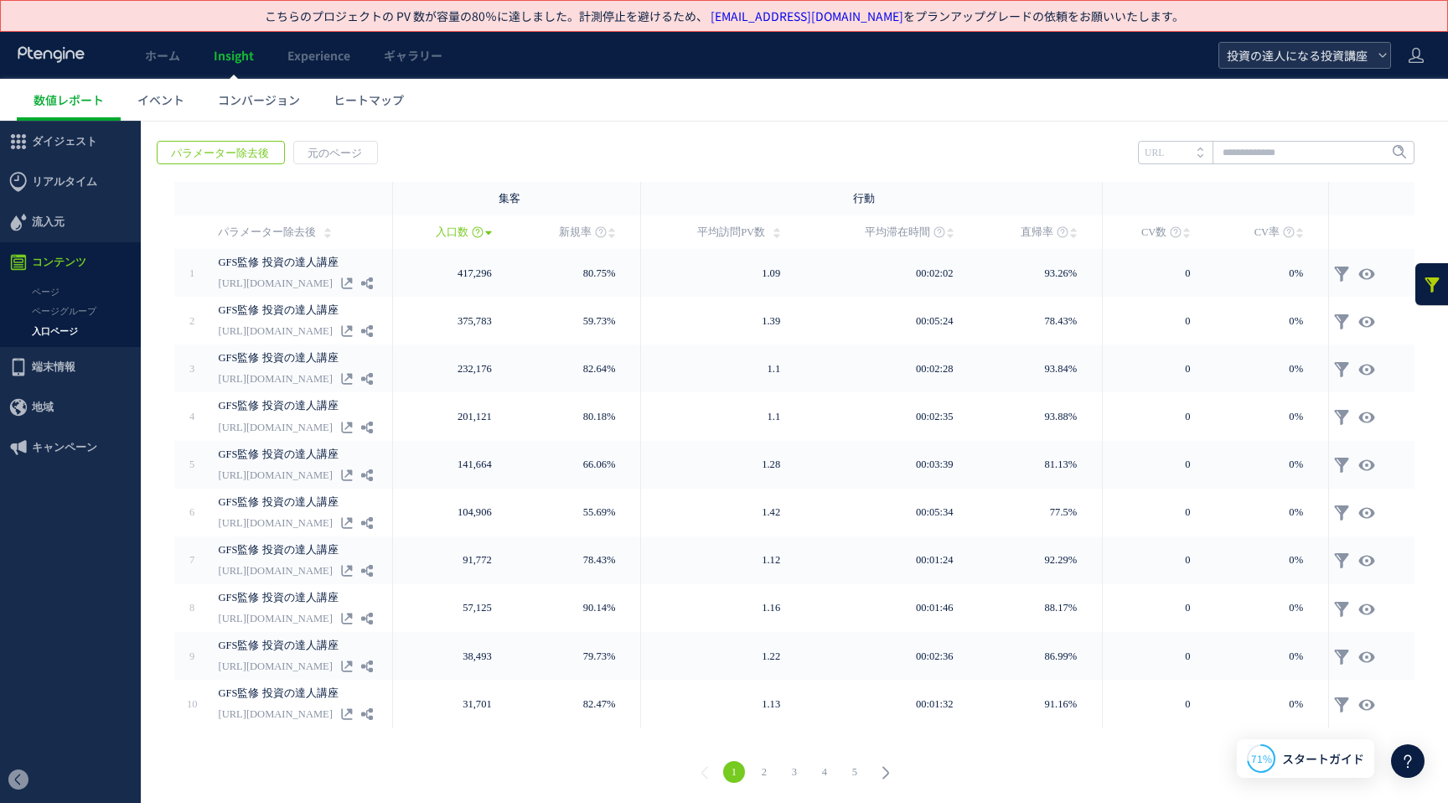
click at [1289, 44] on span "投資の達人になる投資講座" at bounding box center [1295, 55] width 149 height 25
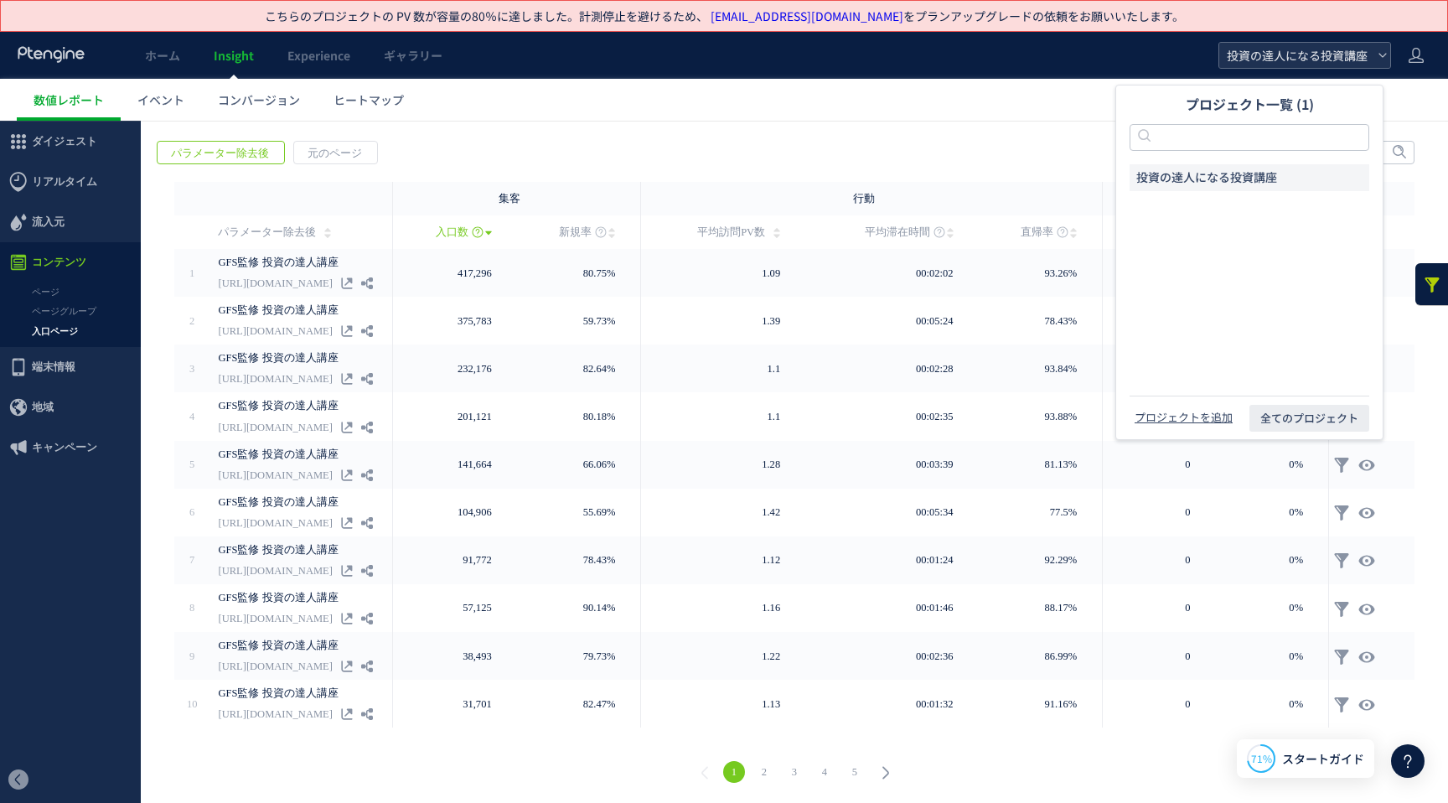
click at [1292, 49] on span "投資の達人になる投資講座" at bounding box center [1295, 55] width 149 height 25
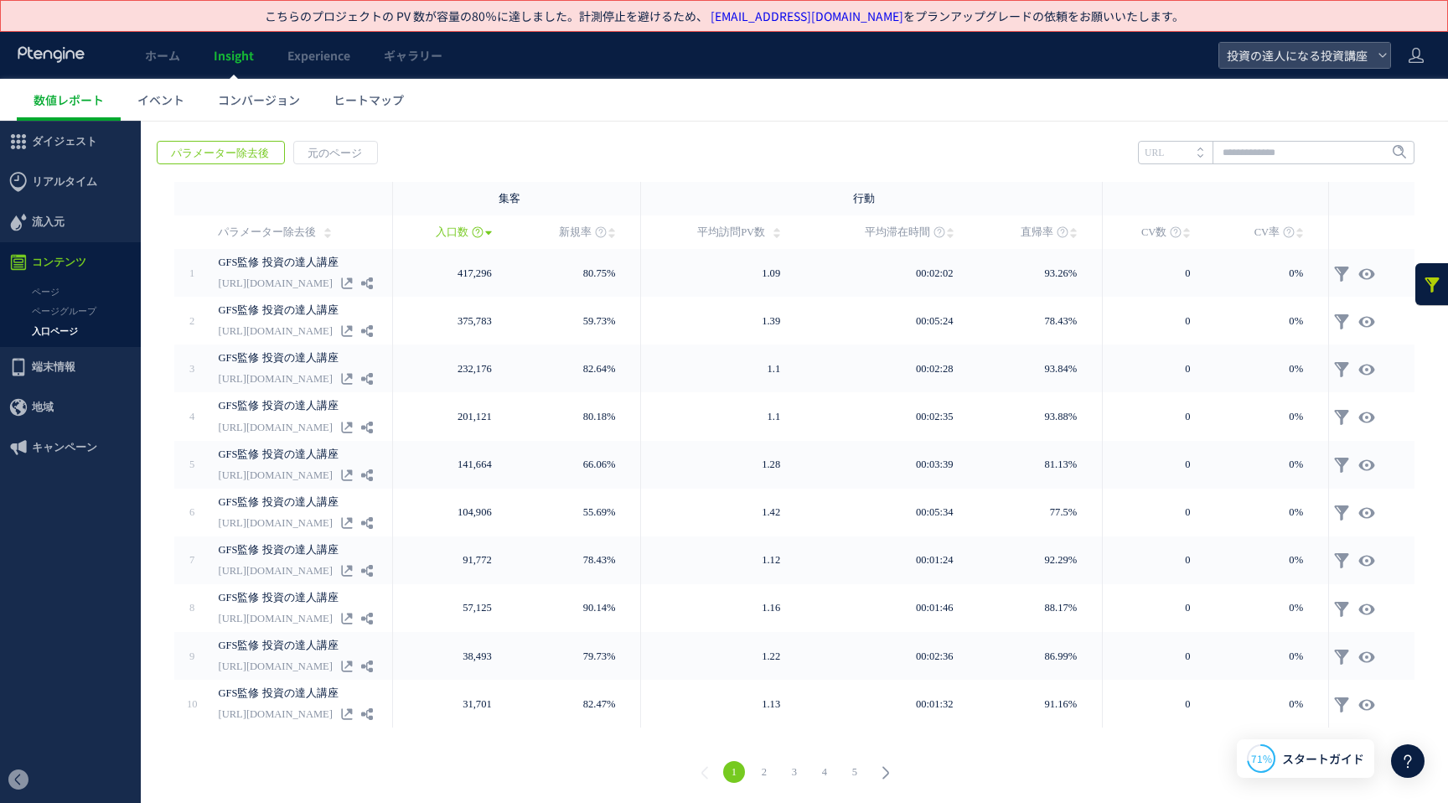
click at [787, 770] on link "3" at bounding box center [794, 772] width 22 height 22
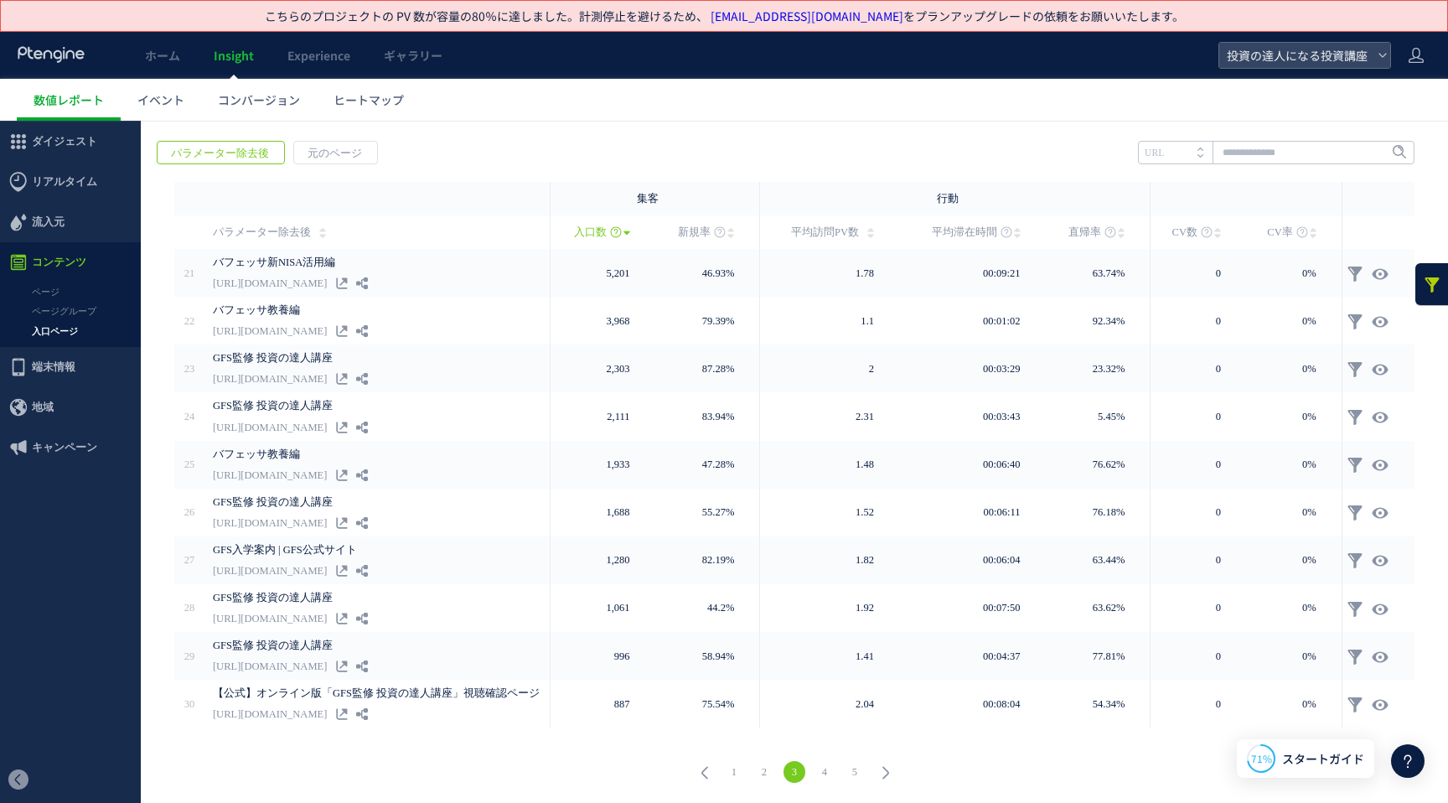
click at [723, 766] on link "1" at bounding box center [734, 772] width 22 height 22
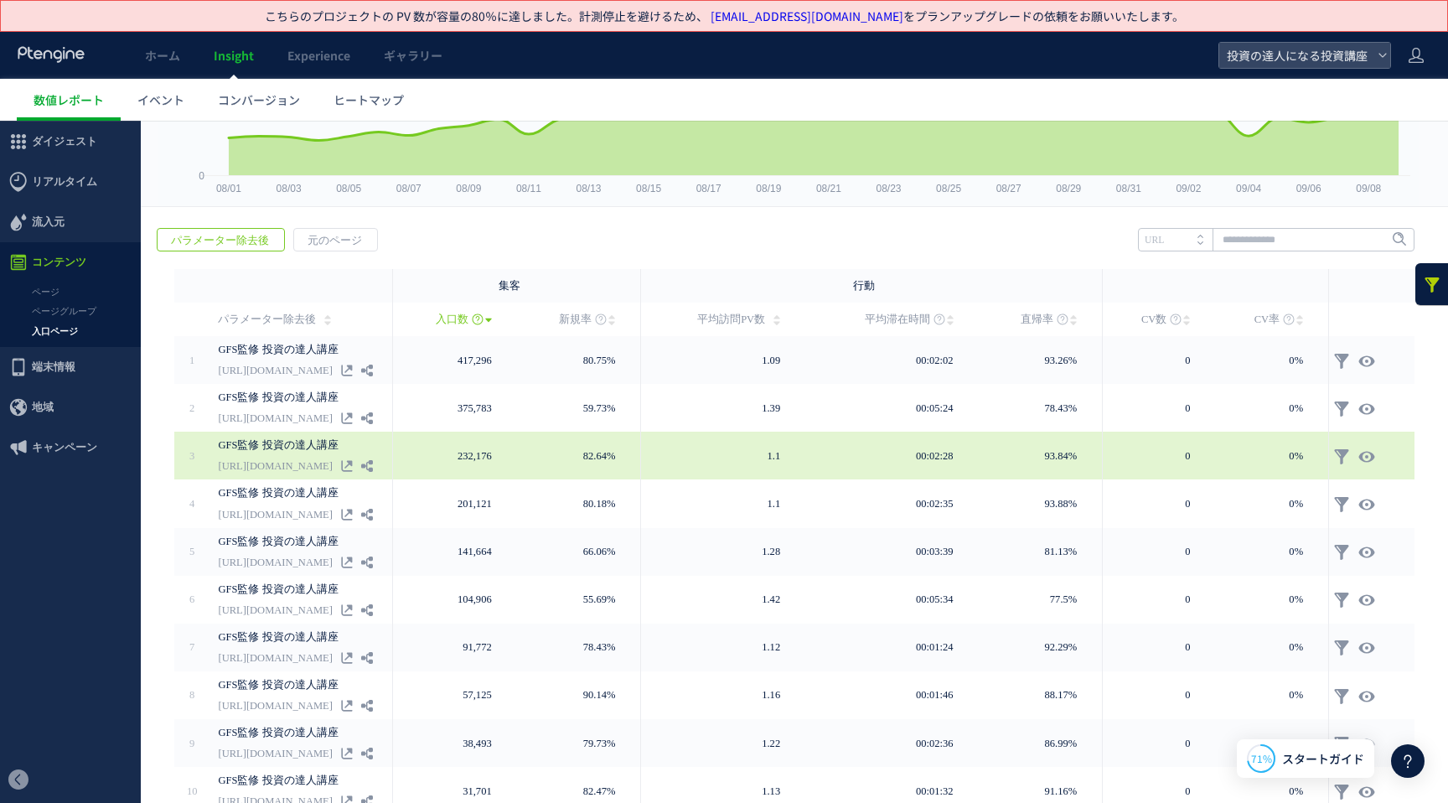
scroll to position [0, 0]
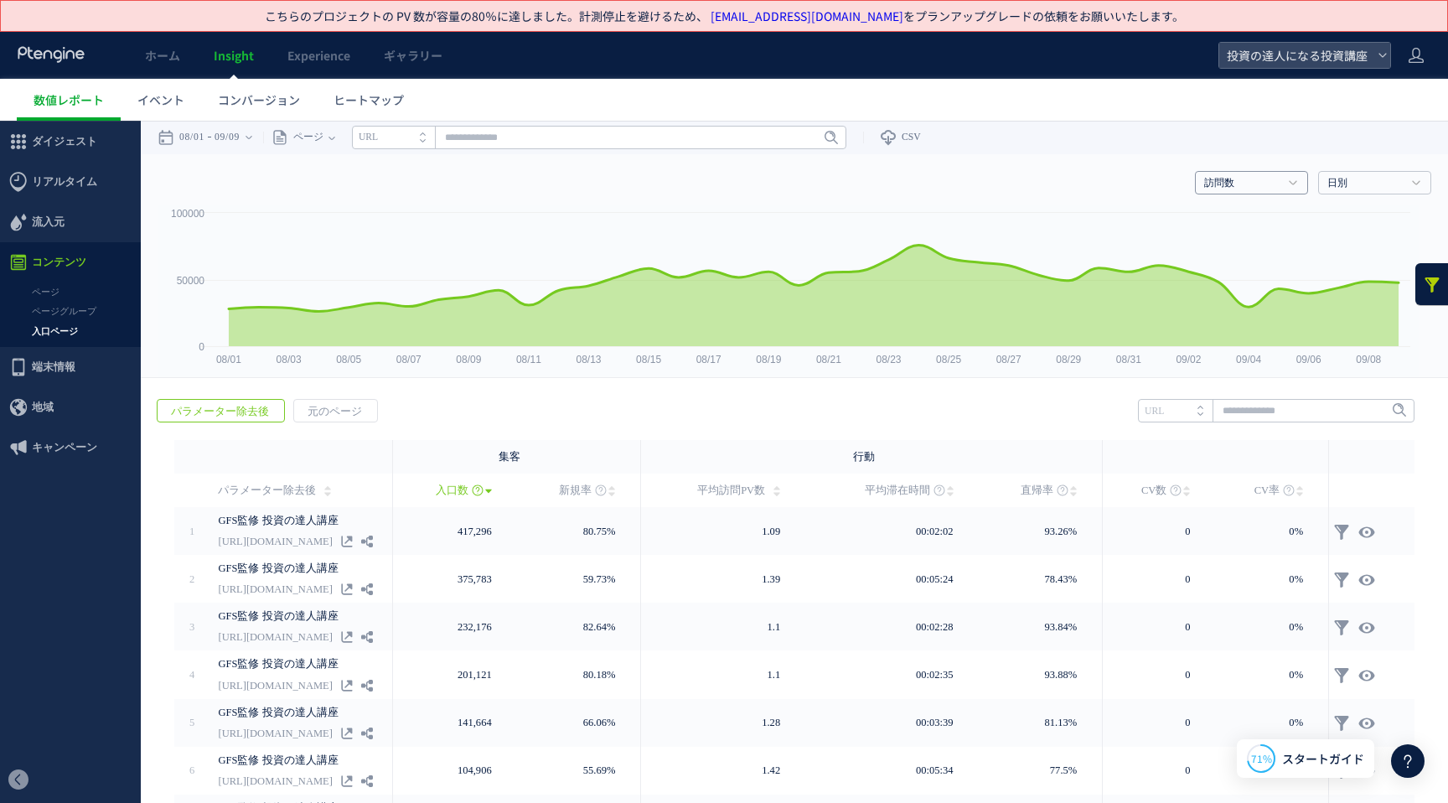
click at [1241, 171] on h4 "訪問数" at bounding box center [1251, 182] width 113 height 23
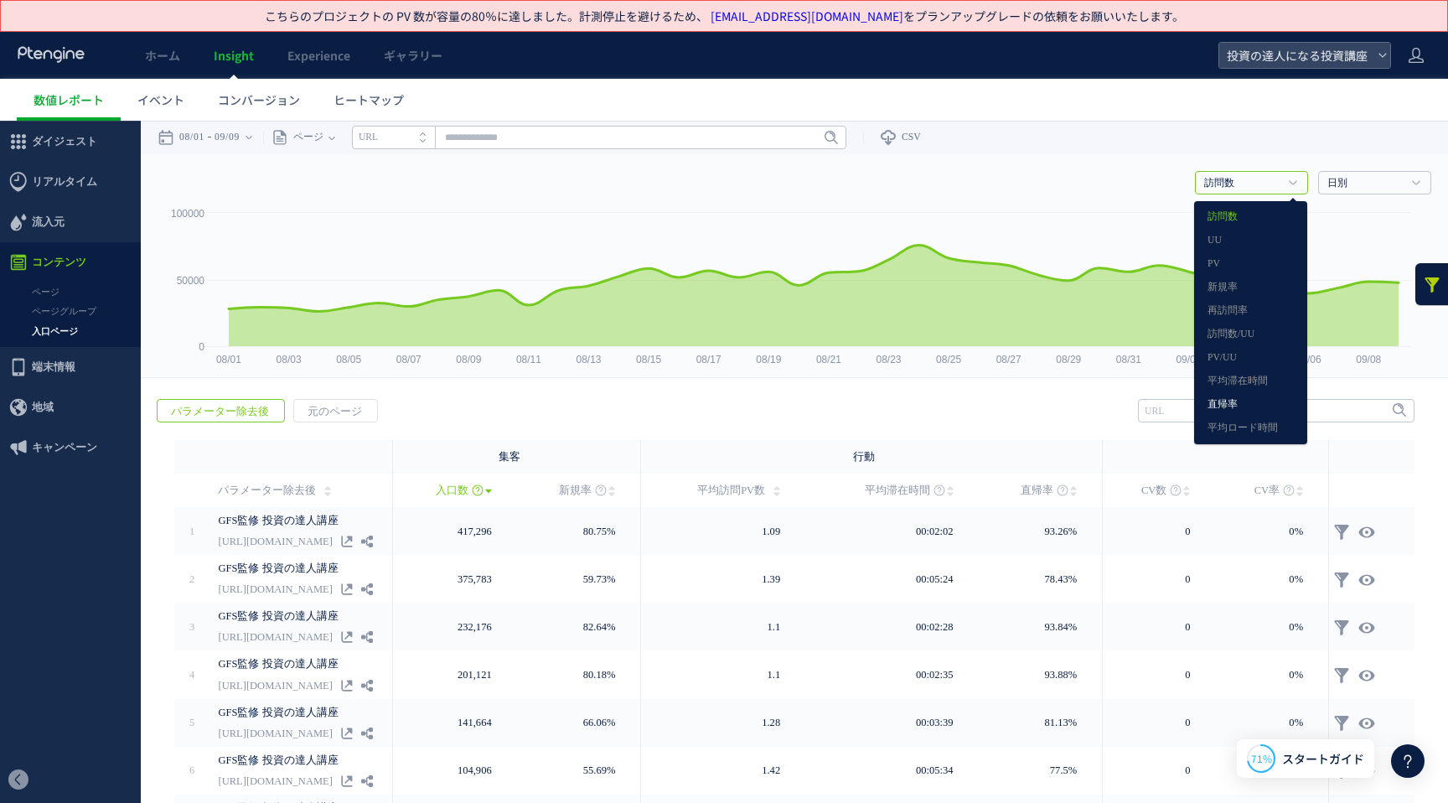
click at [1226, 411] on link "直帰率" at bounding box center [1250, 405] width 86 height 22
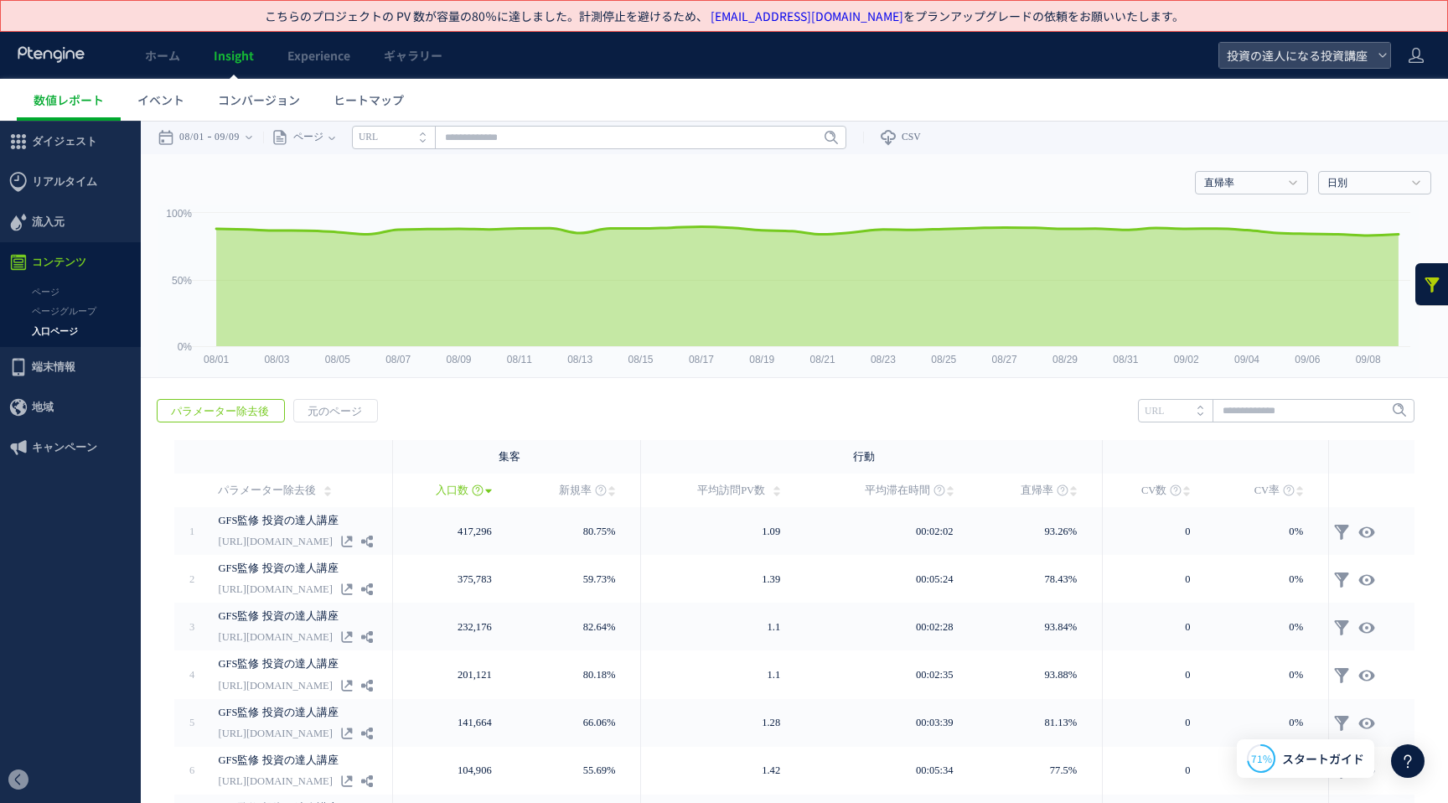
click at [1242, 195] on div "直帰率 訪問数 [GEOGRAPHIC_DATA] PV 新規率 再訪問率 訪問数/UU PV/UU 平均滞在時間 直帰率 平均ロード時間 日別" at bounding box center [793, 179] width 1273 height 50
click at [1246, 183] on link "直帰率" at bounding box center [1242, 183] width 76 height 15
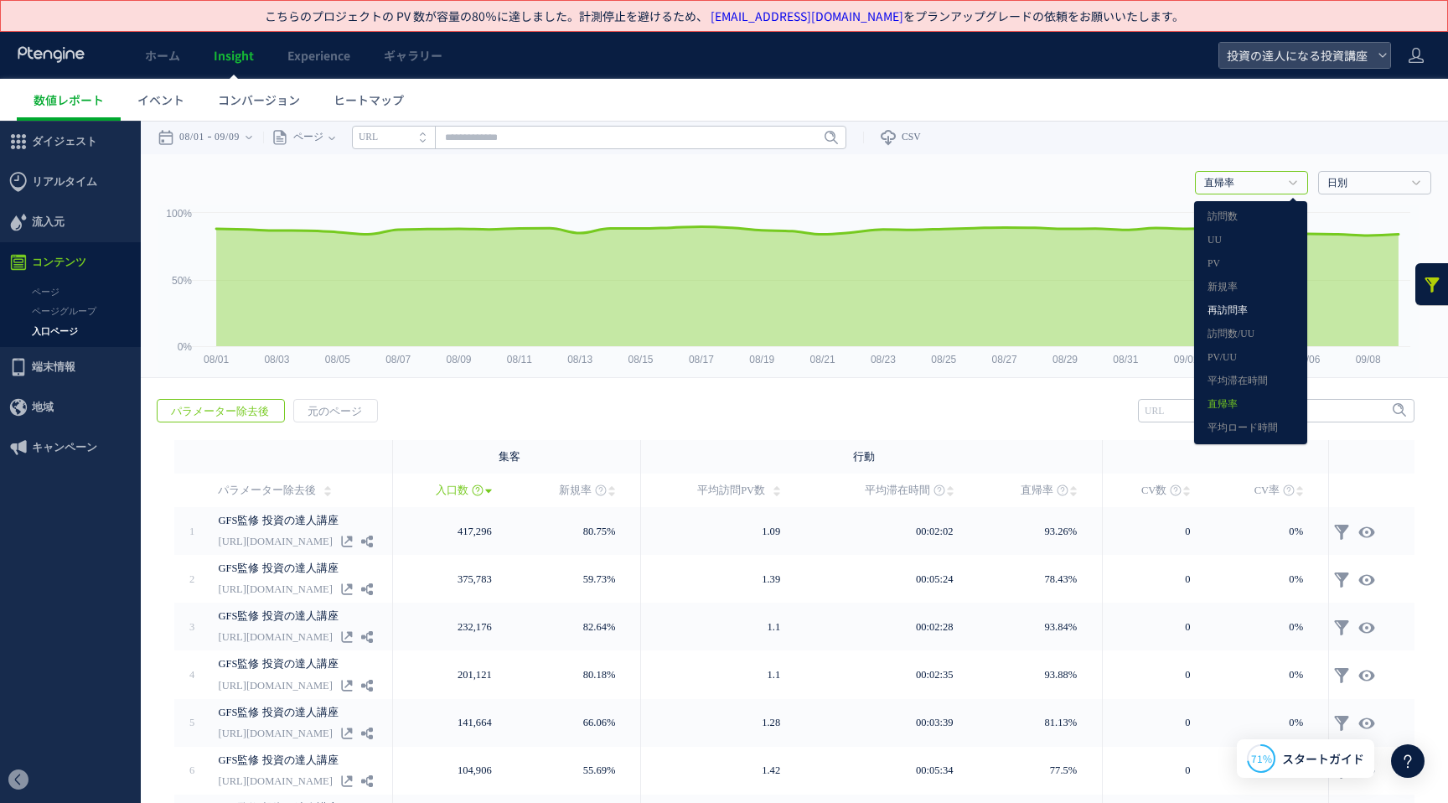
click at [1243, 309] on link "再訪問率" at bounding box center [1250, 311] width 86 height 22
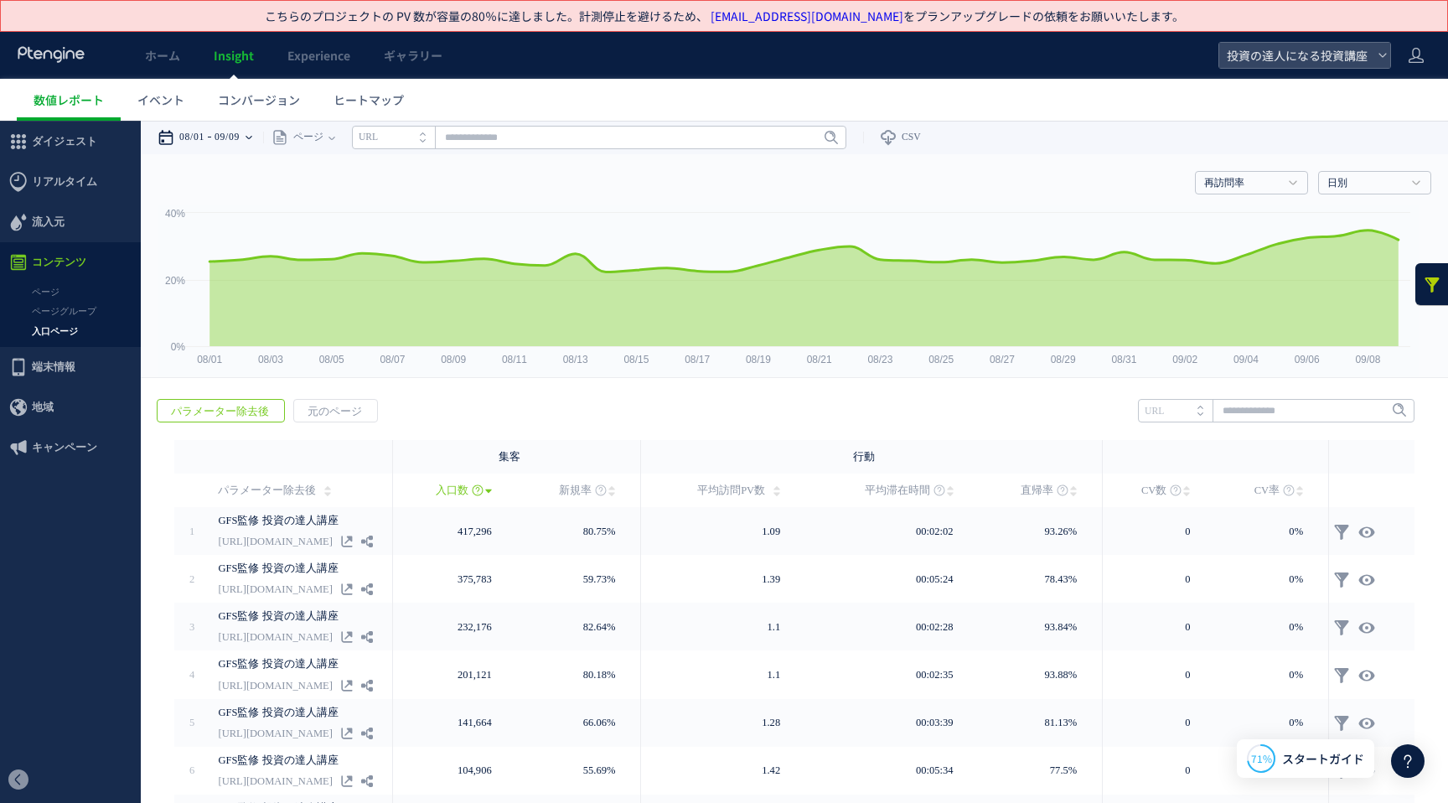
click at [193, 134] on time "08/01" at bounding box center [191, 138] width 25 height 34
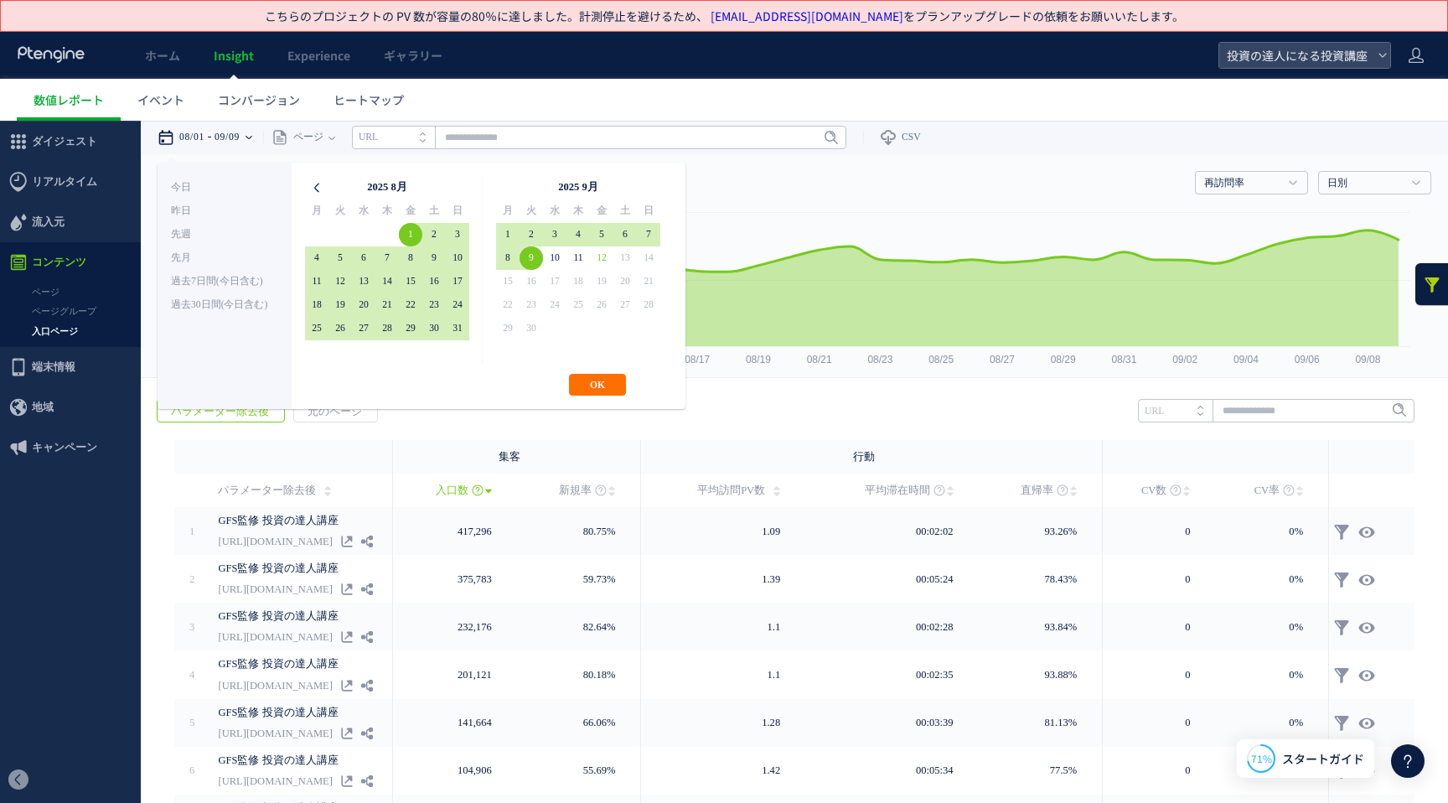
click at [309, 183] on icon at bounding box center [316, 187] width 23 height 23
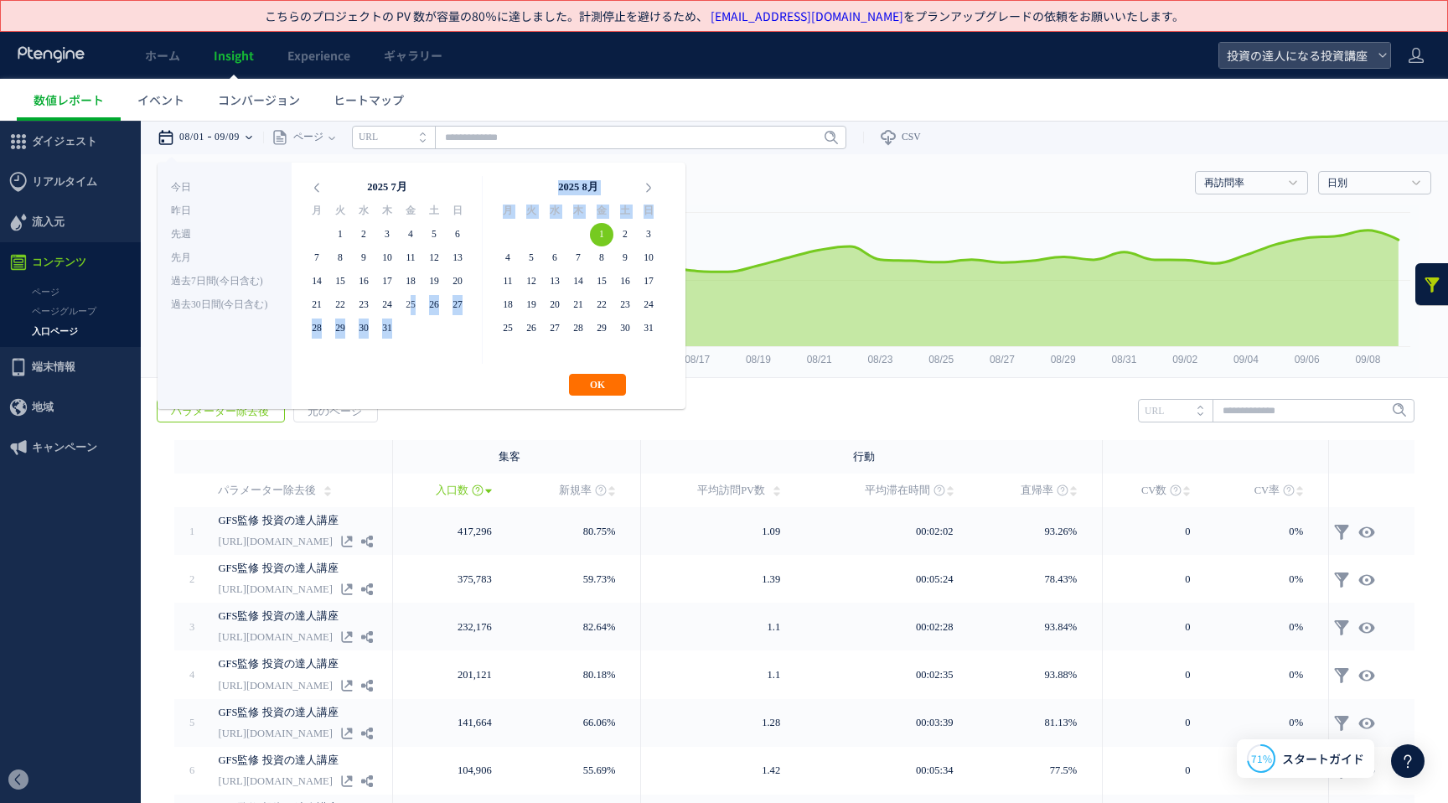
drag, startPoint x: 599, startPoint y: 233, endPoint x: 411, endPoint y: 307, distance: 201.9
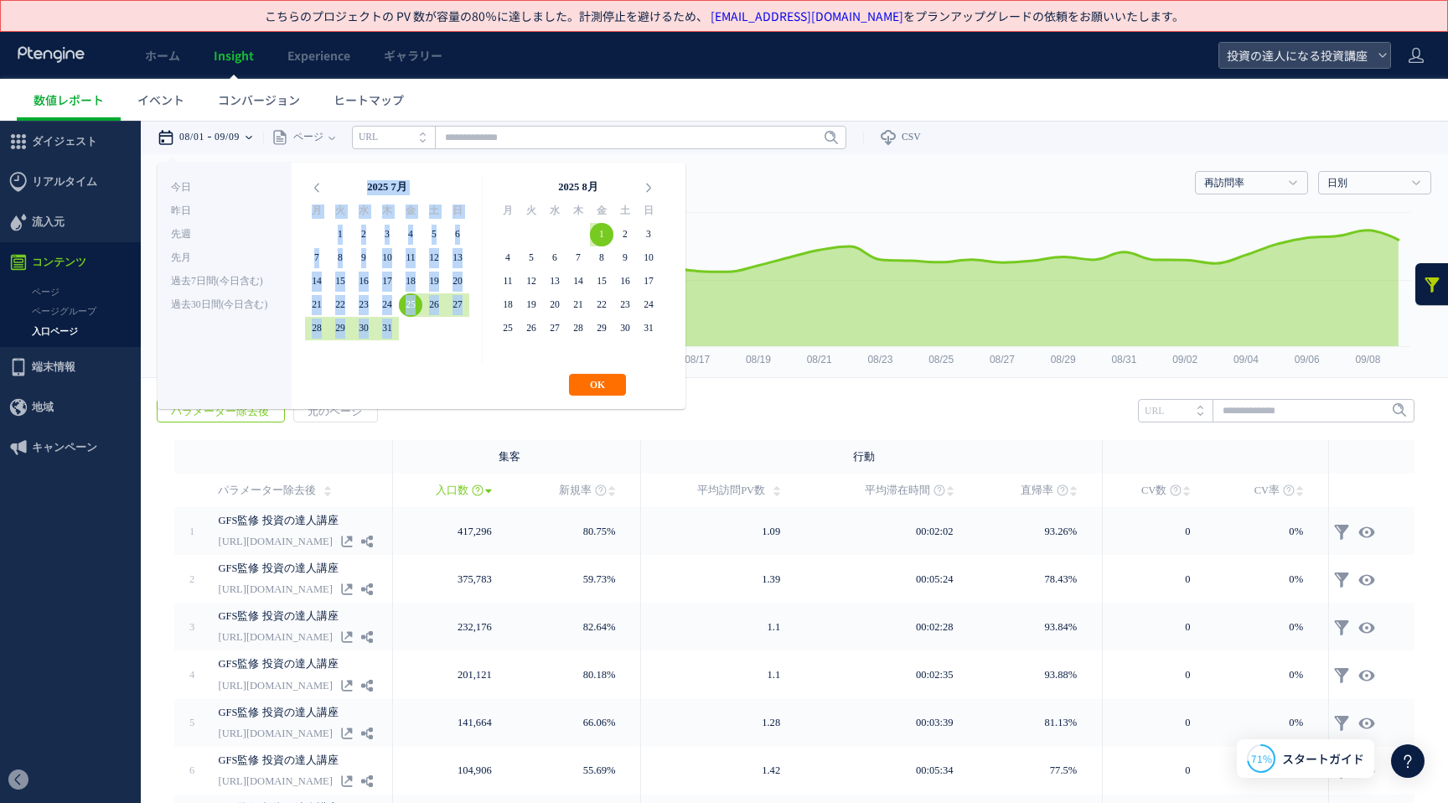
click at [441, 337] on table "2025 7月 月 火 水 木 金 土 日 30 1 2 3 4 5 6 7 8 9 10 11 12 13 14 15 16 17 18 19 20 21 …" at bounding box center [387, 270] width 164 height 188
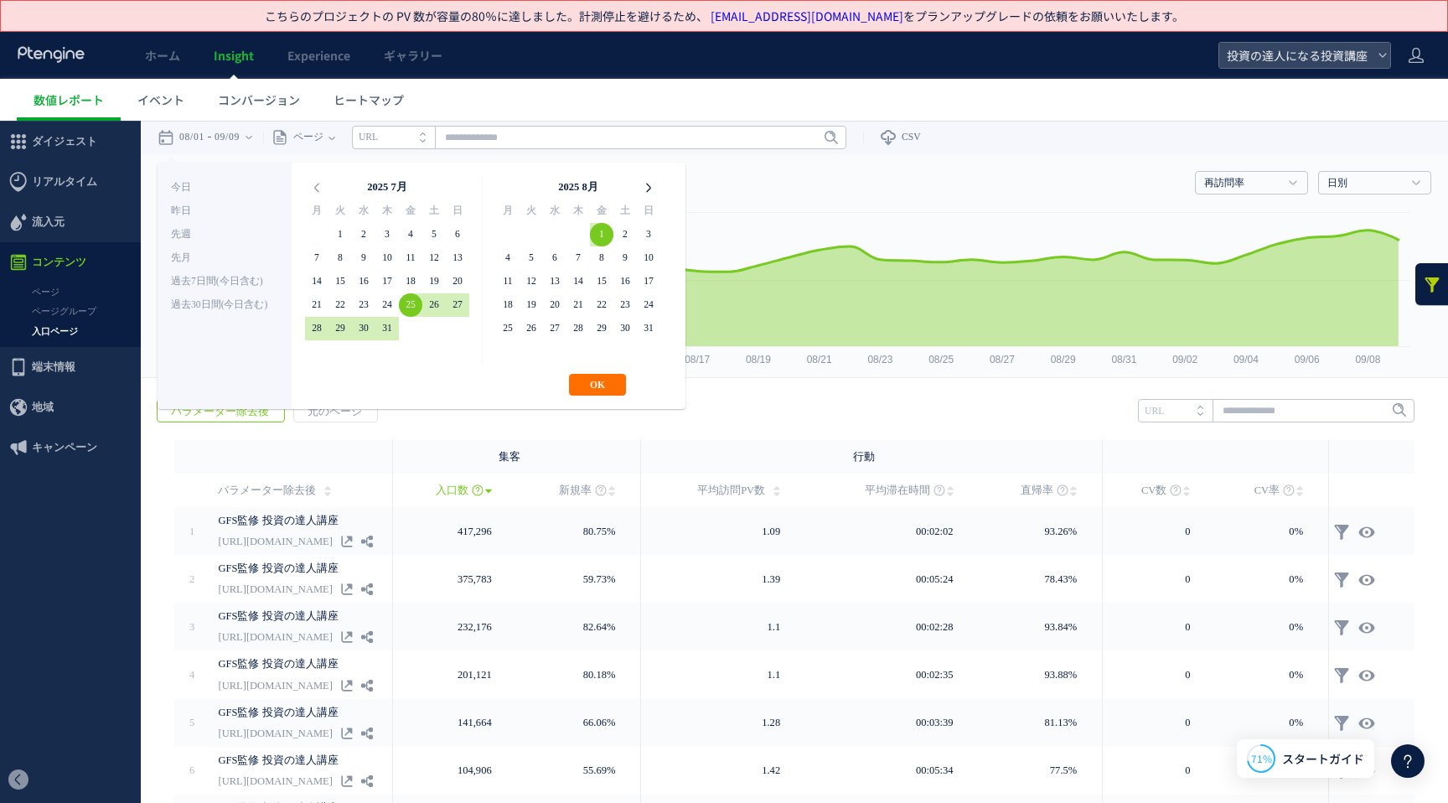
click at [652, 180] on icon at bounding box center [648, 187] width 23 height 23
click at [312, 186] on icon at bounding box center [316, 187] width 23 height 23
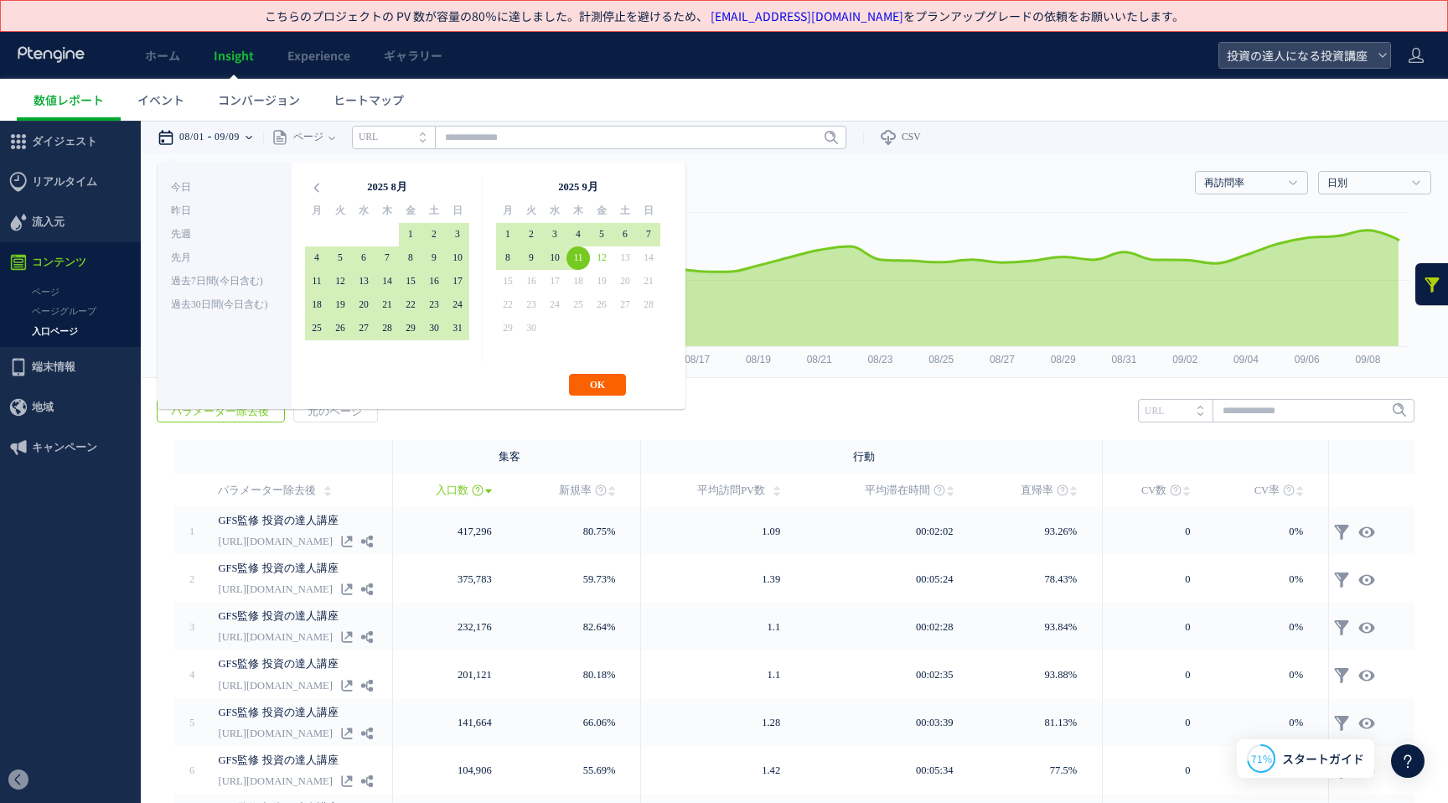
click at [597, 385] on button "OK" at bounding box center [597, 385] width 57 height 22
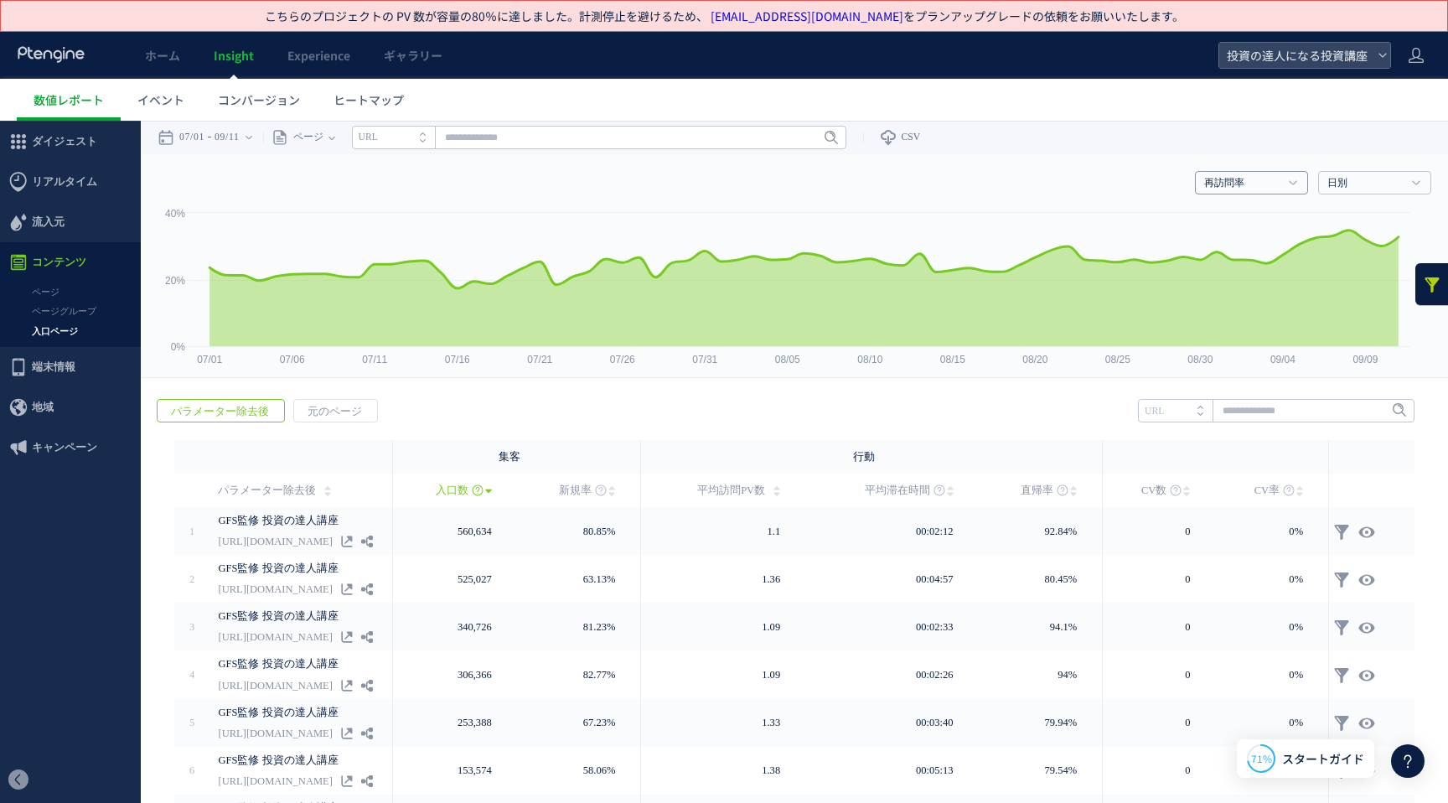
click at [1252, 181] on link "再訪問率" at bounding box center [1242, 183] width 76 height 15
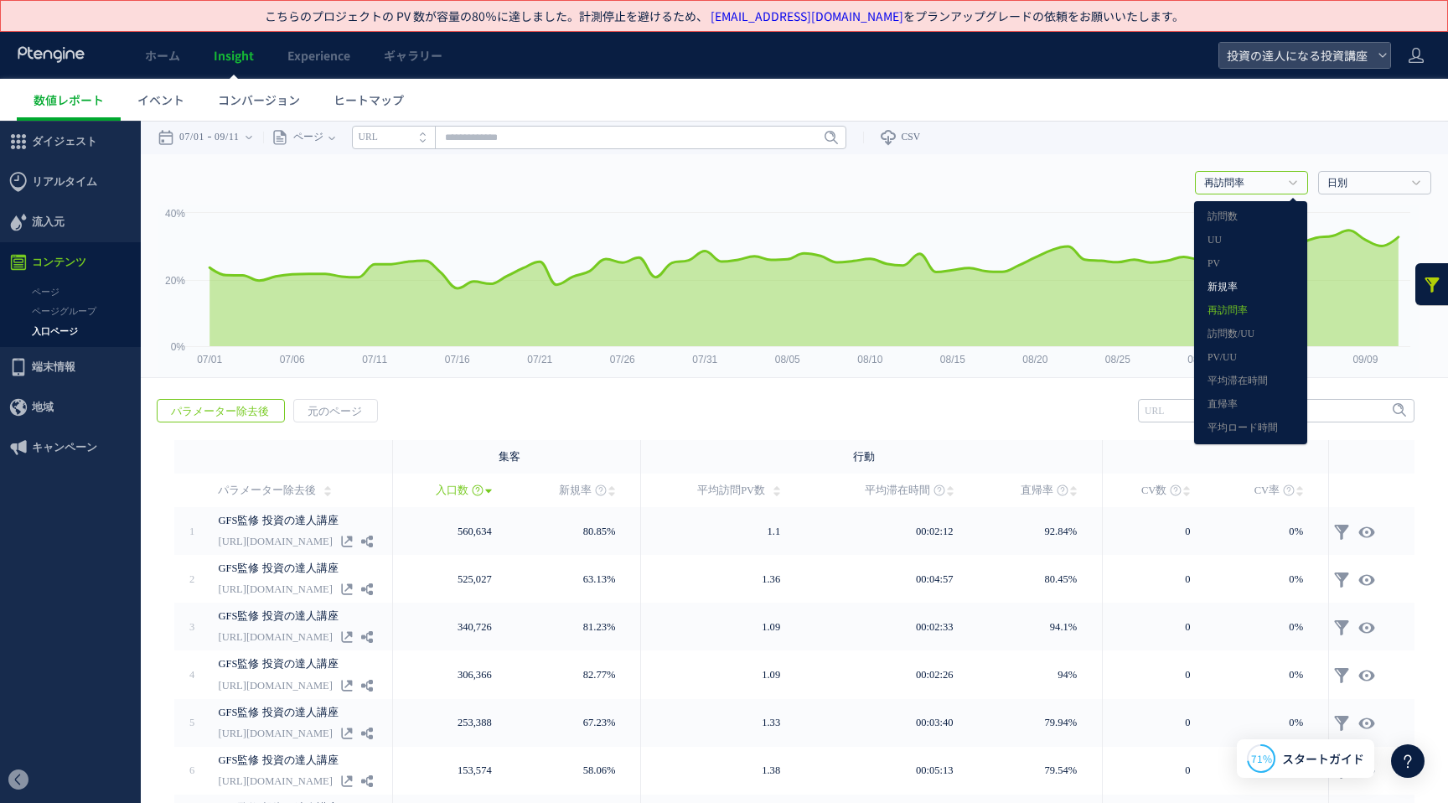
click at [1234, 284] on link "新規率" at bounding box center [1250, 287] width 86 height 22
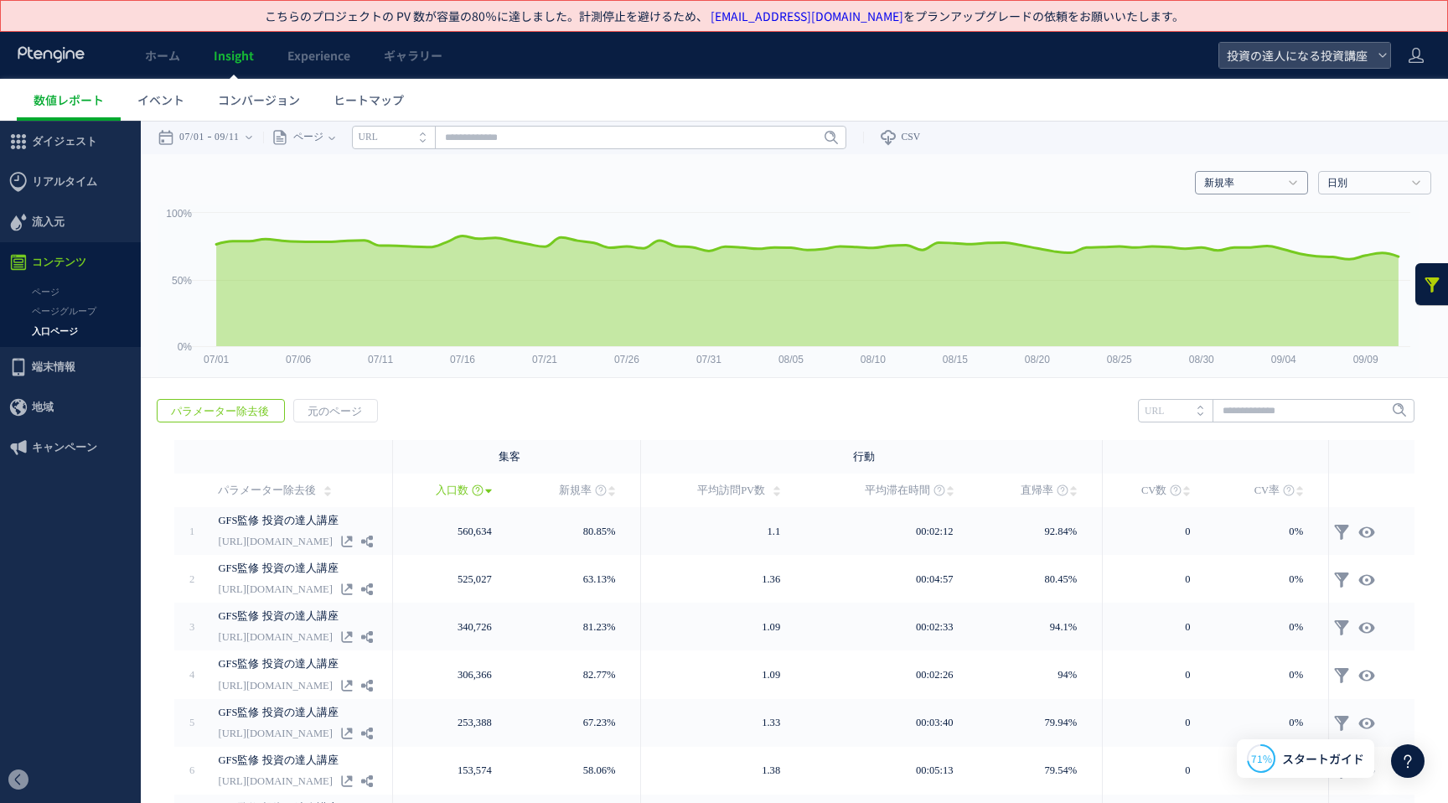
click at [1216, 185] on link "新規率" at bounding box center [1242, 183] width 76 height 15
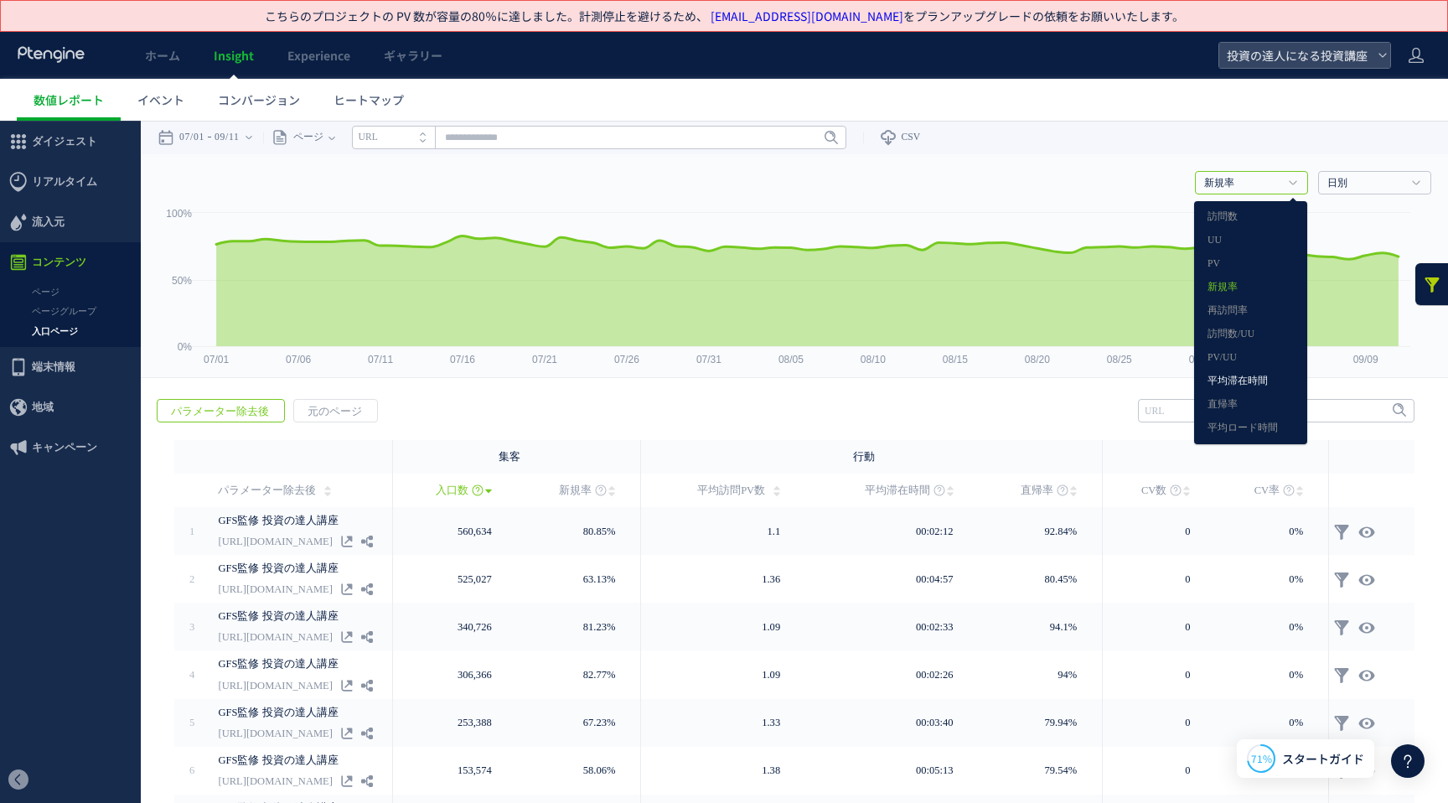
click at [1227, 387] on link "平均滞在時間" at bounding box center [1250, 381] width 86 height 22
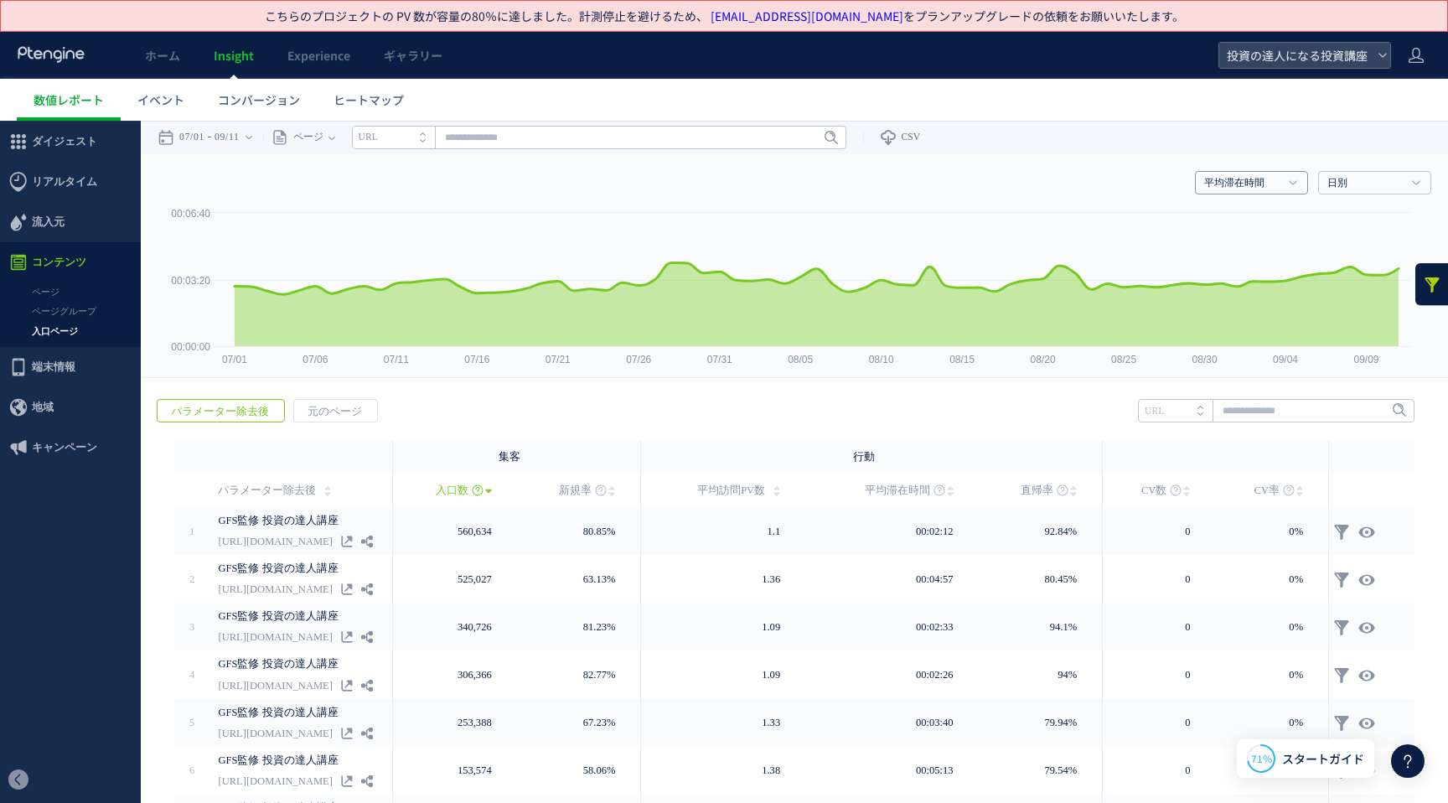
click at [1236, 173] on h4 "平均滞在時間" at bounding box center [1251, 182] width 113 height 23
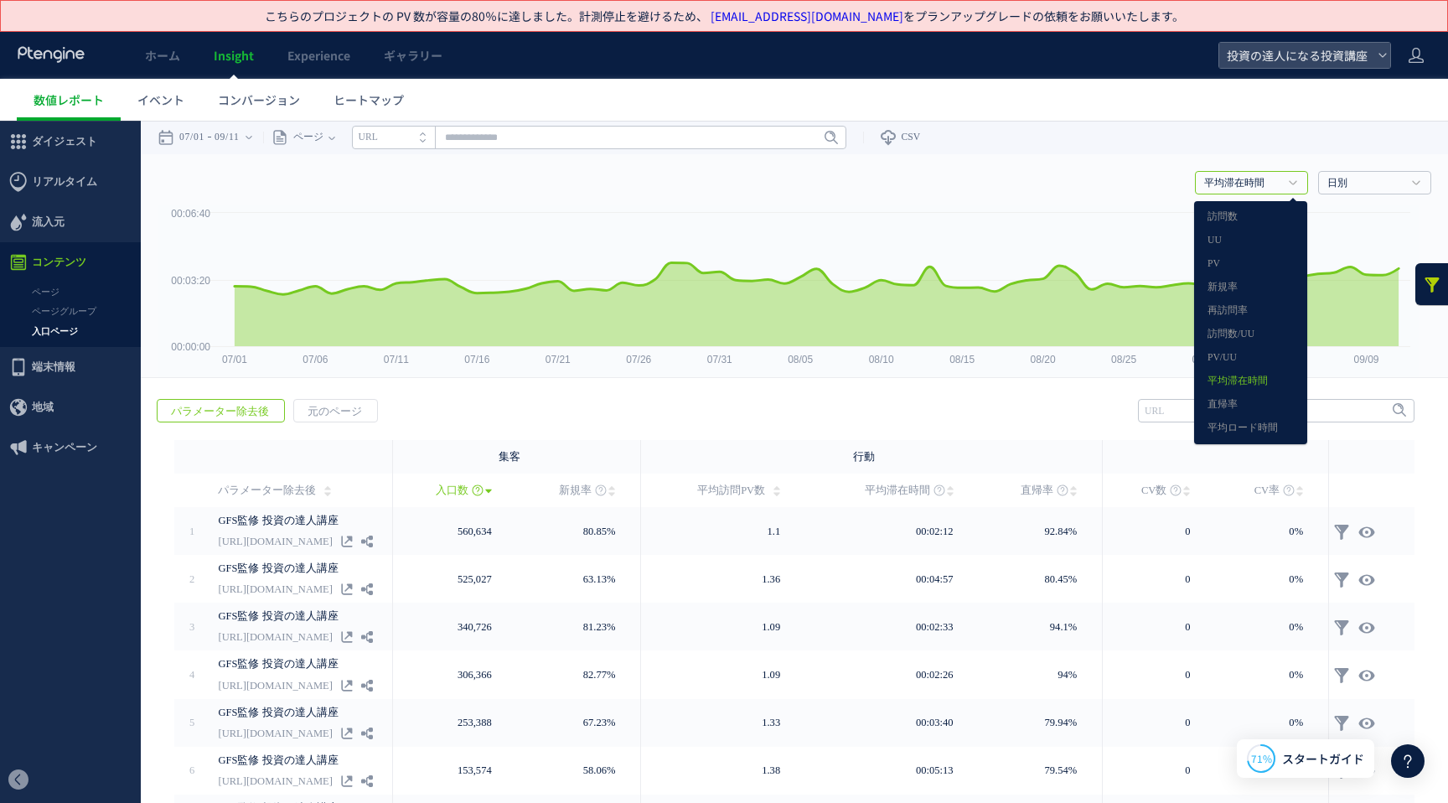
scroll to position [67, 0]
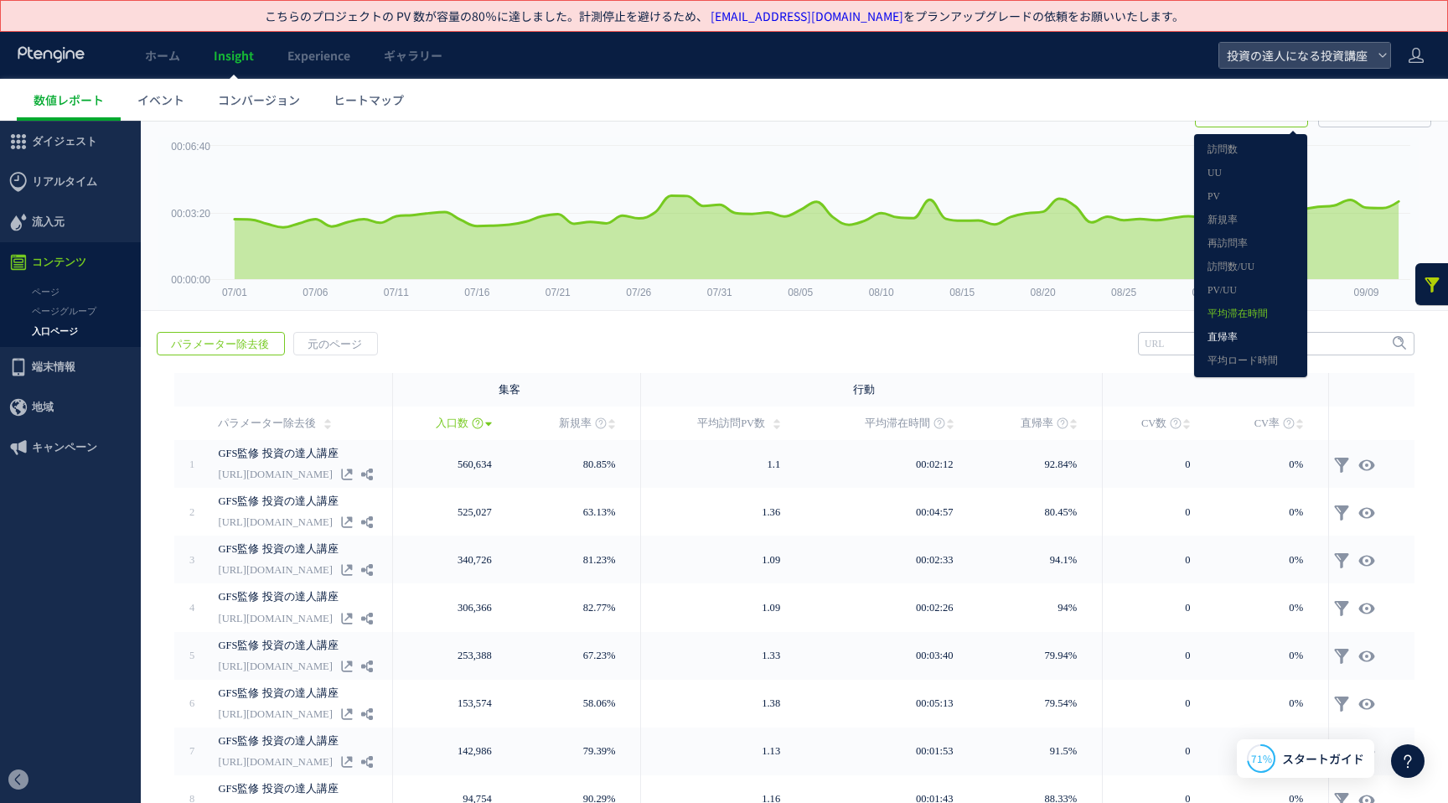
click at [1235, 338] on link "直帰率" at bounding box center [1250, 338] width 86 height 22
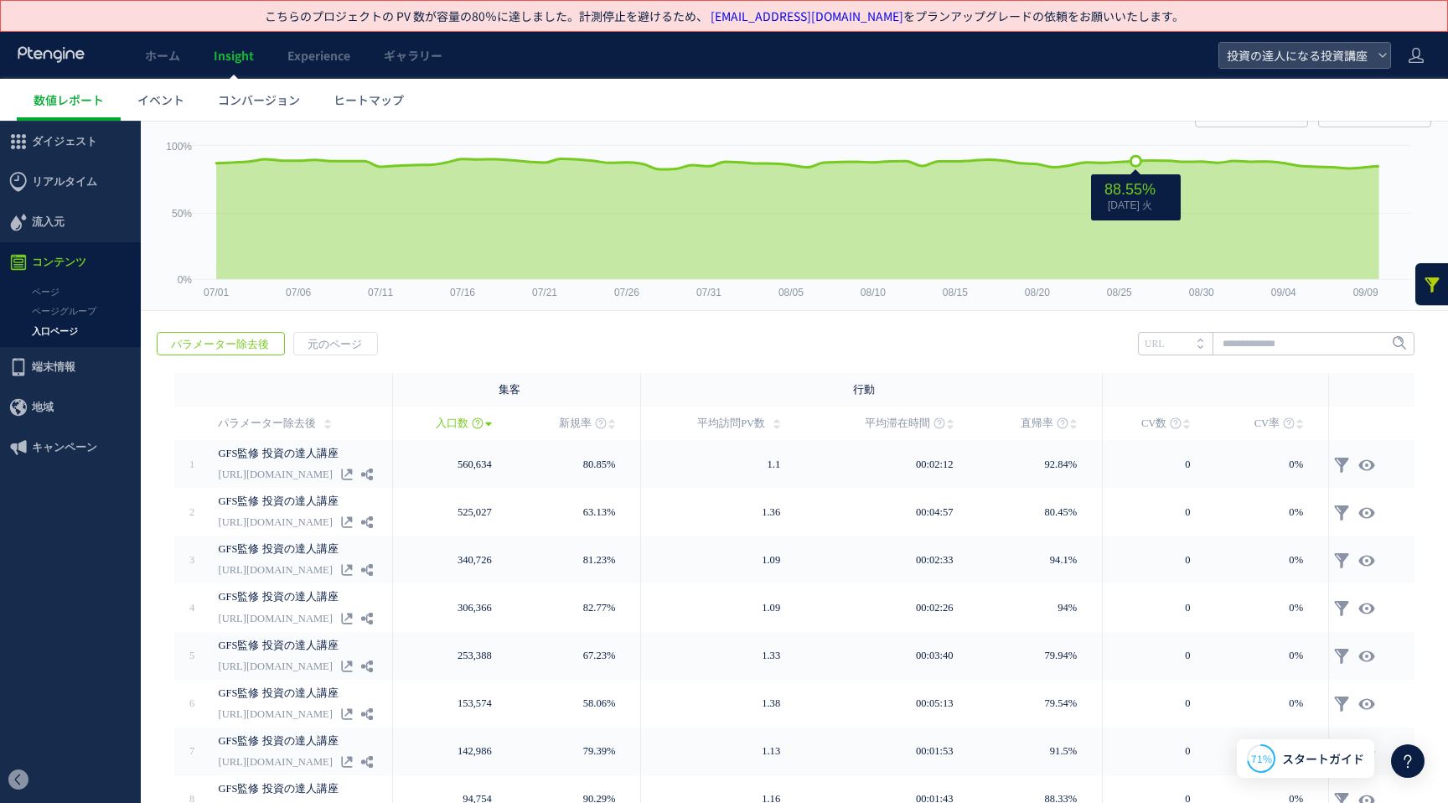
scroll to position [0, 0]
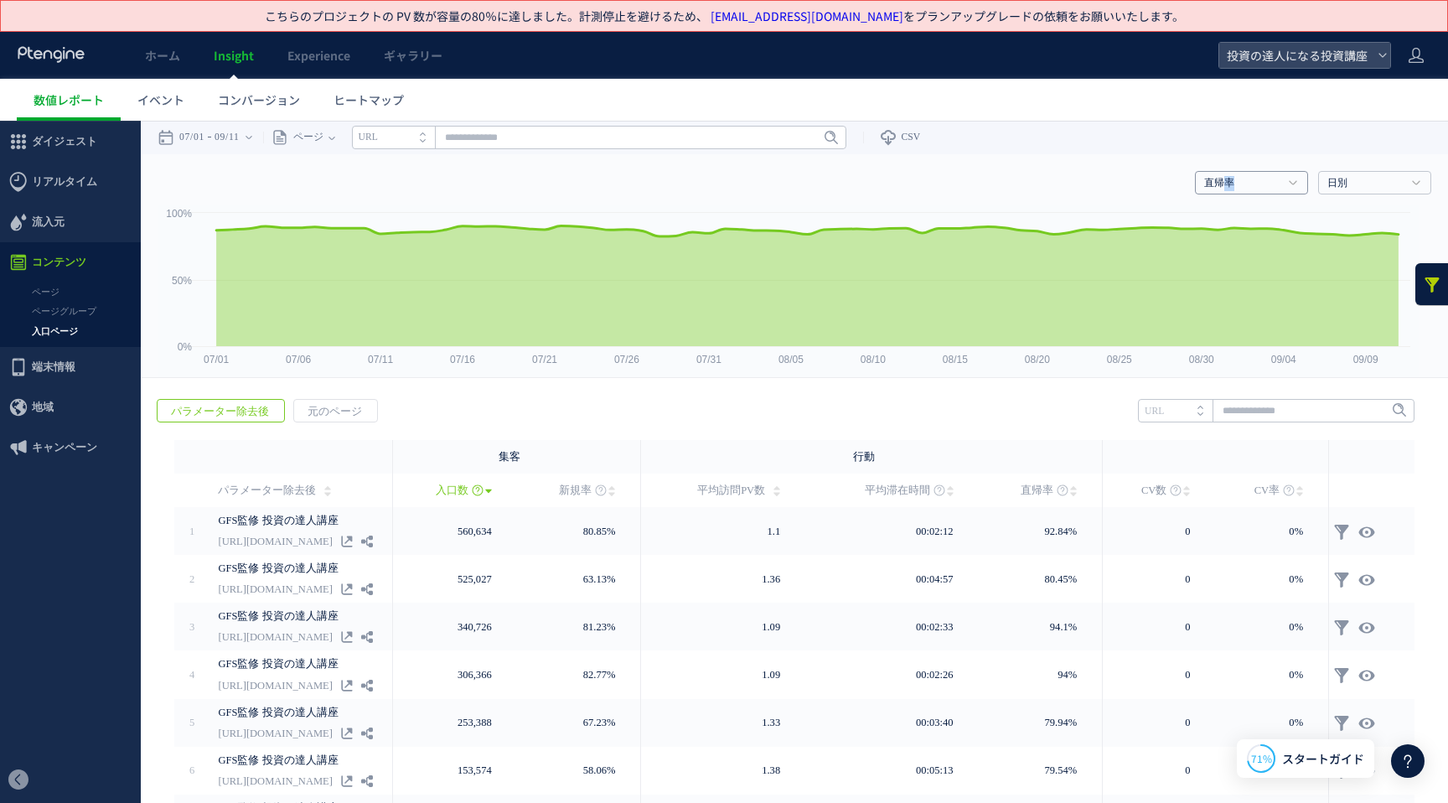
drag, startPoint x: 1210, startPoint y: 187, endPoint x: 1200, endPoint y: 188, distance: 9.4
click at [1205, 185] on link "直帰率" at bounding box center [1242, 183] width 76 height 15
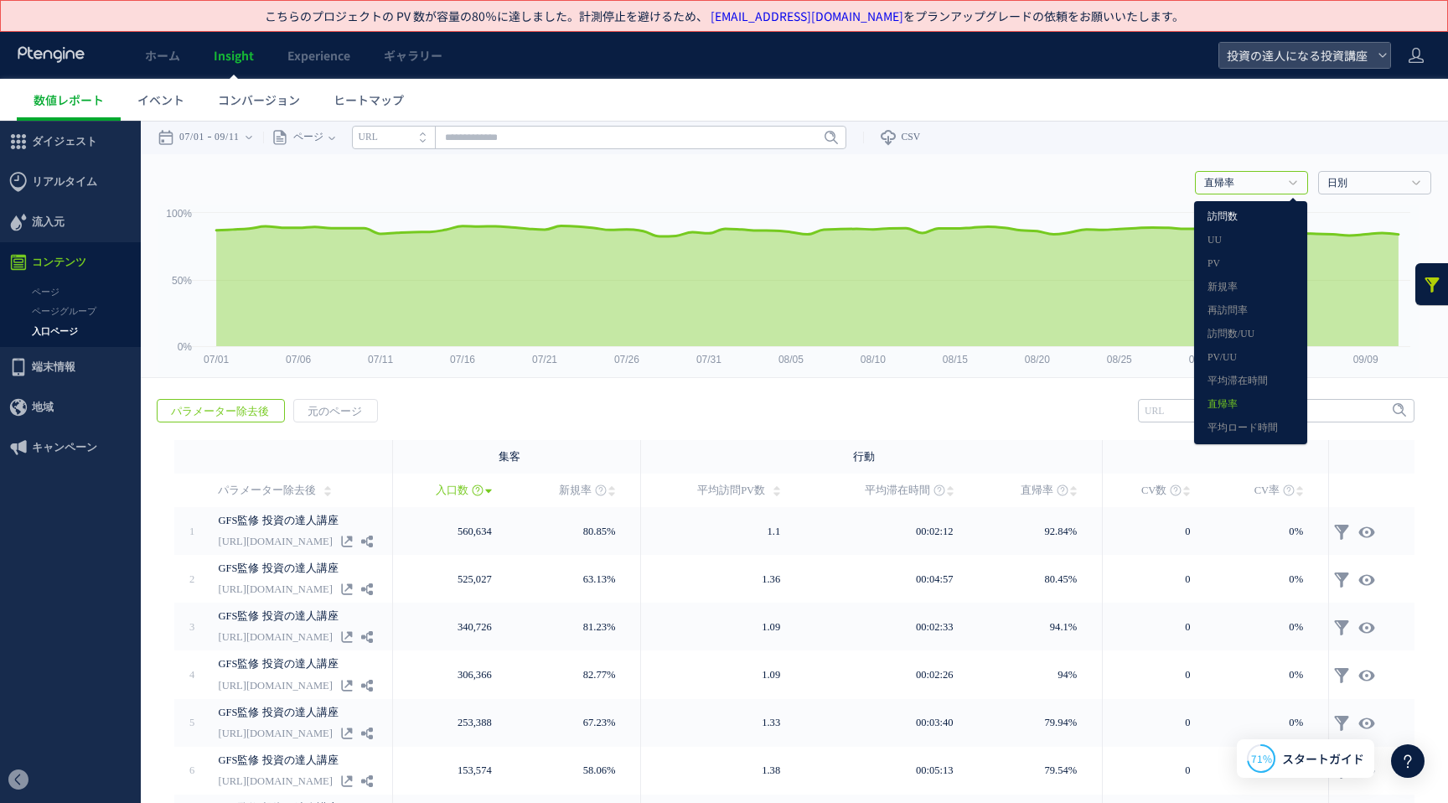
click at [1210, 212] on link "訪問数" at bounding box center [1250, 217] width 86 height 22
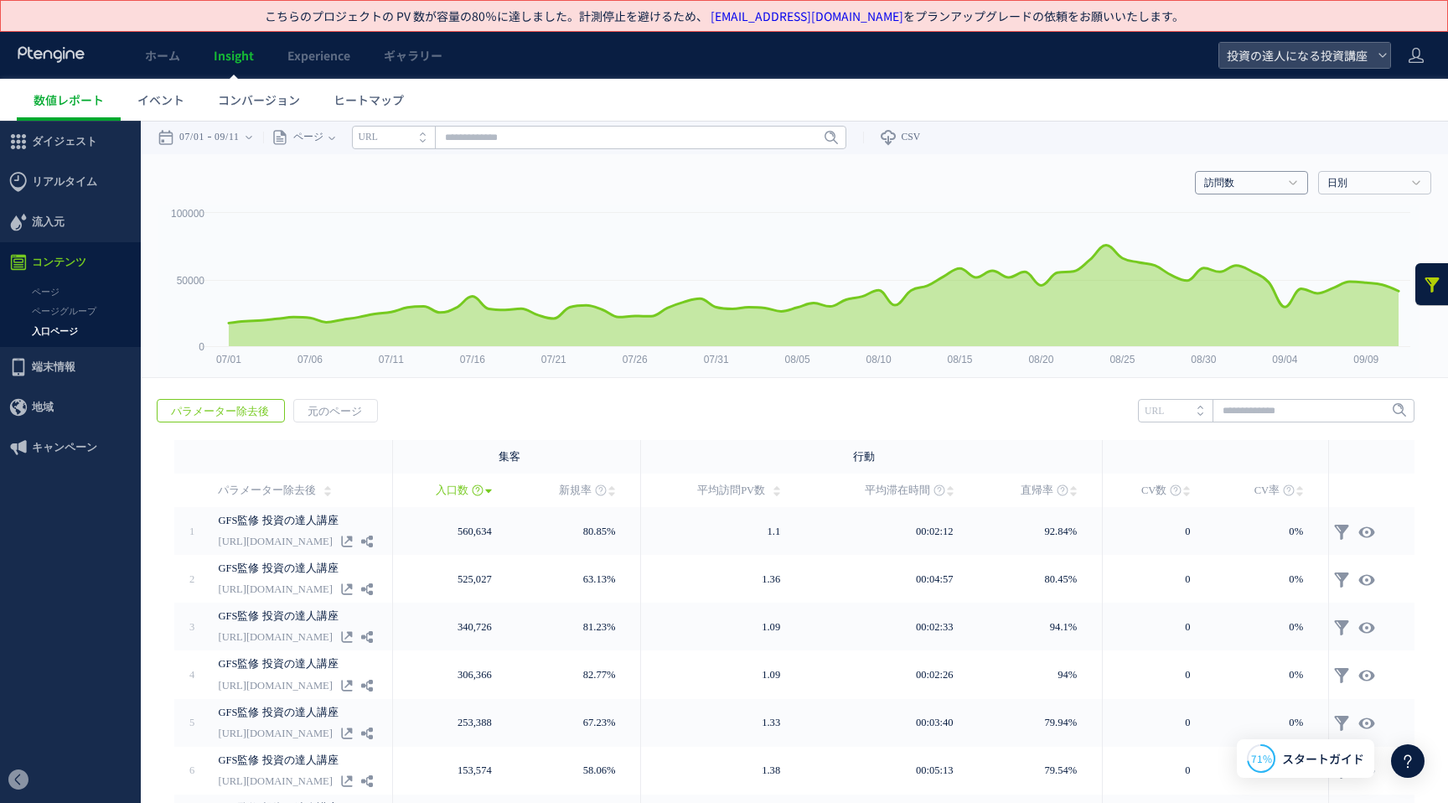
click at [1253, 188] on link "訪問数" at bounding box center [1242, 183] width 76 height 15
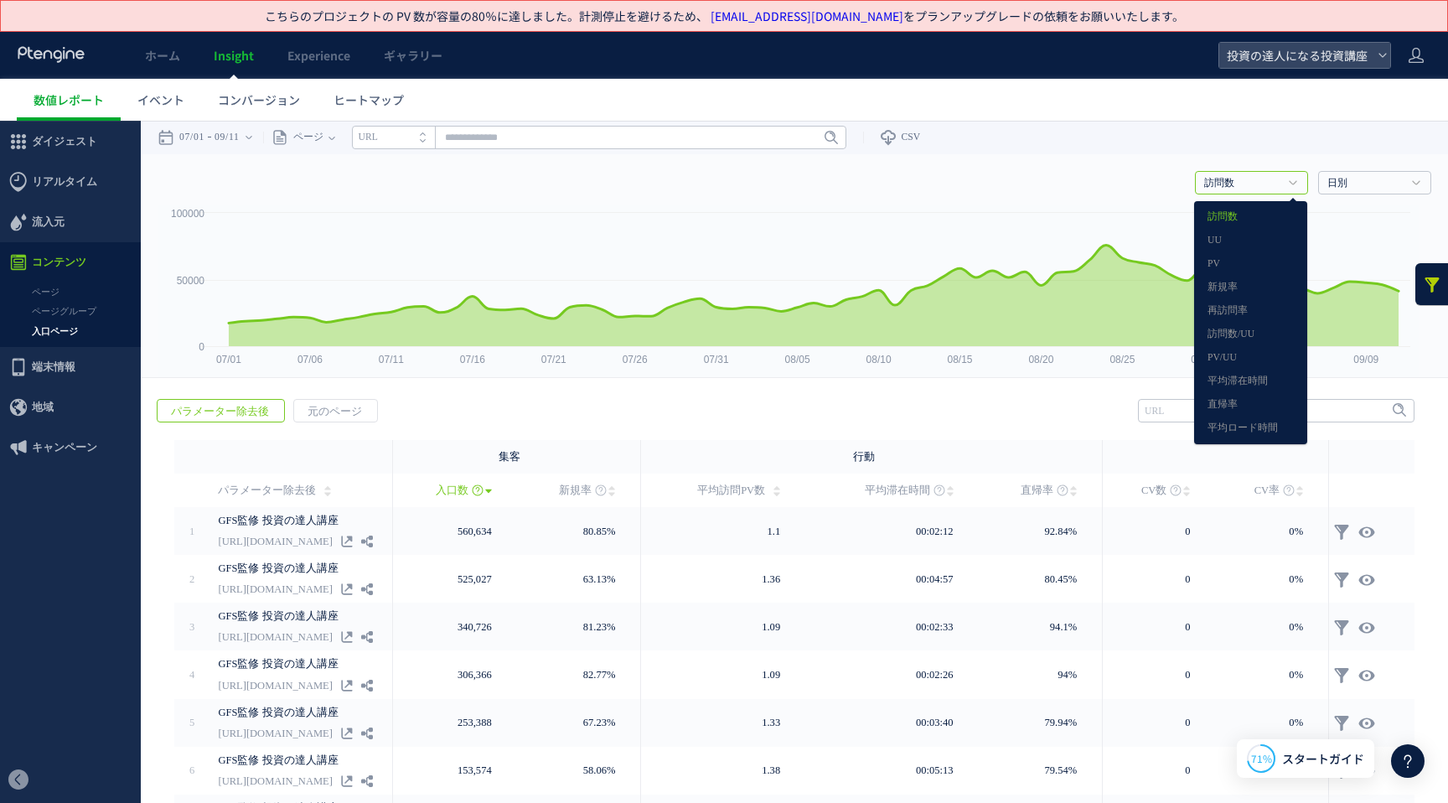
click at [1026, 180] on div "訪問数 訪問数 UU PV 新規率 再訪問率 訪問数/UU PV/UU 平均滞在時間 直帰率 平均ロード時間 日別" at bounding box center [793, 179] width 1273 height 50
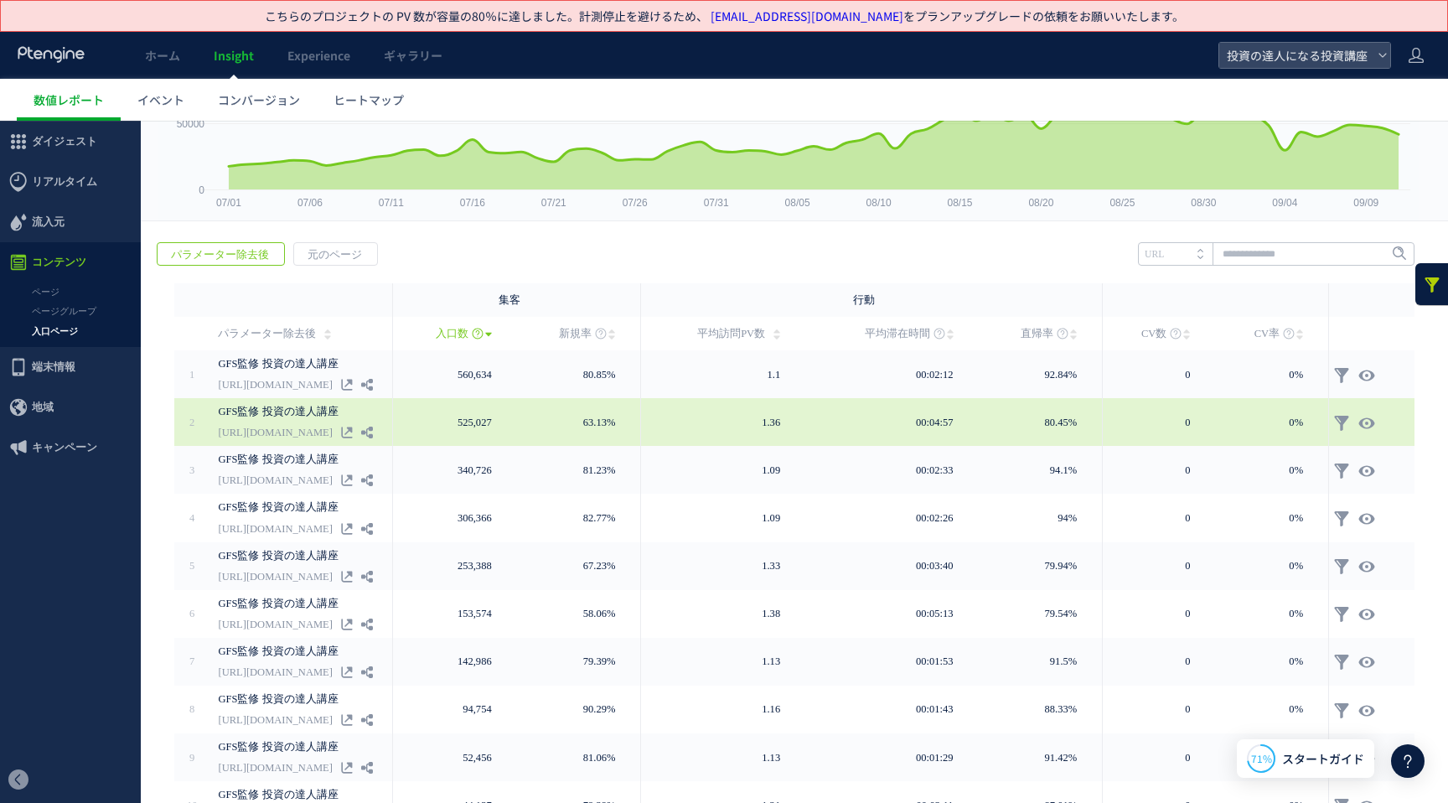
scroll to position [258, 0]
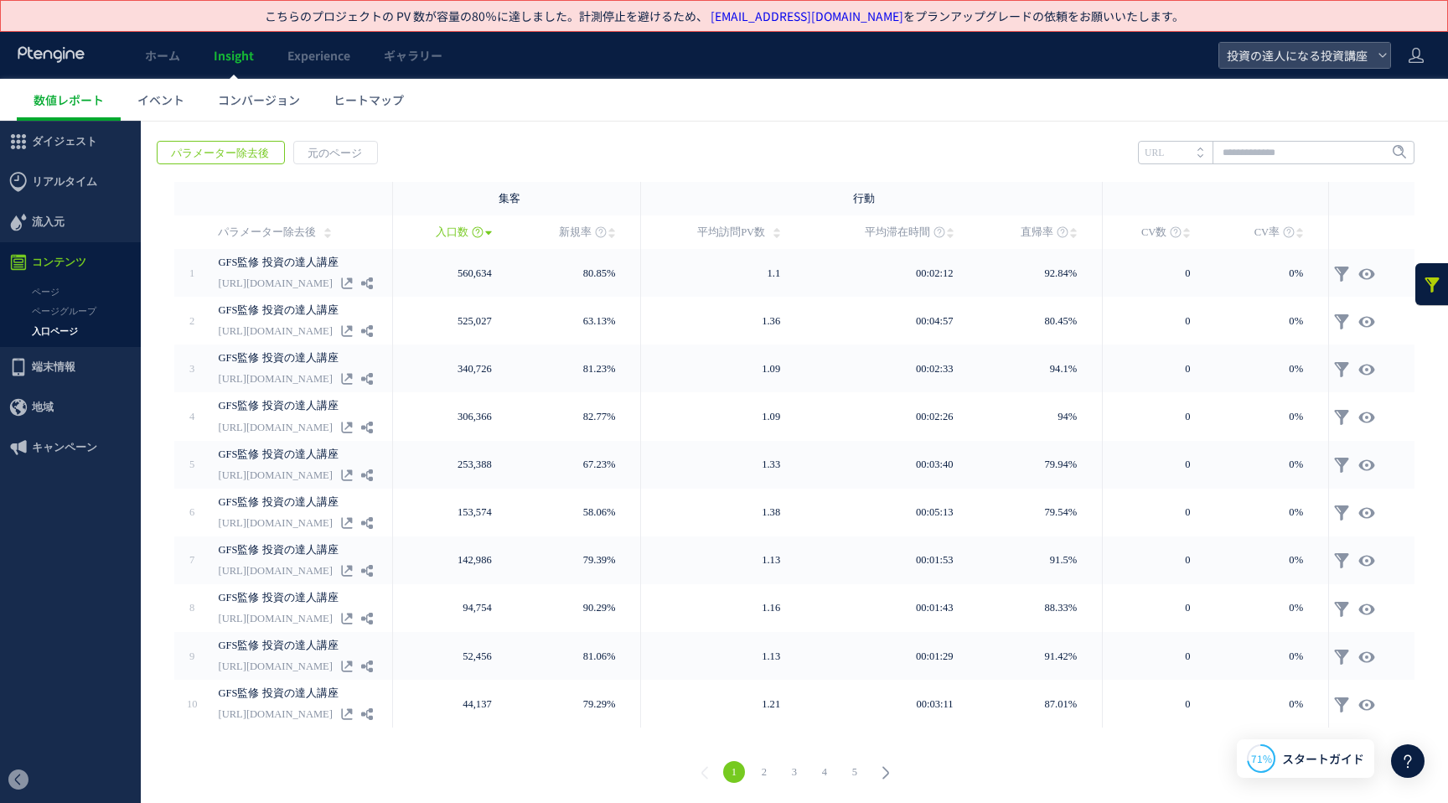
click at [789, 771] on link "3" at bounding box center [794, 772] width 22 height 22
